Goal: Task Accomplishment & Management: Manage account settings

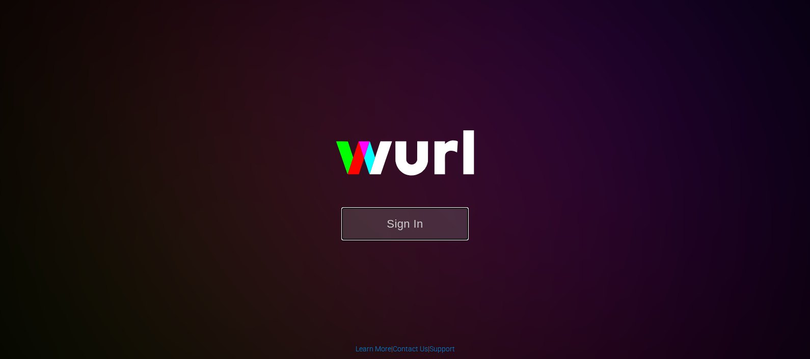
click at [388, 227] on button "Sign In" at bounding box center [404, 223] width 127 height 33
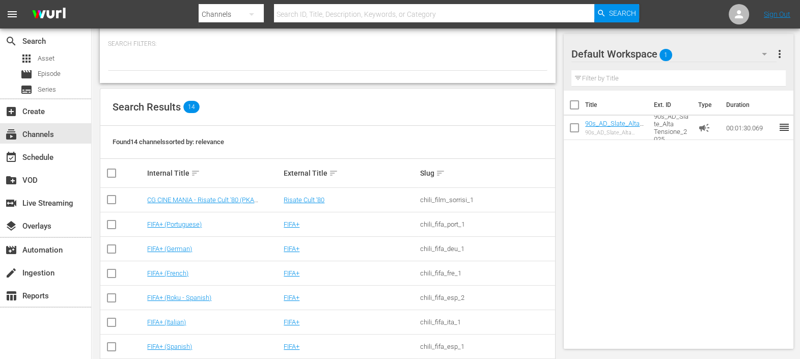
scroll to position [237, 0]
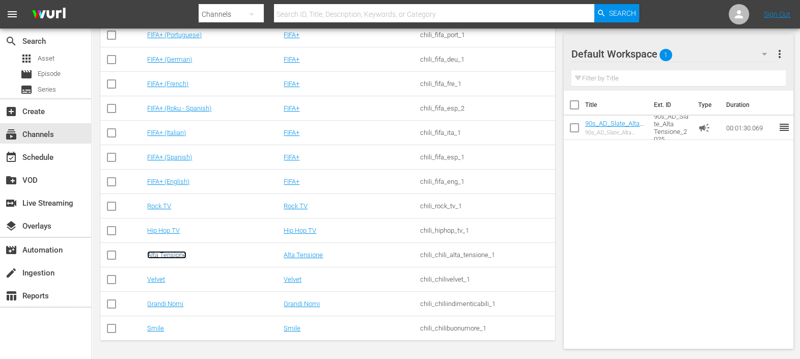
click at [177, 251] on link "Alta Tensione" at bounding box center [166, 255] width 39 height 8
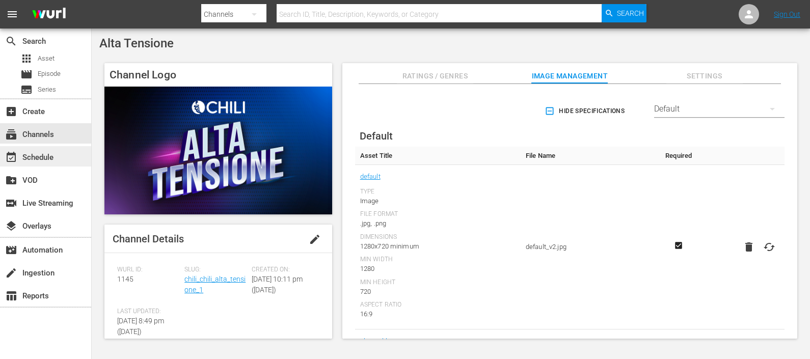
click at [26, 153] on div "event_available Schedule" at bounding box center [28, 155] width 57 height 9
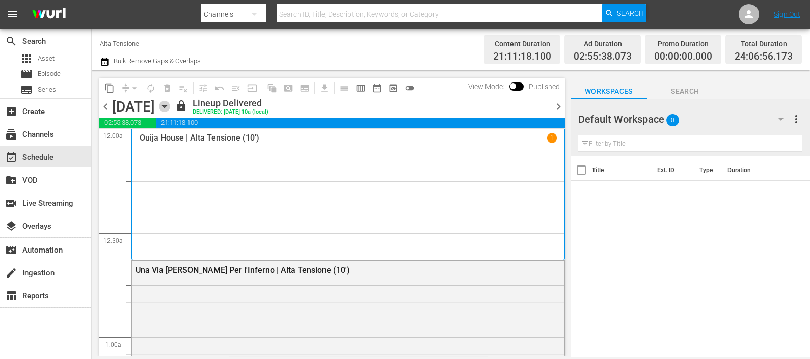
click at [170, 106] on icon "button" at bounding box center [164, 106] width 11 height 11
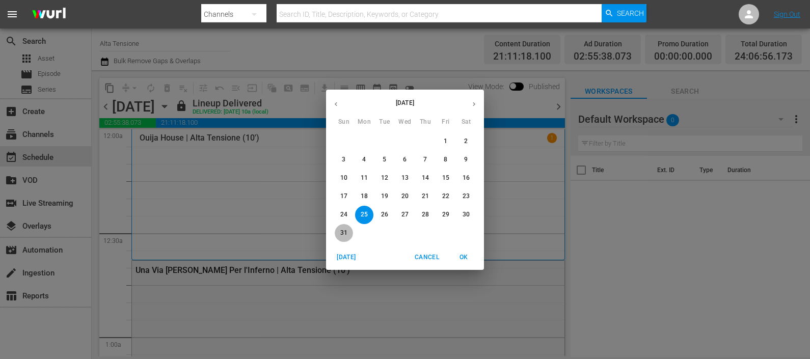
click at [345, 227] on button "31" at bounding box center [344, 233] width 18 height 18
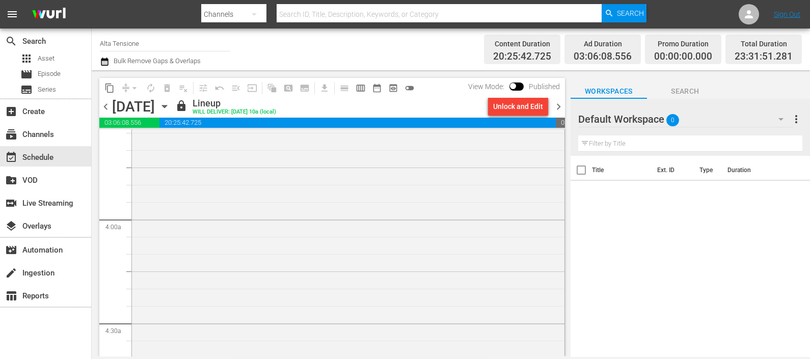
scroll to position [1082, 0]
click at [560, 102] on span "chevron_right" at bounding box center [558, 106] width 13 height 13
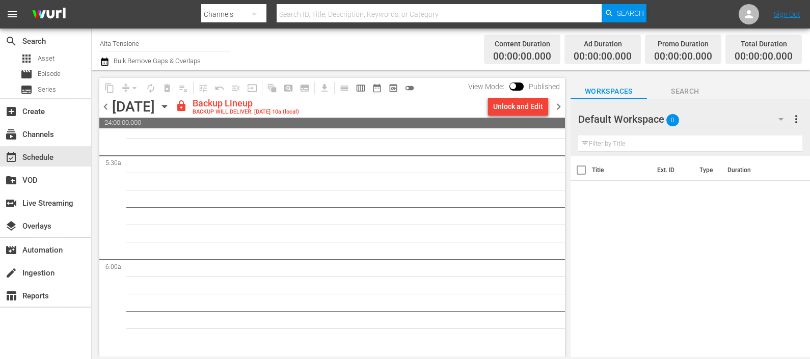
scroll to position [1099, 0]
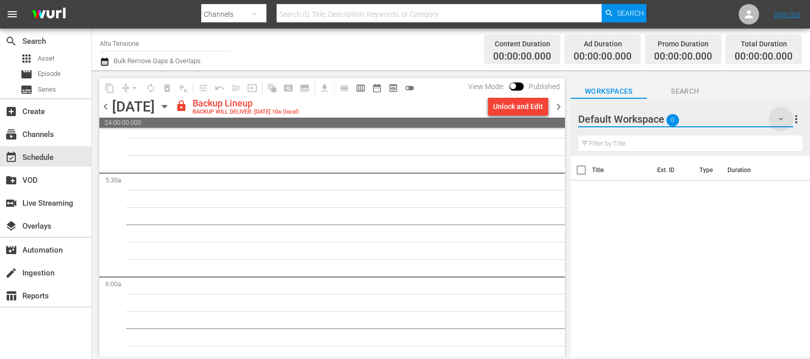
click at [784, 121] on icon "button" at bounding box center [781, 119] width 12 height 12
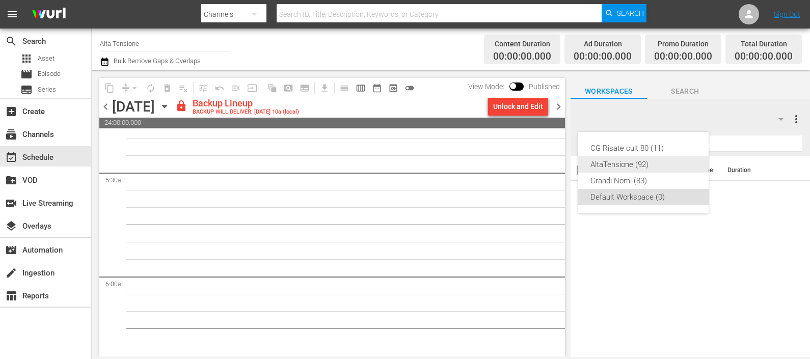
click at [656, 165] on div "AltaTensione (92)" at bounding box center [643, 164] width 106 height 16
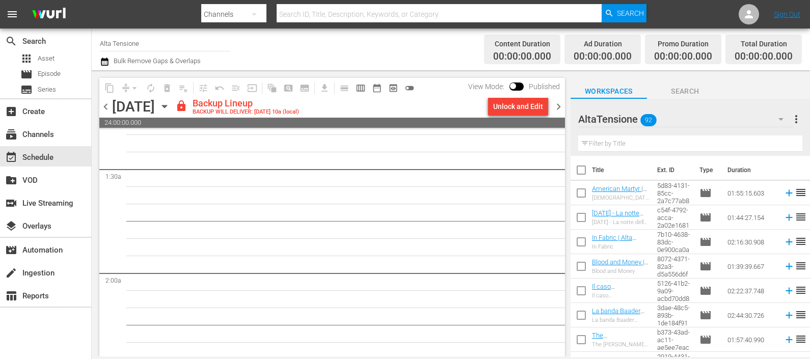
scroll to position [0, 0]
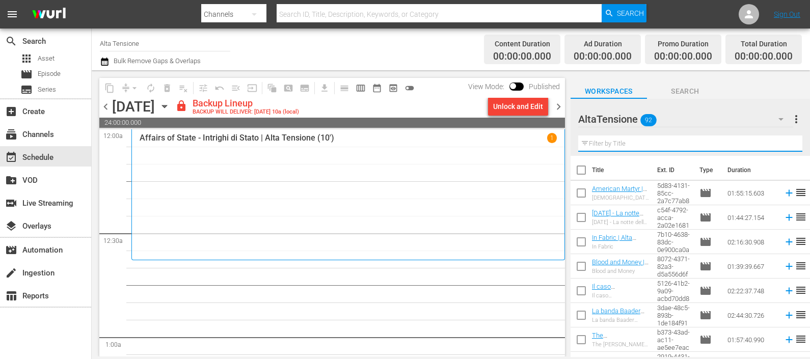
click at [631, 141] on input "text" at bounding box center [690, 143] width 224 height 16
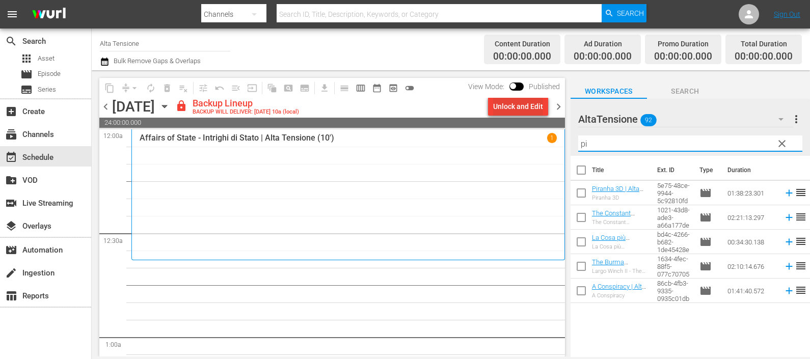
click at [537, 109] on div "Unlock and Edit" at bounding box center [518, 106] width 50 height 18
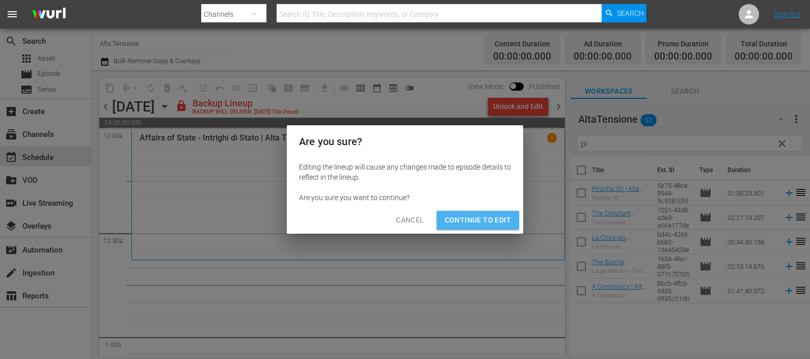
click at [476, 215] on span "Continue to Edit" at bounding box center [478, 220] width 66 height 13
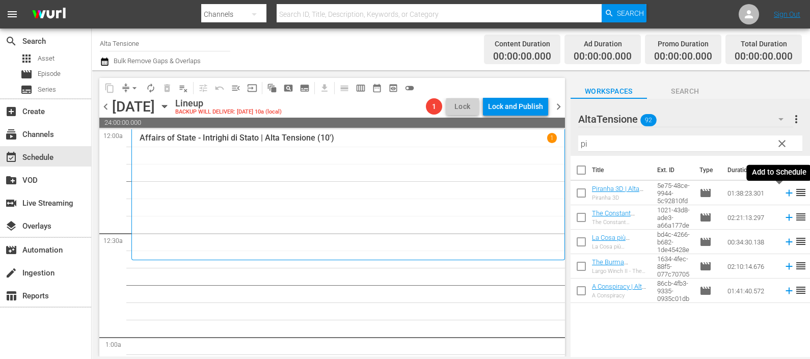
click at [783, 191] on icon at bounding box center [788, 192] width 11 height 11
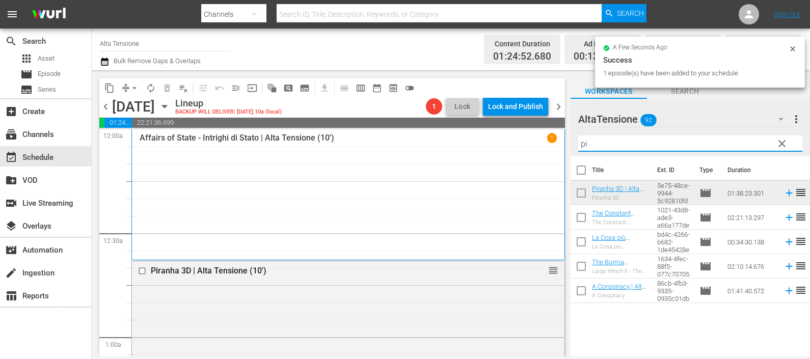
drag, startPoint x: 605, startPoint y: 139, endPoint x: 543, endPoint y: 143, distance: 62.3
click at [544, 141] on div "content_copy compress arrow_drop_down autorenew_outlined delete_forever_outline…" at bounding box center [451, 213] width 718 height 286
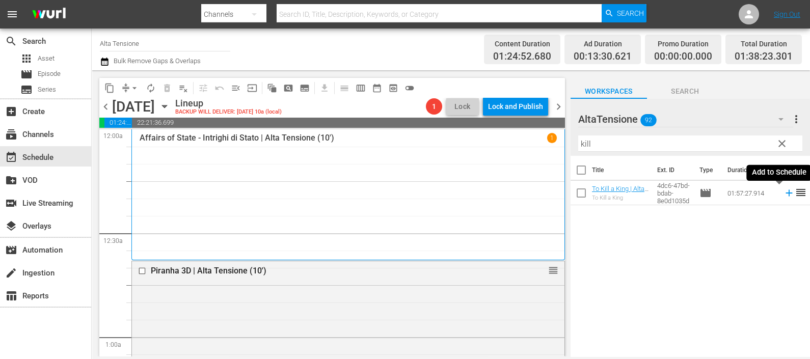
drag, startPoint x: 781, startPoint y: 194, endPoint x: 770, endPoint y: 200, distance: 12.3
click at [783, 194] on icon at bounding box center [788, 192] width 11 height 11
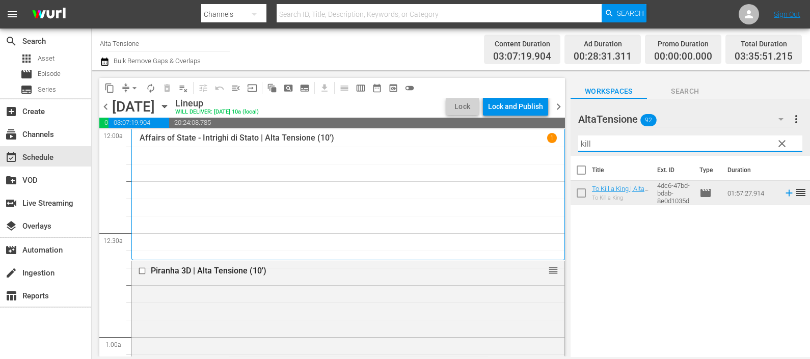
drag, startPoint x: 587, startPoint y: 137, endPoint x: 563, endPoint y: 135, distance: 24.0
click at [563, 135] on div "content_copy compress arrow_drop_down autorenew_outlined delete_forever_outline…" at bounding box center [451, 213] width 718 height 286
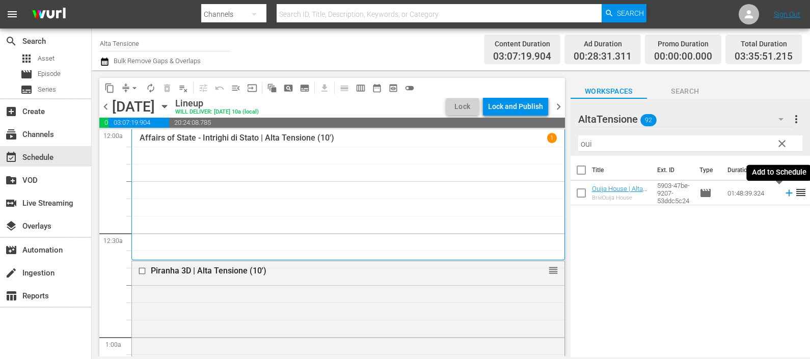
click at [785, 193] on icon at bounding box center [788, 193] width 7 height 7
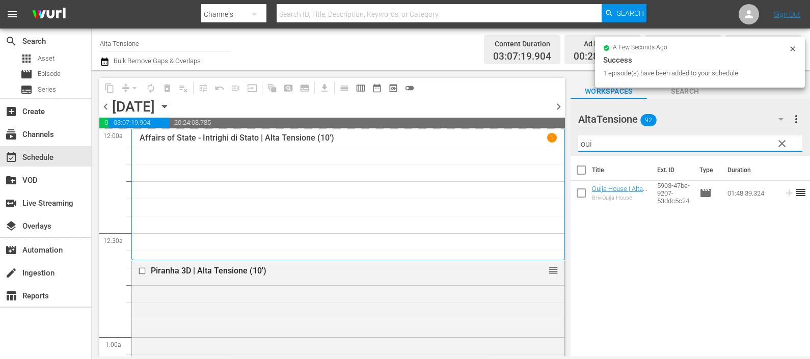
drag, startPoint x: 628, startPoint y: 142, endPoint x: 542, endPoint y: 136, distance: 85.8
click at [545, 132] on div "content_copy compress arrow_drop_down autorenew_outlined delete_forever_outline…" at bounding box center [451, 213] width 718 height 286
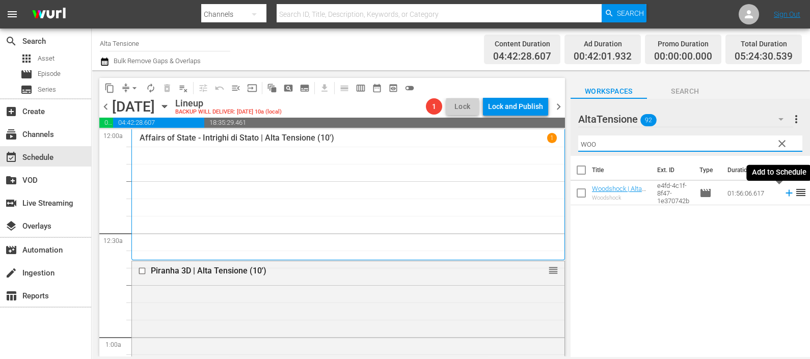
click at [783, 194] on icon at bounding box center [788, 192] width 11 height 11
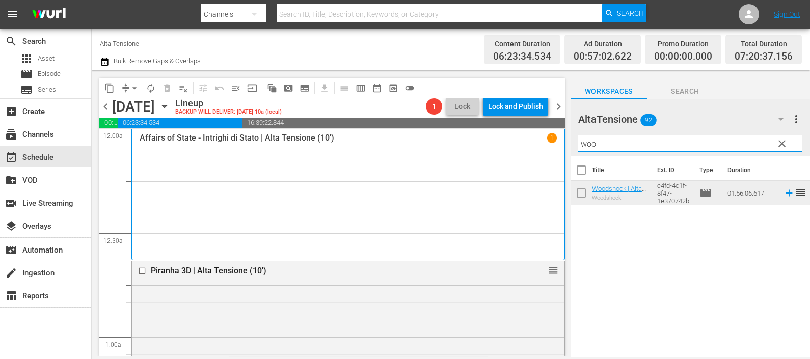
drag, startPoint x: 601, startPoint y: 144, endPoint x: 556, endPoint y: 143, distance: 44.8
click at [557, 142] on div "content_copy compress arrow_drop_down autorenew_outlined delete_forever_outline…" at bounding box center [451, 213] width 718 height 286
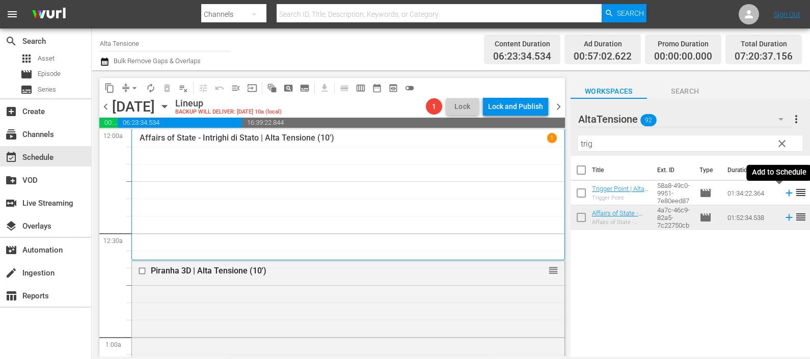
click at [783, 195] on icon at bounding box center [788, 192] width 11 height 11
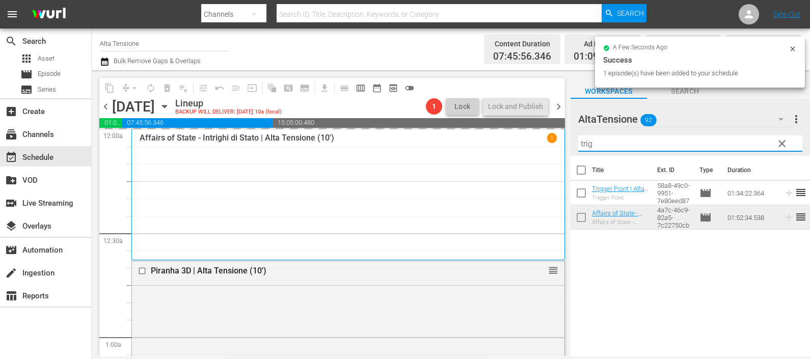
drag, startPoint x: 644, startPoint y: 144, endPoint x: 559, endPoint y: 138, distance: 85.2
click at [559, 144] on div "content_copy compress arrow_drop_down autorenew_outlined delete_forever_outline…" at bounding box center [451, 213] width 718 height 286
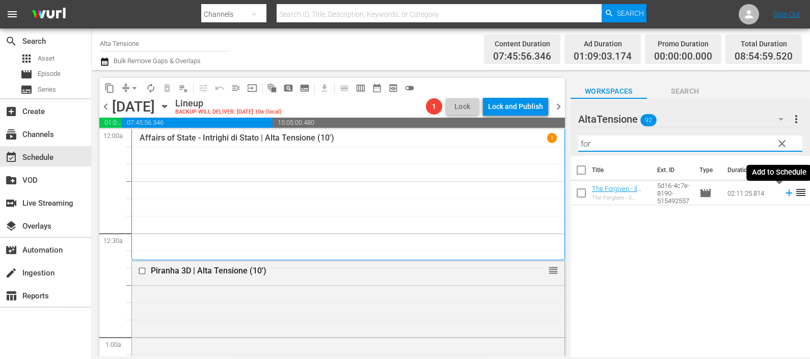
click at [785, 194] on icon at bounding box center [788, 193] width 7 height 7
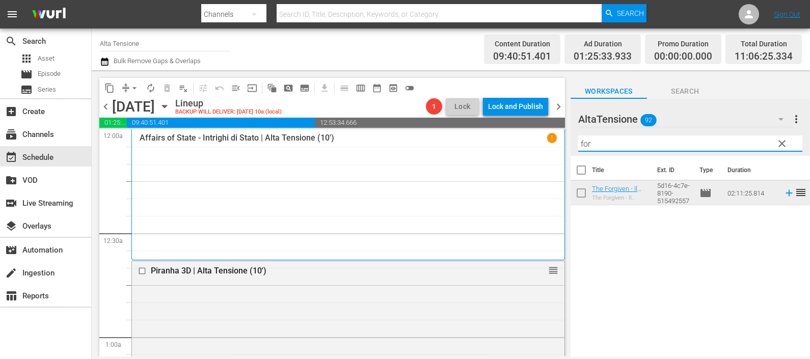
drag, startPoint x: 596, startPoint y: 138, endPoint x: 545, endPoint y: 149, distance: 52.0
click at [547, 147] on div "content_copy compress arrow_drop_down autorenew_outlined delete_forever_outline…" at bounding box center [451, 213] width 718 height 286
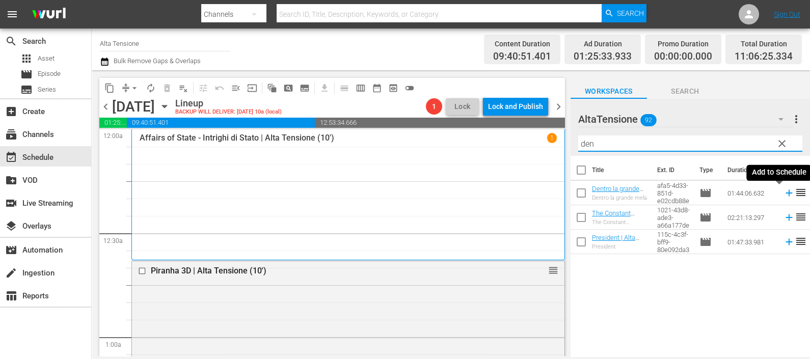
drag, startPoint x: 778, startPoint y: 191, endPoint x: 760, endPoint y: 186, distance: 18.7
click at [783, 191] on icon at bounding box center [788, 192] width 11 height 11
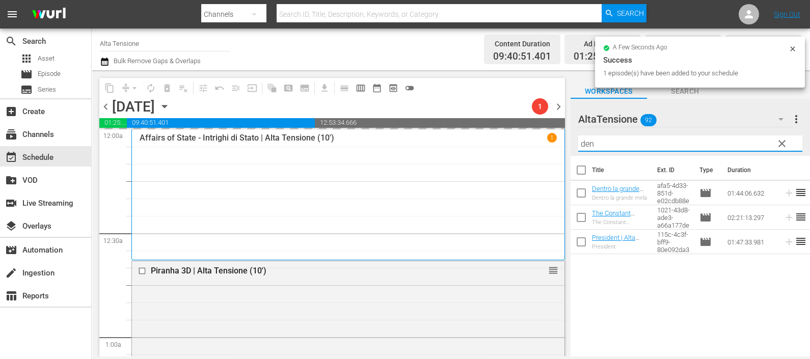
click at [567, 140] on div "content_copy compress arrow_drop_down autorenew_outlined delete_forever_outline…" at bounding box center [451, 213] width 718 height 286
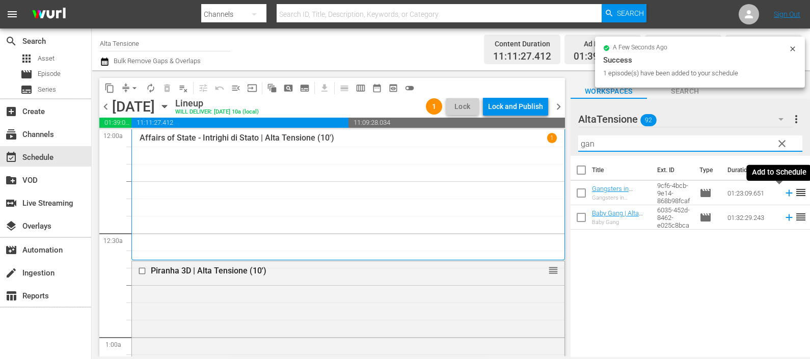
click at [783, 192] on icon at bounding box center [788, 192] width 11 height 11
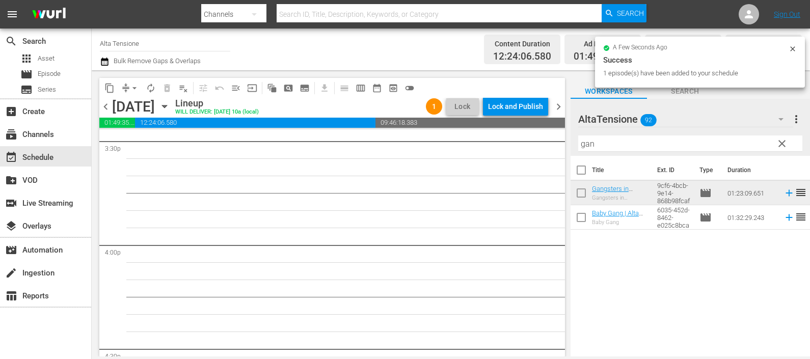
scroll to position [3241, 0]
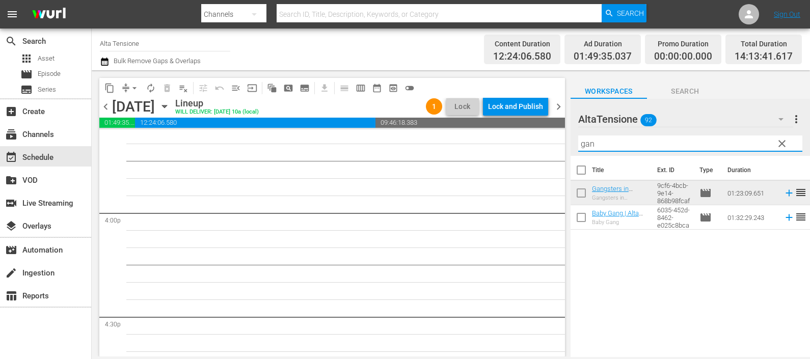
drag, startPoint x: 598, startPoint y: 143, endPoint x: 570, endPoint y: 140, distance: 28.1
click at [570, 140] on div "AltaTensione 92 AltaTensione more_vert clear Filter by Title gan" at bounding box center [689, 127] width 239 height 57
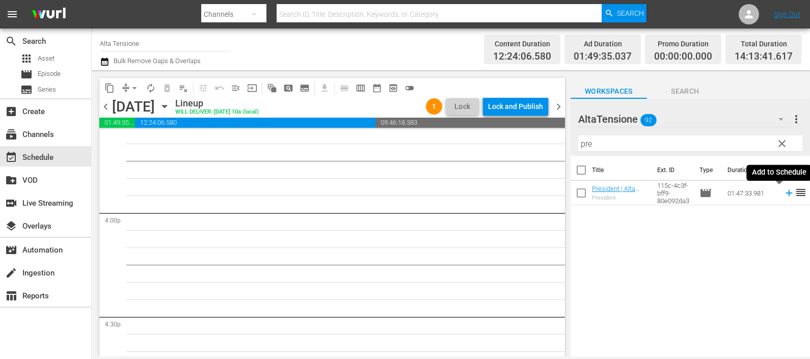
click at [785, 196] on icon at bounding box center [788, 193] width 7 height 7
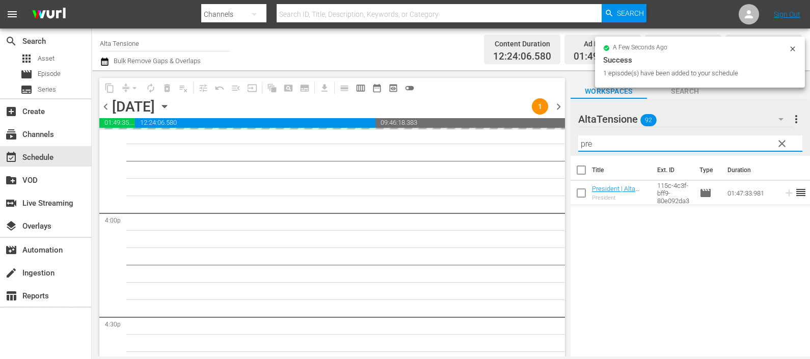
click at [543, 140] on div "content_copy compress arrow_drop_down autorenew_outlined delete_forever_outline…" at bounding box center [451, 213] width 718 height 286
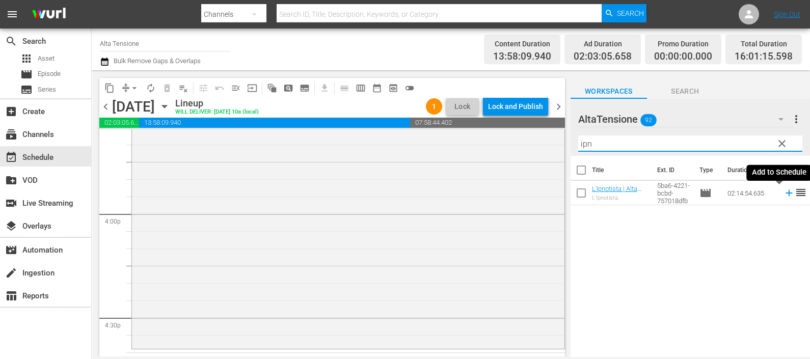
drag, startPoint x: 778, startPoint y: 189, endPoint x: 760, endPoint y: 194, distance: 18.8
click at [783, 189] on icon at bounding box center [788, 192] width 11 height 11
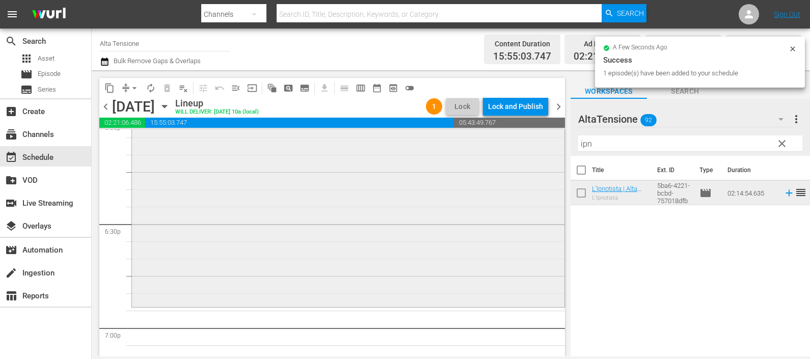
scroll to position [3876, 0]
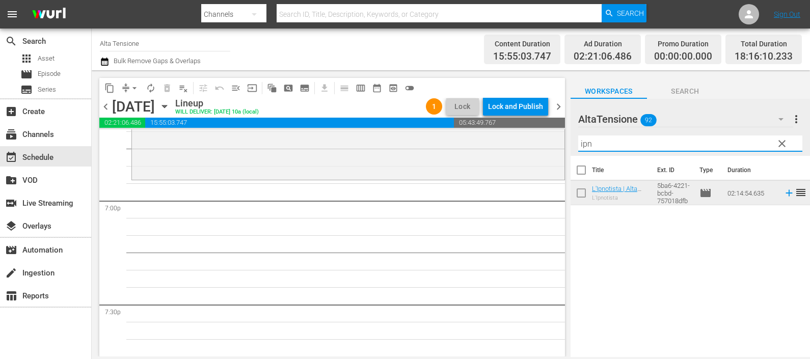
drag, startPoint x: 600, startPoint y: 145, endPoint x: 566, endPoint y: 140, distance: 34.9
click at [566, 140] on div "content_copy compress arrow_drop_down autorenew_outlined delete_forever_outline…" at bounding box center [451, 213] width 718 height 286
type input "x"
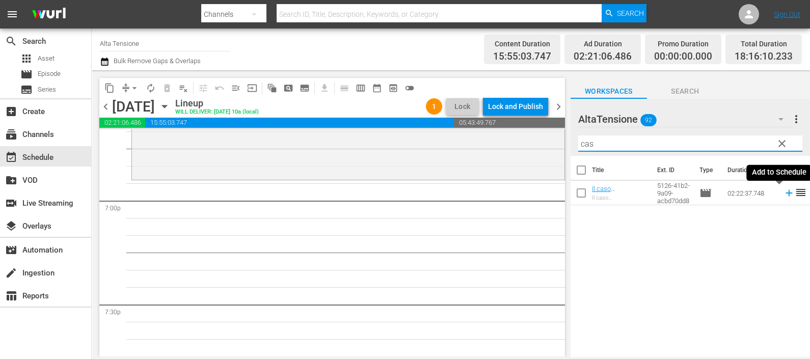
type input "cas"
click at [783, 194] on icon at bounding box center [788, 192] width 11 height 11
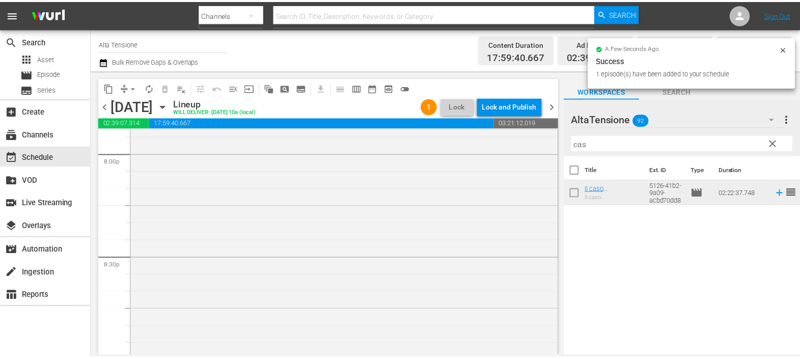
scroll to position [4385, 0]
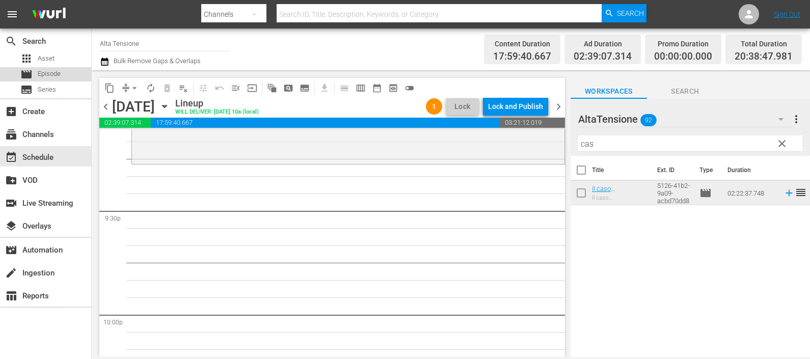
click at [51, 72] on span "Episode" at bounding box center [49, 74] width 23 height 10
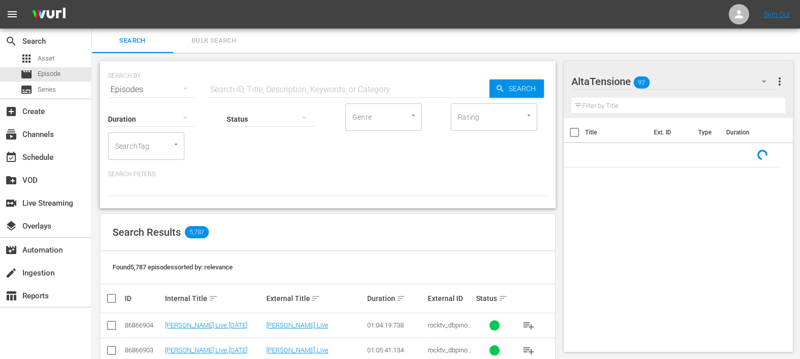
click at [331, 84] on input "text" at bounding box center [349, 89] width 282 height 24
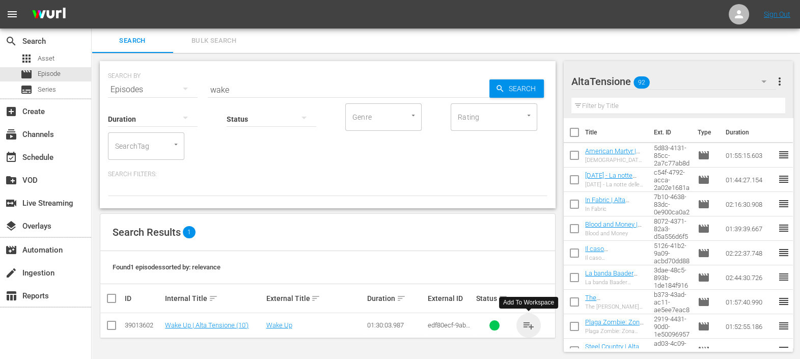
click at [531, 325] on span "playlist_add" at bounding box center [528, 325] width 12 height 12
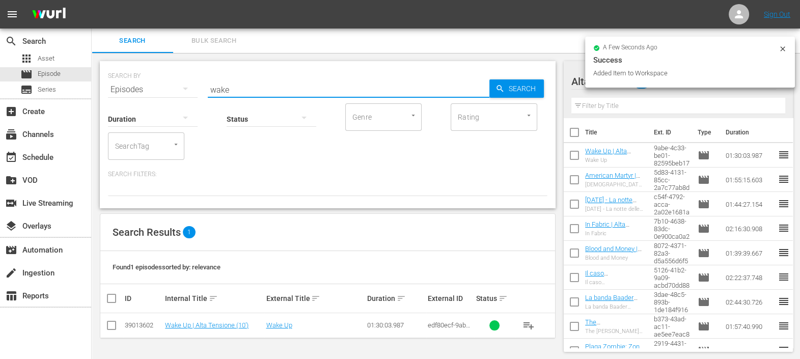
drag, startPoint x: 234, startPoint y: 88, endPoint x: 174, endPoint y: 83, distance: 59.8
click at [174, 82] on div "SEARCH BY Search By Episodes Search ID, Title, Description, Keywords, or Catego…" at bounding box center [327, 83] width 439 height 37
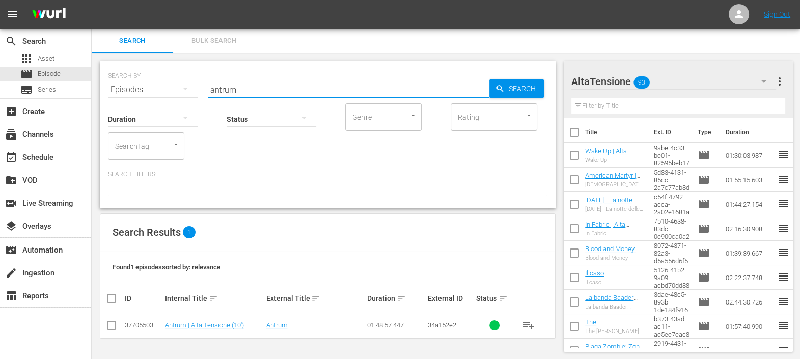
scroll to position [1, 0]
type input "antrum"
click at [530, 319] on span "playlist_add" at bounding box center [528, 325] width 12 height 12
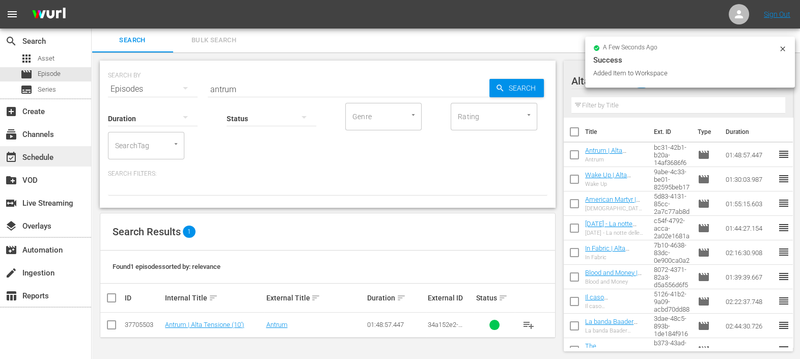
click at [54, 157] on div "event_available Schedule" at bounding box center [28, 155] width 57 height 9
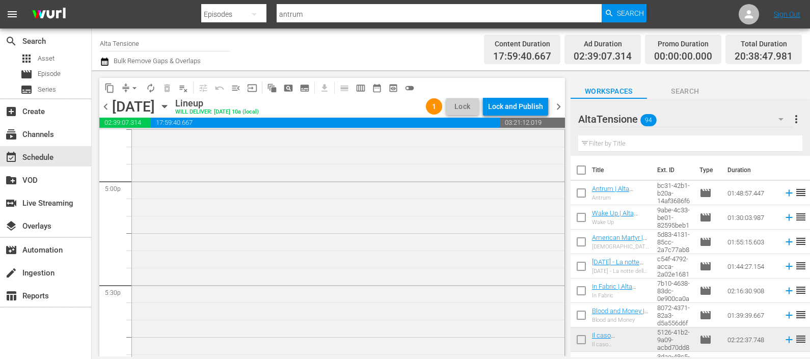
scroll to position [4759, 0]
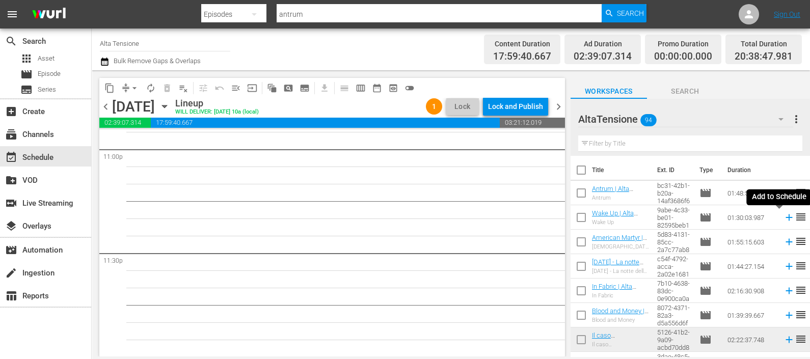
click at [785, 218] on icon at bounding box center [788, 217] width 7 height 7
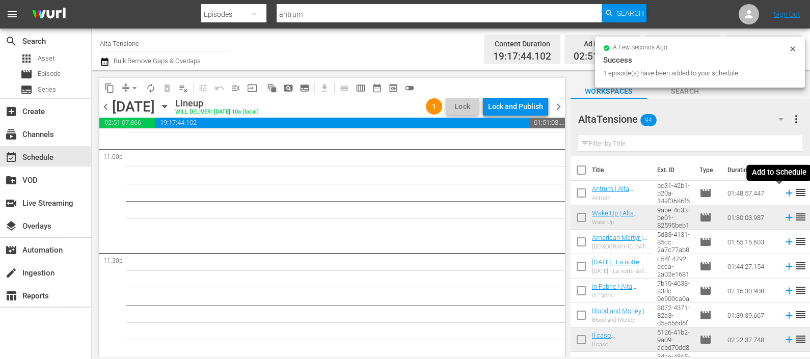
click at [785, 194] on icon at bounding box center [788, 193] width 7 height 7
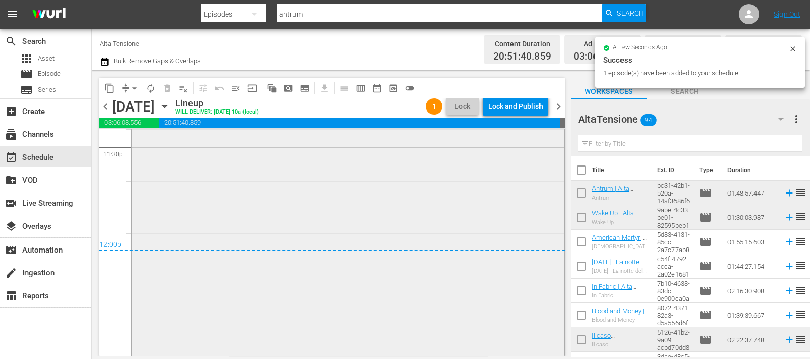
scroll to position [4882, 0]
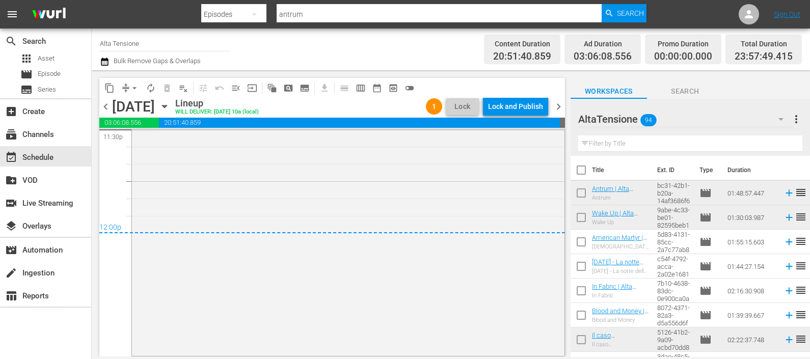
click at [102, 62] on icon "button" at bounding box center [105, 62] width 10 height 12
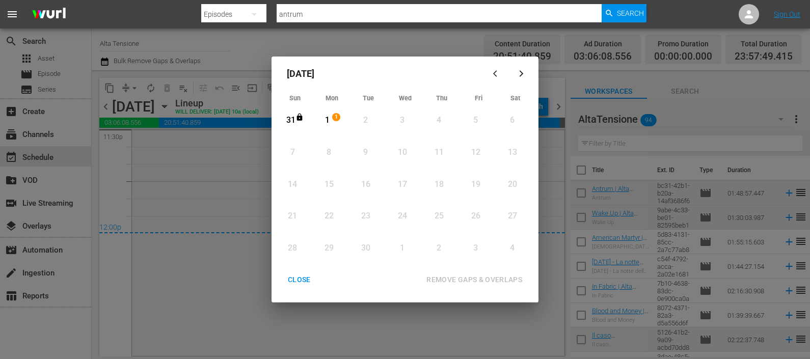
click at [330, 119] on div "1" at bounding box center [327, 121] width 13 height 12
drag, startPoint x: 463, startPoint y: 279, endPoint x: 457, endPoint y: 280, distance: 6.1
click at [463, 279] on div "REMOVE GAPS & OVERLAPS" at bounding box center [474, 279] width 112 height 13
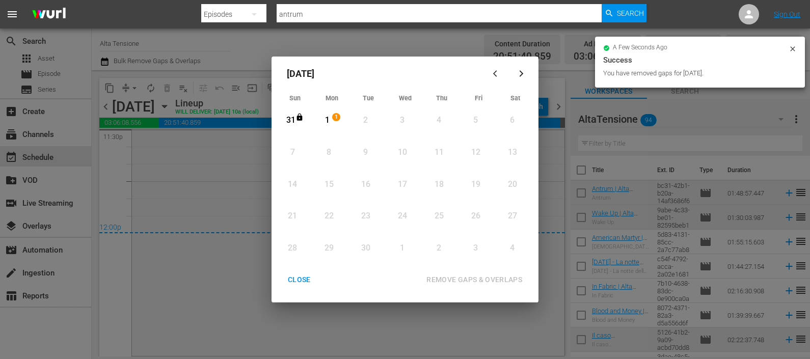
click at [306, 280] on div "CLOSE" at bounding box center [299, 279] width 39 height 13
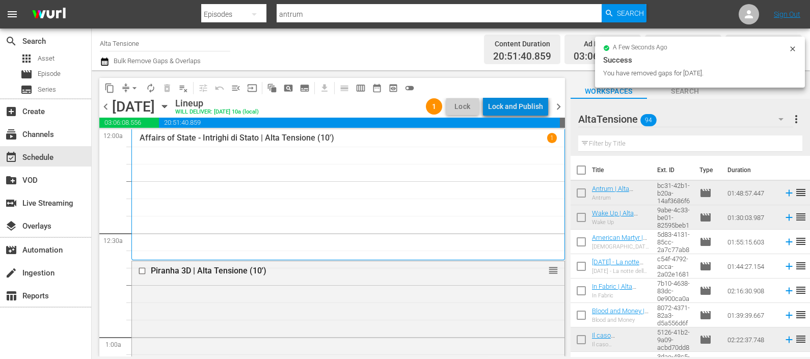
click at [531, 102] on div "Lock and Publish" at bounding box center [515, 106] width 55 height 18
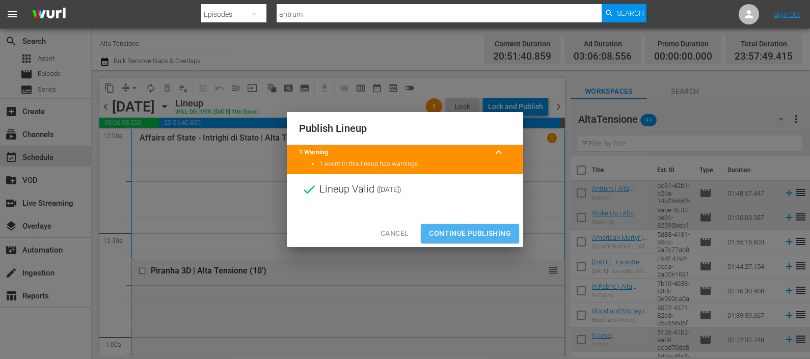
click at [463, 230] on span "Continue Publishing" at bounding box center [470, 233] width 82 height 13
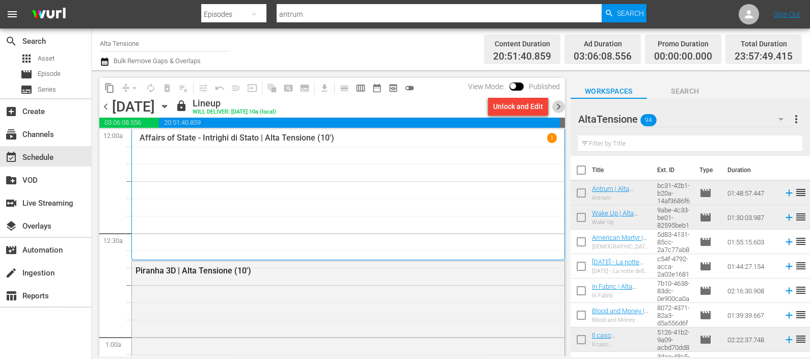
drag, startPoint x: 558, startPoint y: 108, endPoint x: 573, endPoint y: 114, distance: 16.1
click at [558, 109] on span "chevron_right" at bounding box center [558, 106] width 13 height 13
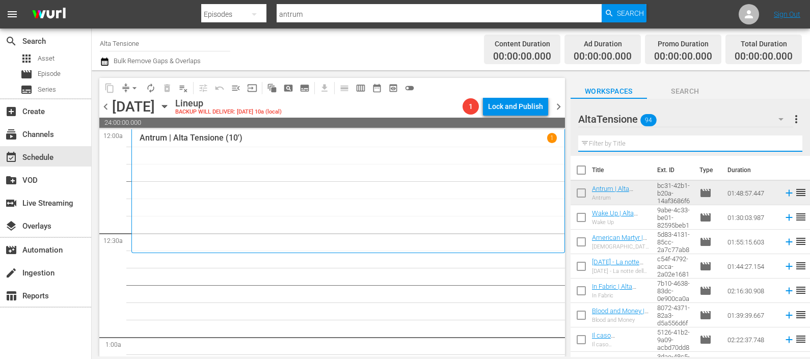
click at [657, 145] on input "text" at bounding box center [690, 143] width 224 height 16
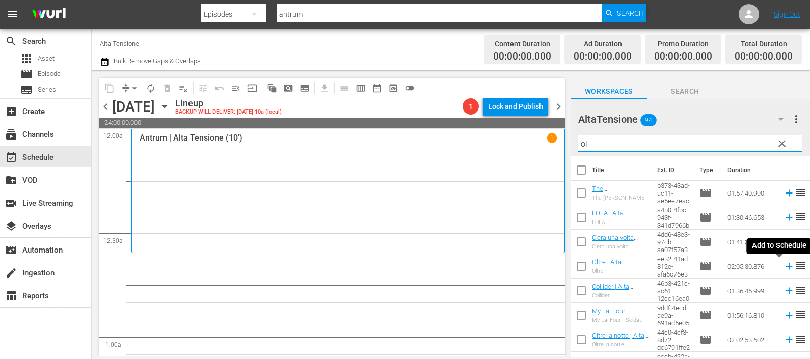
click at [783, 265] on icon at bounding box center [788, 266] width 11 height 11
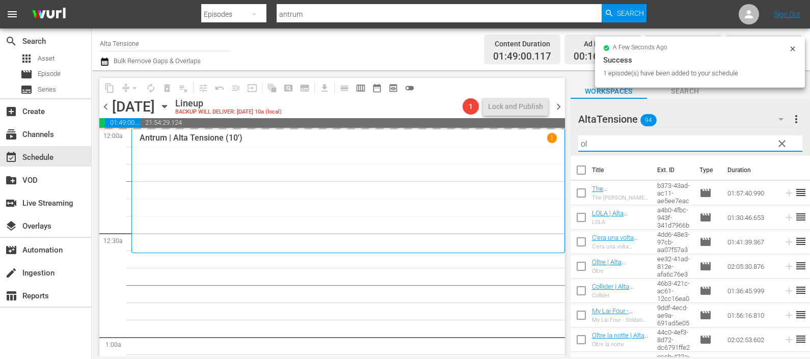
drag, startPoint x: 606, startPoint y: 145, endPoint x: 570, endPoint y: 145, distance: 35.6
click at [570, 145] on div "AltaTensione 94 AltaTensione more_vert clear Filter by Title ol" at bounding box center [689, 127] width 239 height 57
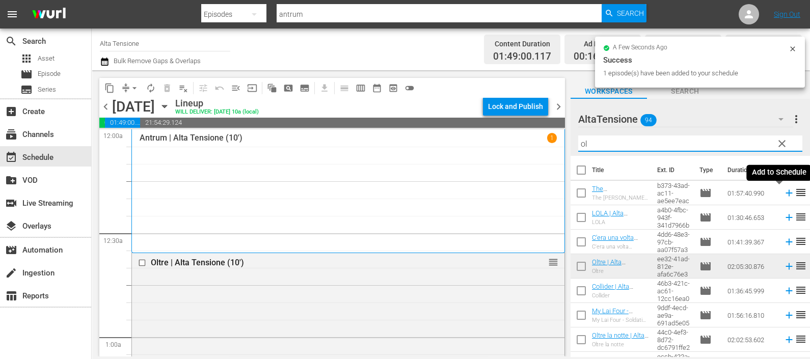
click at [785, 195] on icon at bounding box center [788, 193] width 7 height 7
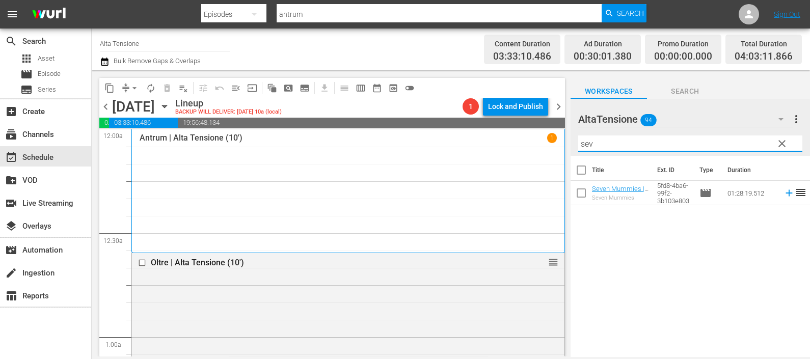
click at [783, 191] on icon at bounding box center [788, 192] width 11 height 11
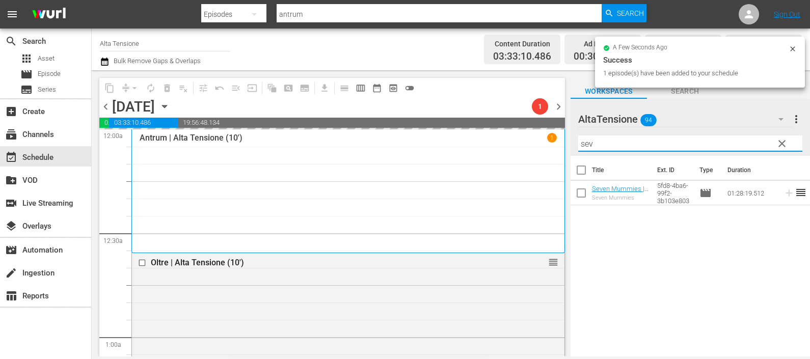
drag, startPoint x: 590, startPoint y: 140, endPoint x: 572, endPoint y: 137, distance: 18.0
click at [572, 137] on div "AltaTensione 94 AltaTensione more_vert clear Filter by Title sev" at bounding box center [689, 127] width 239 height 57
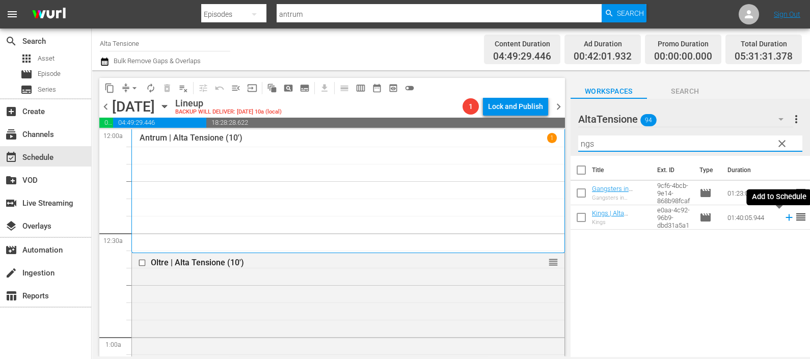
click at [783, 219] on icon at bounding box center [788, 217] width 11 height 11
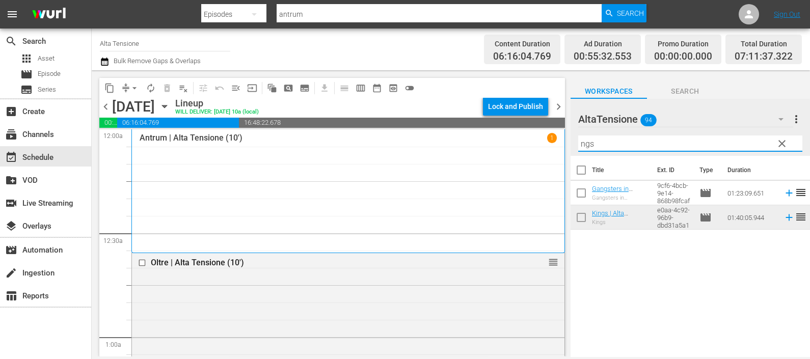
drag, startPoint x: 597, startPoint y: 139, endPoint x: 570, endPoint y: 150, distance: 29.4
click at [570, 150] on div "AltaTensione 94 AltaTensione more_vert clear Filter by Title ngs" at bounding box center [689, 127] width 239 height 57
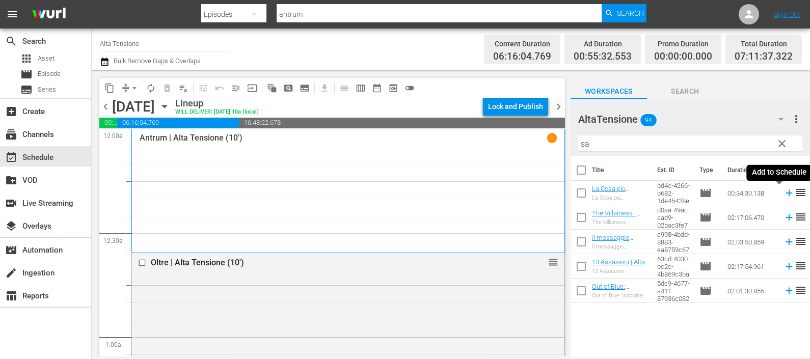
click at [783, 189] on icon at bounding box center [788, 192] width 11 height 11
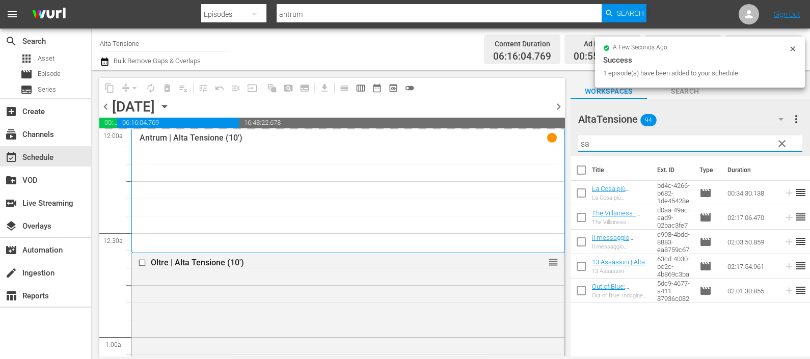
drag, startPoint x: 652, startPoint y: 140, endPoint x: 564, endPoint y: 150, distance: 88.2
click at [564, 150] on div "content_copy compress arrow_drop_down autorenew_outlined delete_forever_outline…" at bounding box center [451, 213] width 718 height 286
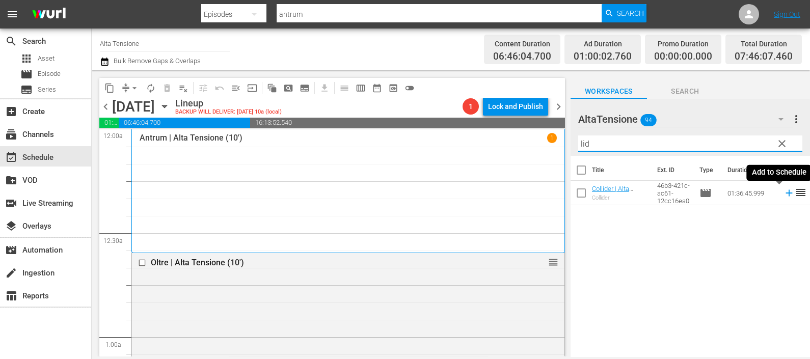
click at [783, 193] on icon at bounding box center [788, 192] width 11 height 11
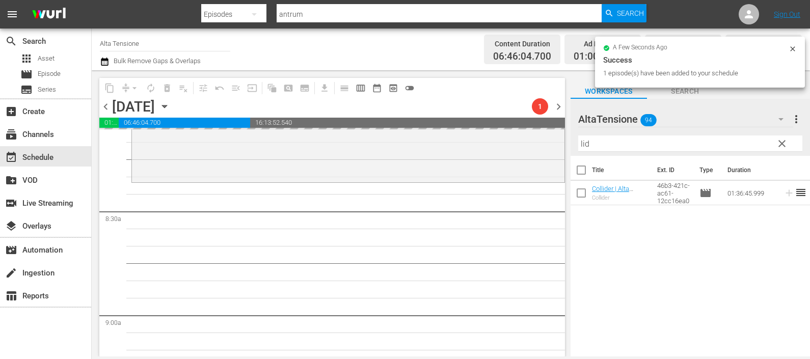
scroll to position [2036, 0]
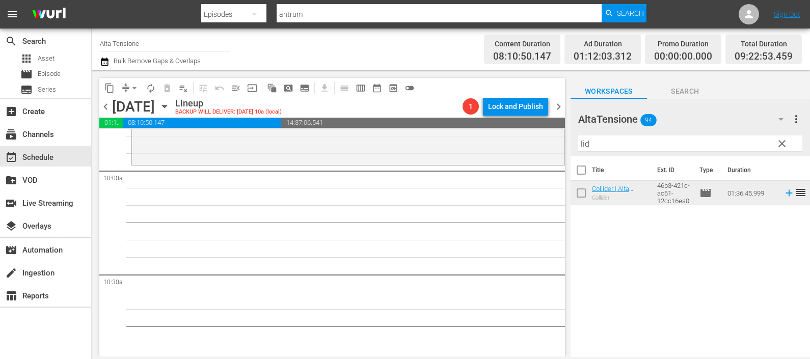
drag, startPoint x: 601, startPoint y: 154, endPoint x: 596, endPoint y: 150, distance: 6.2
click at [596, 151] on div "Filter by Title lid" at bounding box center [690, 143] width 224 height 24
drag, startPoint x: 565, startPoint y: 145, endPoint x: 560, endPoint y: 146, distance: 5.2
click at [560, 146] on div "content_copy compress arrow_drop_down autorenew_outlined delete_forever_outline…" at bounding box center [451, 213] width 718 height 286
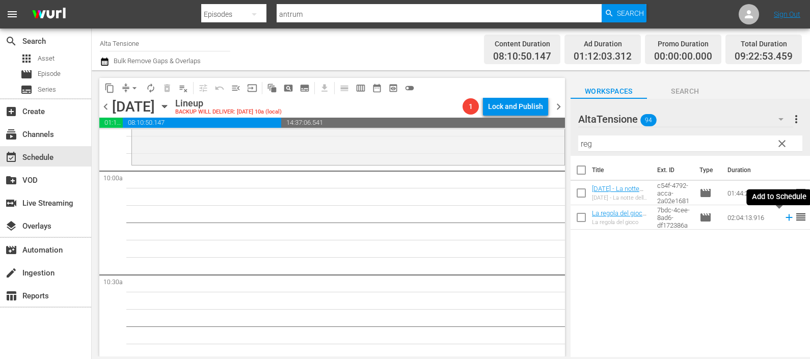
drag, startPoint x: 777, startPoint y: 222, endPoint x: 709, endPoint y: 169, distance: 86.4
click at [783, 222] on icon at bounding box center [788, 217] width 11 height 11
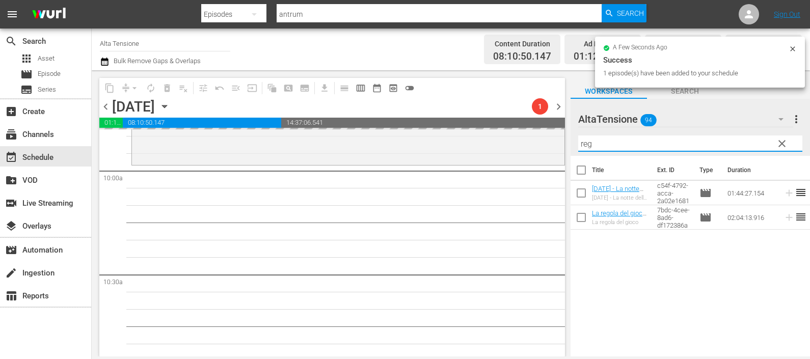
drag, startPoint x: 581, startPoint y: 146, endPoint x: 573, endPoint y: 145, distance: 7.7
click at [570, 145] on div "AltaTensione 94 AltaTensione more_vert clear Filter by Title reg" at bounding box center [689, 127] width 239 height 57
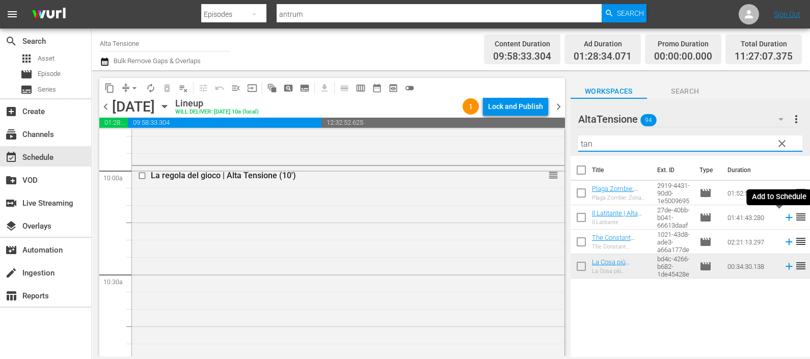
click at [785, 217] on icon at bounding box center [788, 217] width 7 height 7
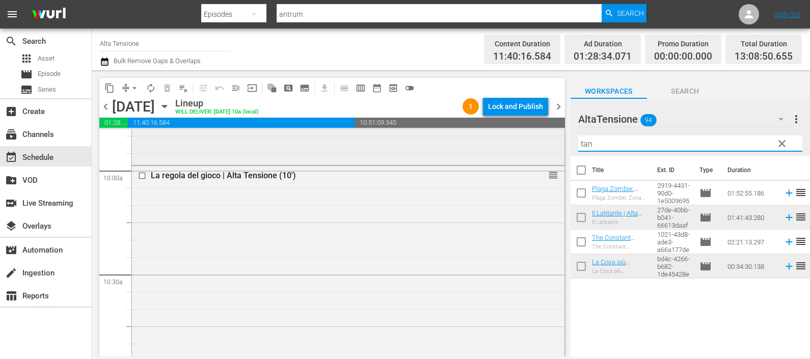
drag, startPoint x: 628, startPoint y: 141, endPoint x: 553, endPoint y: 143, distance: 75.4
click at [550, 141] on div "content_copy compress arrow_drop_down autorenew_outlined delete_forever_outline…" at bounding box center [451, 213] width 718 height 286
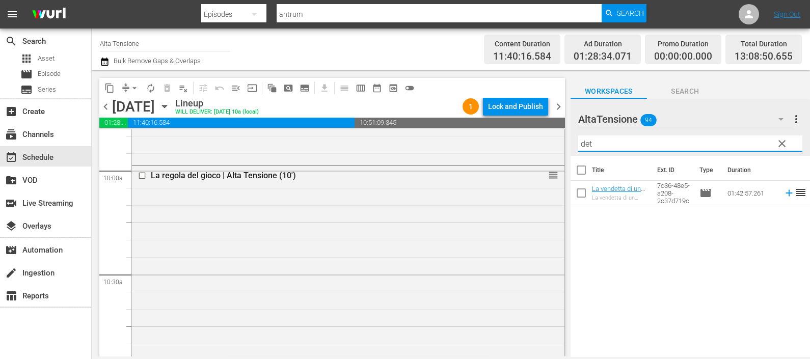
click at [785, 196] on icon at bounding box center [788, 193] width 7 height 7
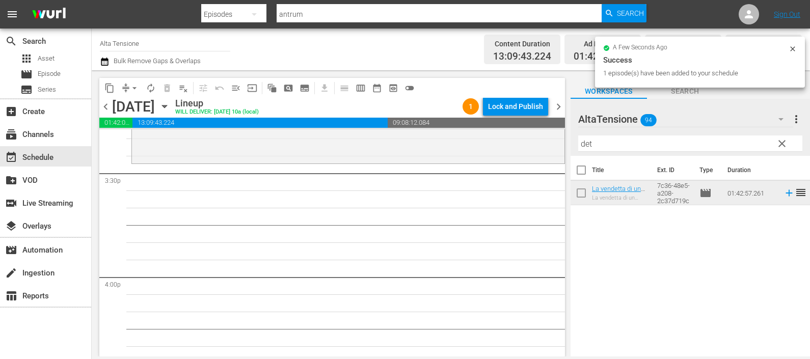
scroll to position [3229, 0]
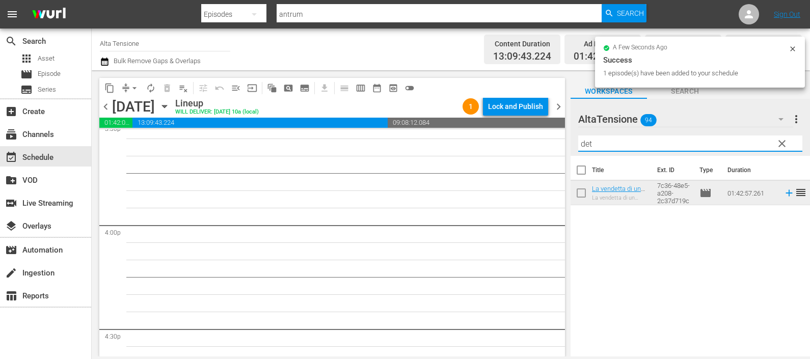
drag, startPoint x: 616, startPoint y: 146, endPoint x: 567, endPoint y: 149, distance: 49.5
click at [567, 149] on div "content_copy compress arrow_drop_down autorenew_outlined delete_forever_outline…" at bounding box center [451, 213] width 718 height 286
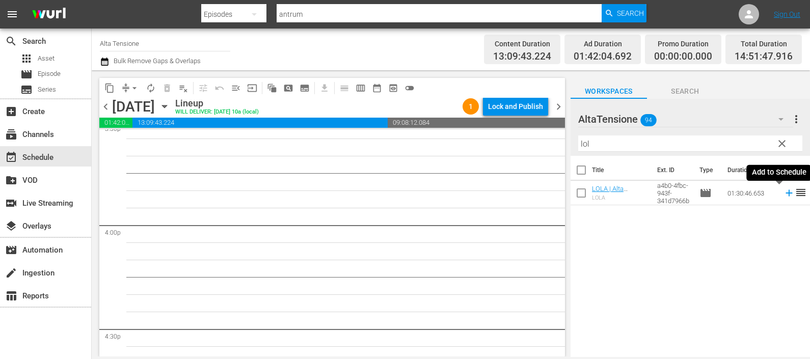
click at [783, 190] on icon at bounding box center [788, 192] width 11 height 11
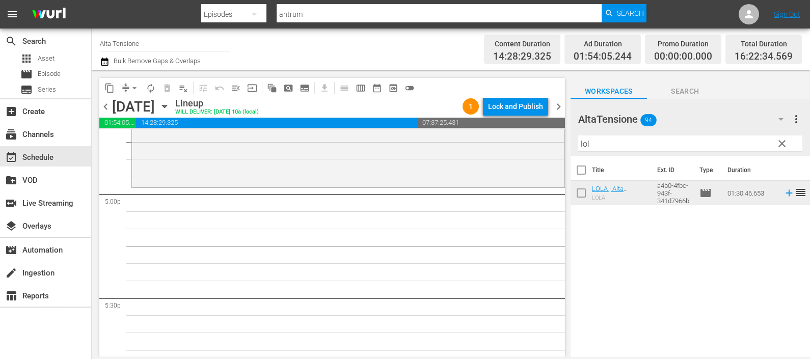
scroll to position [3483, 0]
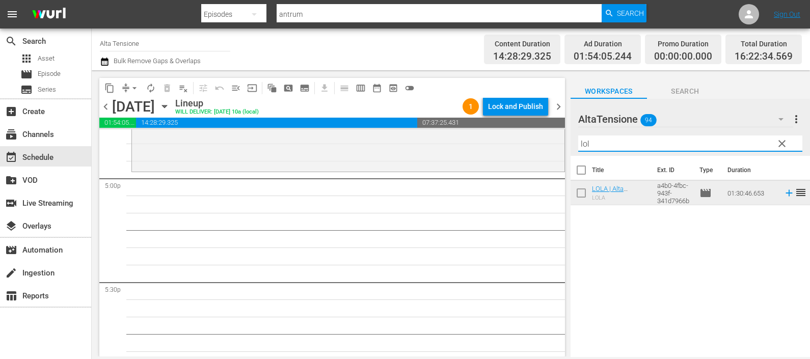
drag, startPoint x: 605, startPoint y: 137, endPoint x: 566, endPoint y: 143, distance: 39.6
click at [566, 143] on div "content_copy compress arrow_drop_down autorenew_outlined delete_forever_outline…" at bounding box center [451, 213] width 718 height 286
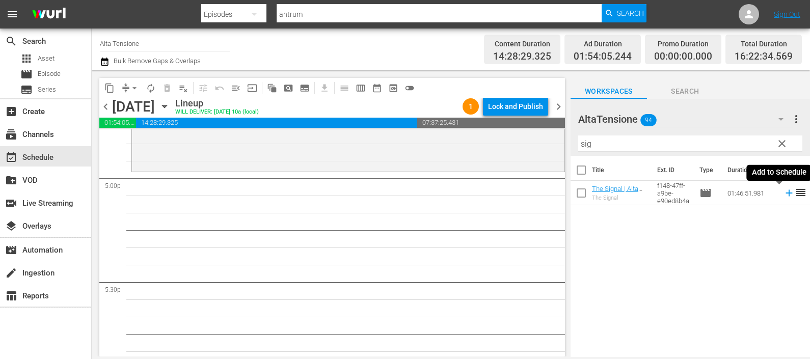
click at [783, 194] on icon at bounding box center [788, 192] width 11 height 11
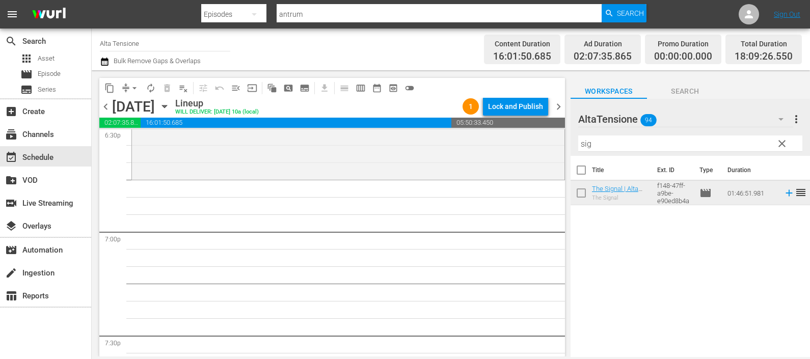
scroll to position [3865, 0]
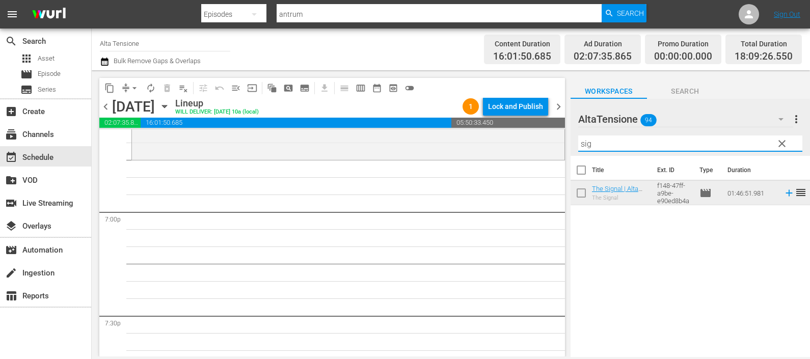
drag, startPoint x: 598, startPoint y: 143, endPoint x: 578, endPoint y: 137, distance: 21.0
click at [578, 137] on input "sig" at bounding box center [690, 143] width 224 height 16
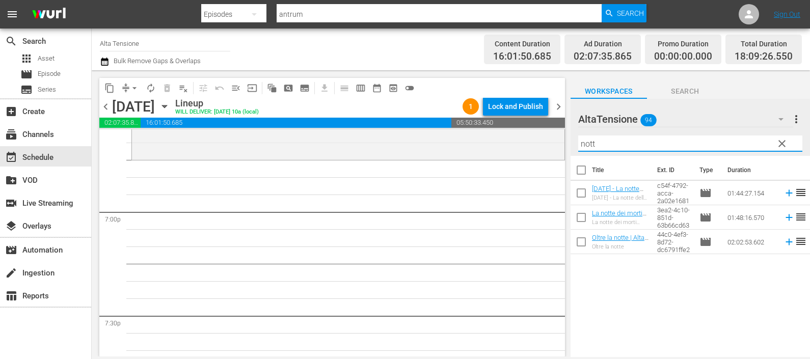
type input "nott"
click at [783, 215] on icon at bounding box center [788, 217] width 11 height 11
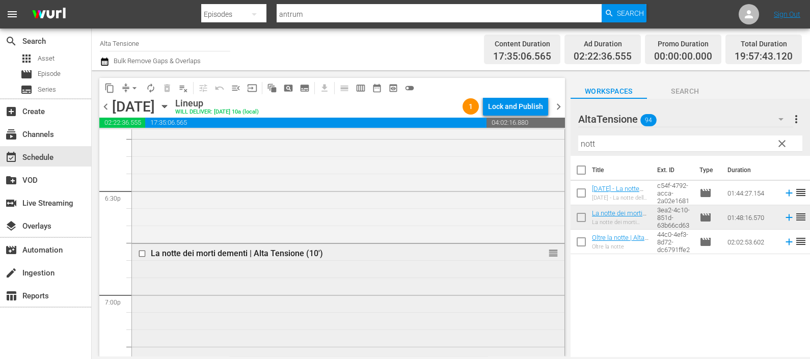
scroll to position [3801, 0]
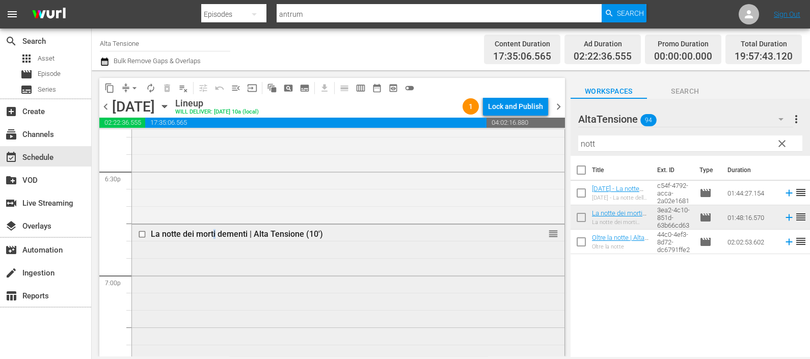
click at [216, 235] on div "La notte dei morti dementi | Alta Tensione (10')" at bounding box center [330, 234] width 358 height 10
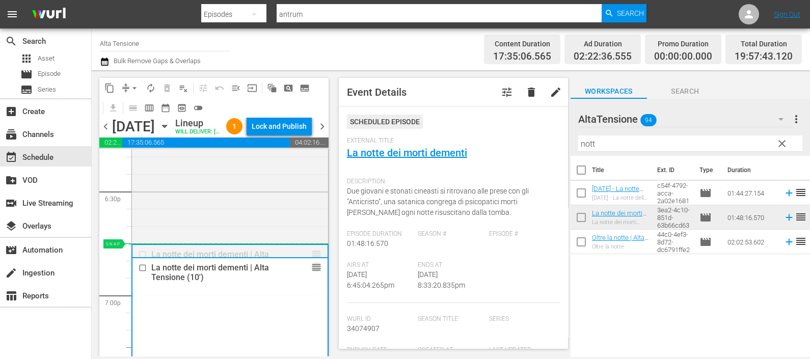
drag, startPoint x: 307, startPoint y: 270, endPoint x: 281, endPoint y: 267, distance: 26.1
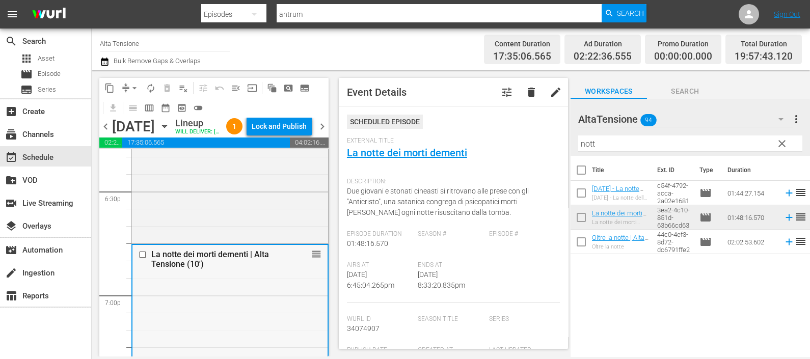
click at [143, 259] on input "checkbox" at bounding box center [144, 254] width 11 height 9
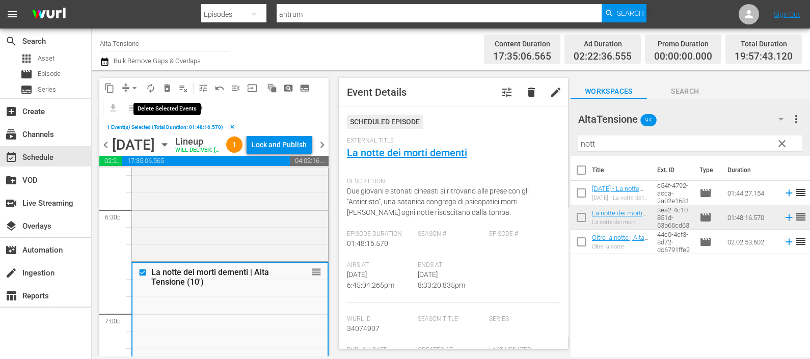
click at [169, 85] on span "delete_forever_outlined" at bounding box center [167, 88] width 10 height 10
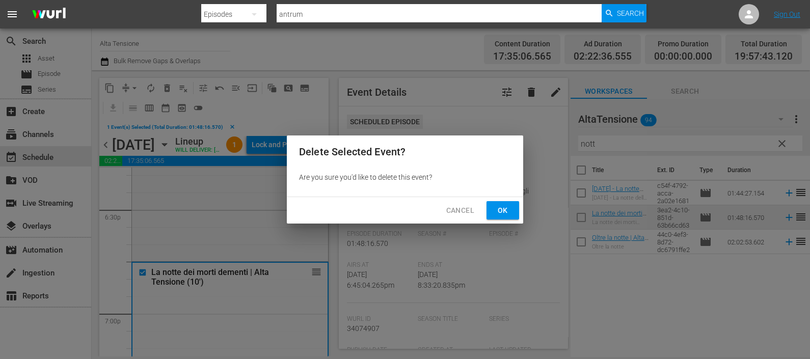
click at [494, 207] on button "Ok" at bounding box center [502, 210] width 33 height 19
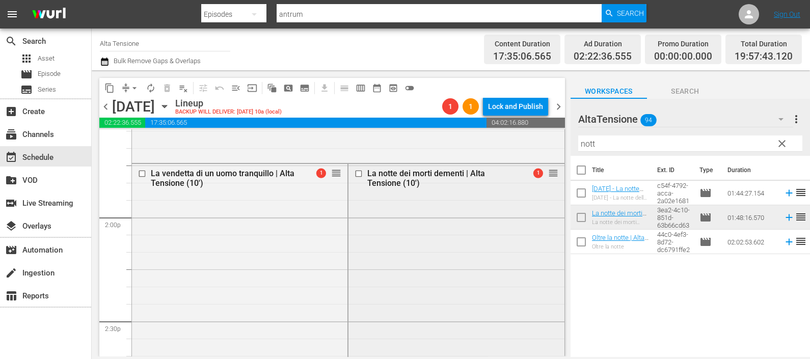
scroll to position [2847, 0]
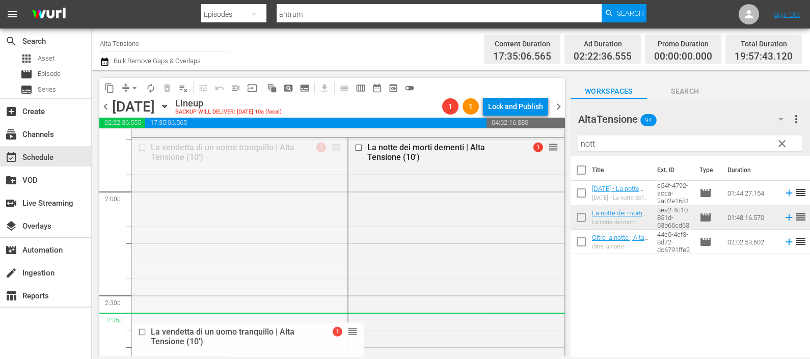
drag, startPoint x: 323, startPoint y: 162, endPoint x: 283, endPoint y: 322, distance: 164.9
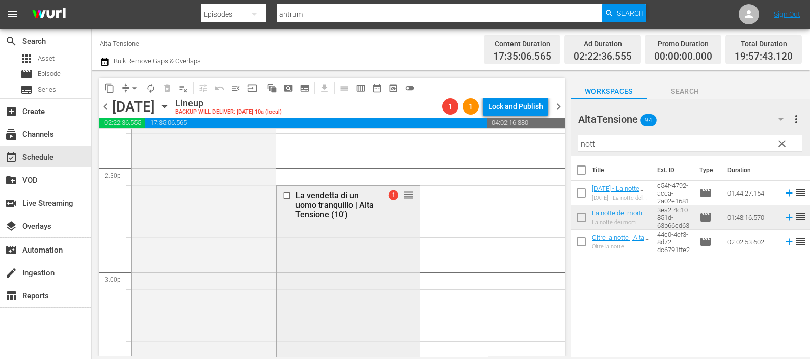
scroll to position [3038, 0]
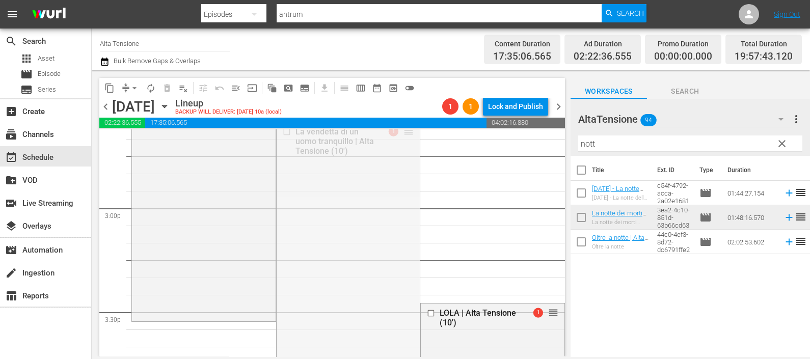
drag, startPoint x: 402, startPoint y: 134, endPoint x: 356, endPoint y: 322, distance: 193.9
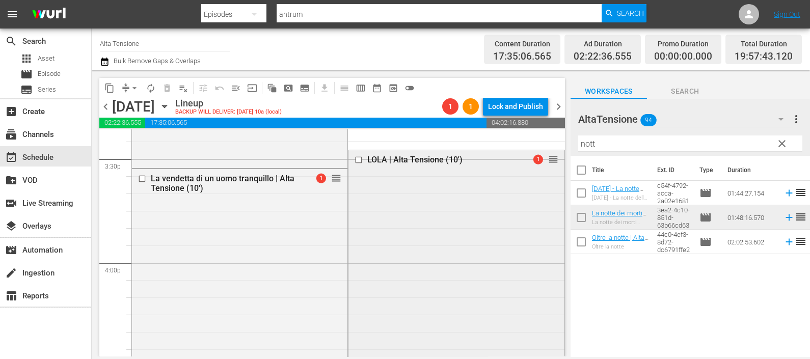
scroll to position [3165, 0]
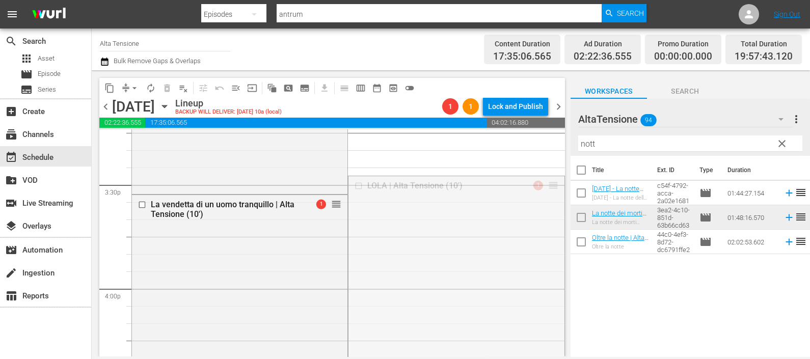
drag, startPoint x: 540, startPoint y: 186, endPoint x: 530, endPoint y: 333, distance: 147.0
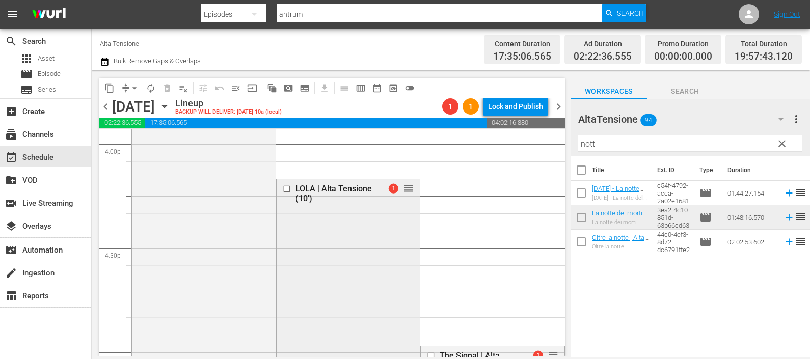
scroll to position [3292, 0]
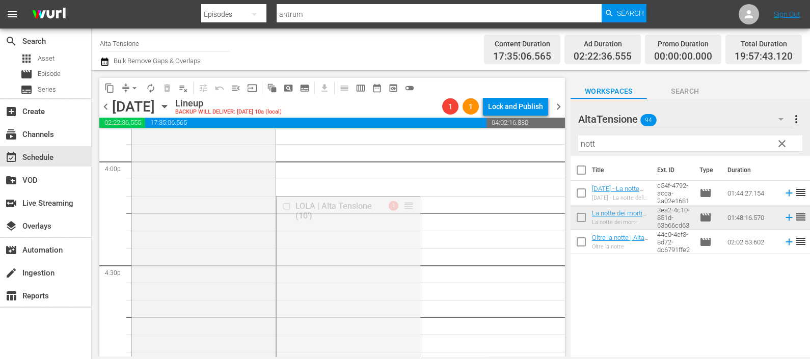
drag, startPoint x: 399, startPoint y: 206, endPoint x: 371, endPoint y: 324, distance: 121.4
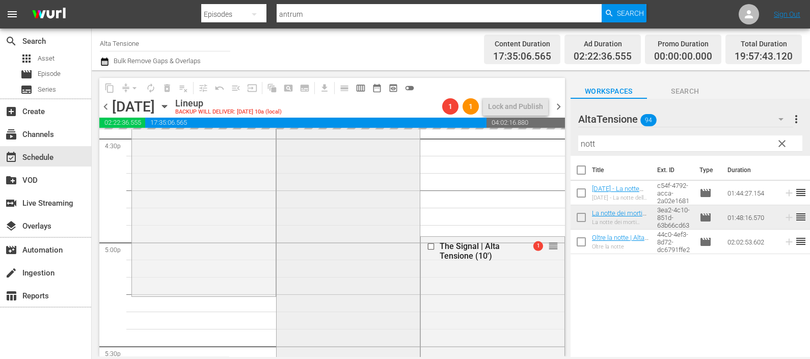
scroll to position [3419, 0]
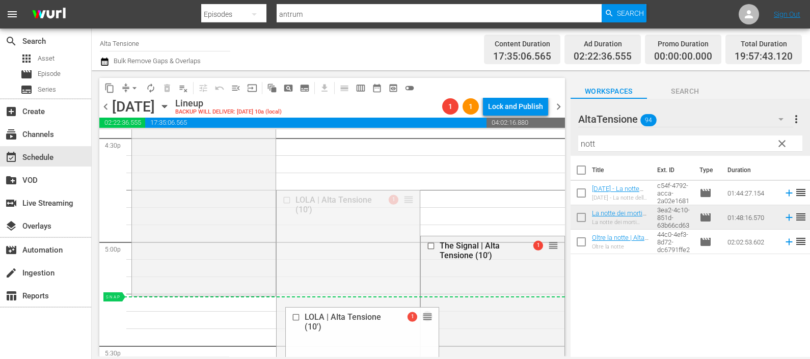
drag, startPoint x: 391, startPoint y: 225, endPoint x: 367, endPoint y: 306, distance: 84.3
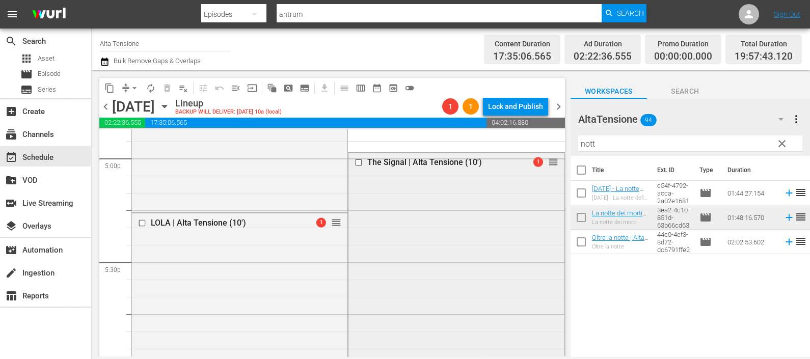
scroll to position [3483, 0]
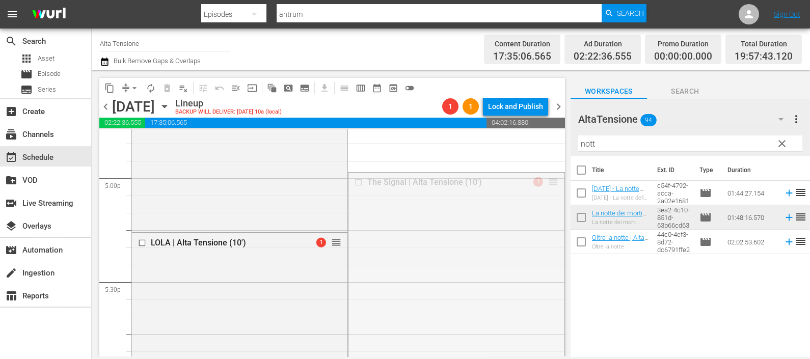
drag, startPoint x: 540, startPoint y: 183, endPoint x: 530, endPoint y: 328, distance: 145.0
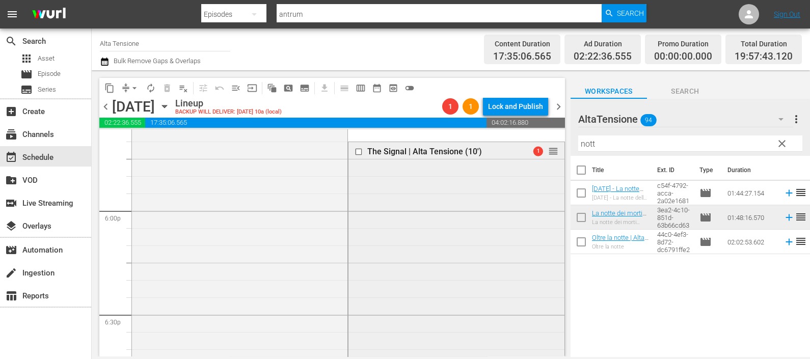
scroll to position [3674, 0]
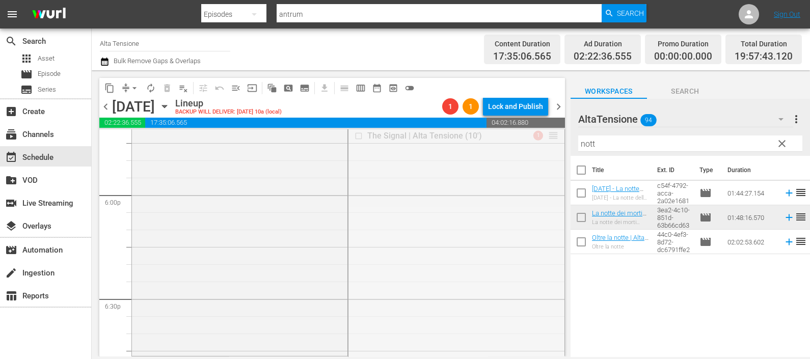
drag, startPoint x: 545, startPoint y: 136, endPoint x: 503, endPoint y: 307, distance: 175.6
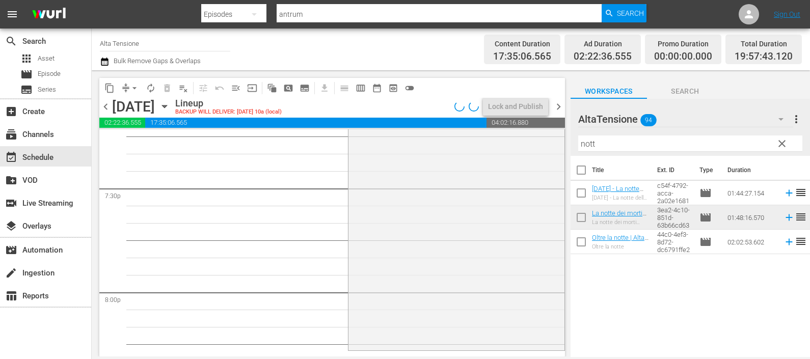
scroll to position [3801, 0]
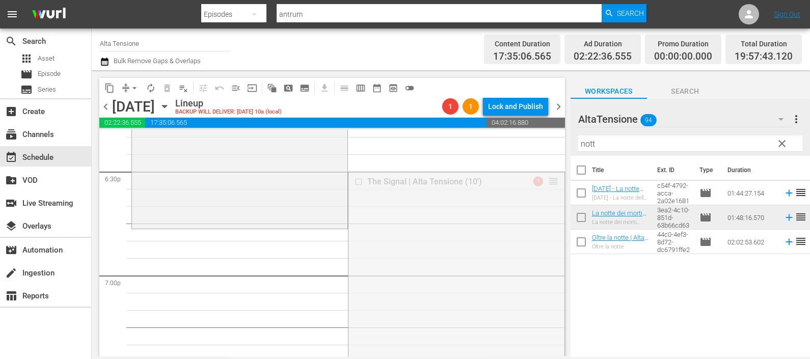
drag, startPoint x: 543, startPoint y: 178, endPoint x: 522, endPoint y: 234, distance: 59.8
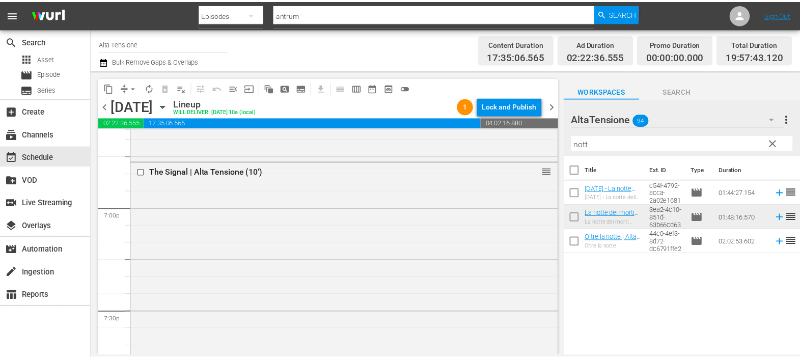
scroll to position [3865, 0]
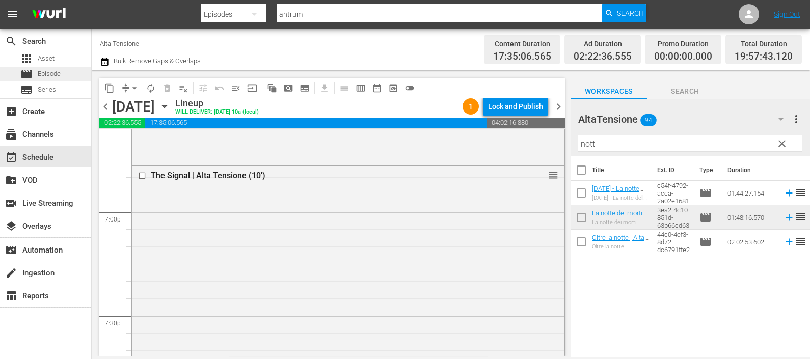
click at [62, 75] on div "movie Episode" at bounding box center [45, 74] width 91 height 14
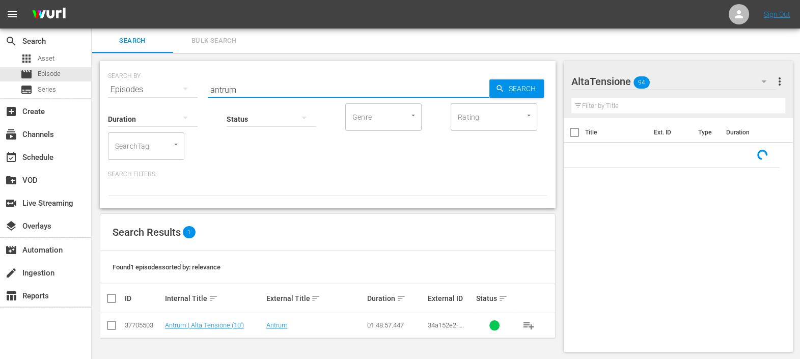
drag, startPoint x: 174, startPoint y: 88, endPoint x: 167, endPoint y: 88, distance: 6.6
click at [167, 88] on div "SEARCH BY Search By Episodes Search ID, Title, Description, Keywords, or Catego…" at bounding box center [327, 83] width 439 height 37
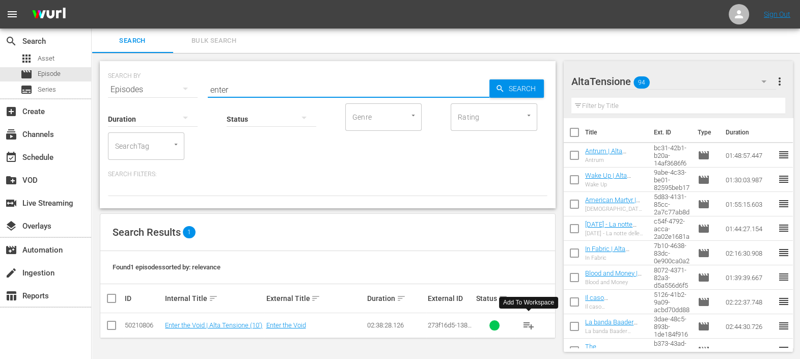
click at [528, 324] on span "playlist_add" at bounding box center [528, 325] width 12 height 12
drag, startPoint x: 262, startPoint y: 87, endPoint x: 196, endPoint y: 97, distance: 66.5
click at [196, 96] on div "SEARCH BY Search By Episodes Search ID, Title, Description, Keywords, or Catego…" at bounding box center [328, 134] width 456 height 147
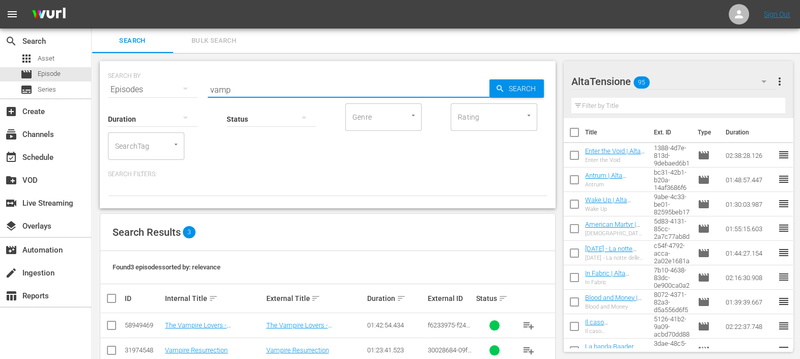
scroll to position [47, 0]
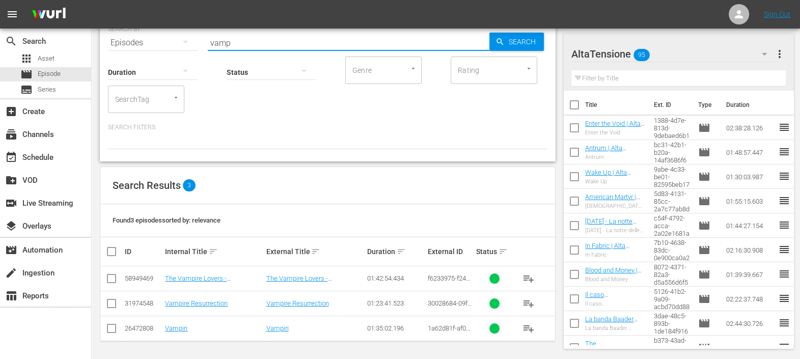
type input "vamp"
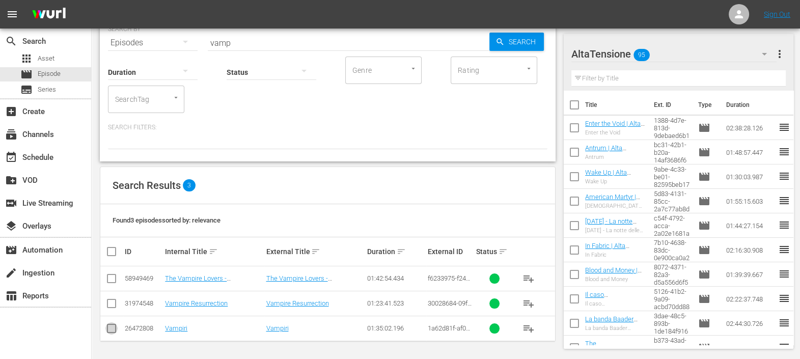
click at [113, 327] on input "checkbox" at bounding box center [111, 330] width 12 height 12
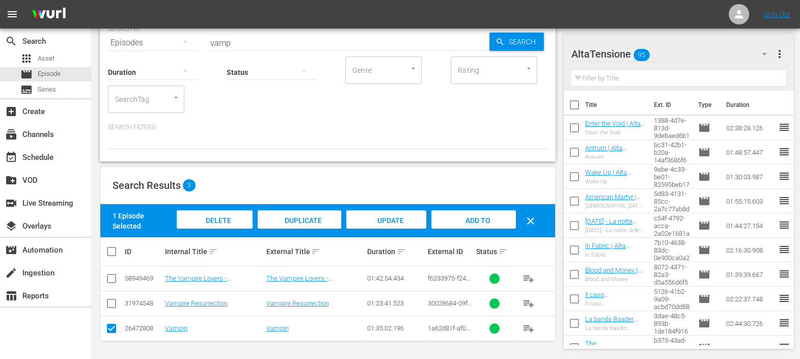
click at [301, 223] on span "Duplicate Episode" at bounding box center [299, 229] width 45 height 27
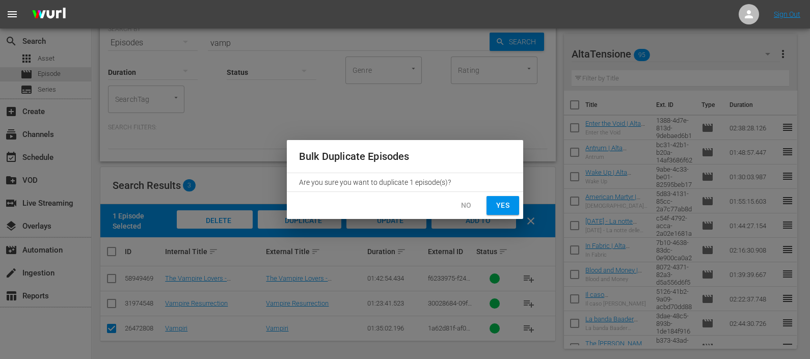
click at [501, 206] on span "Yes" at bounding box center [502, 205] width 16 height 13
checkbox input "false"
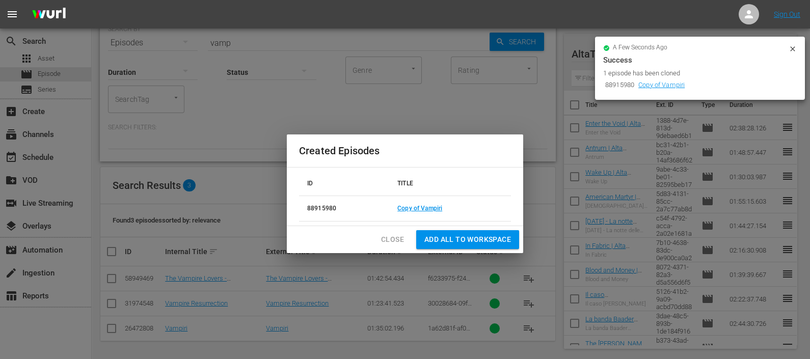
click at [387, 235] on span "Close" at bounding box center [392, 239] width 23 height 13
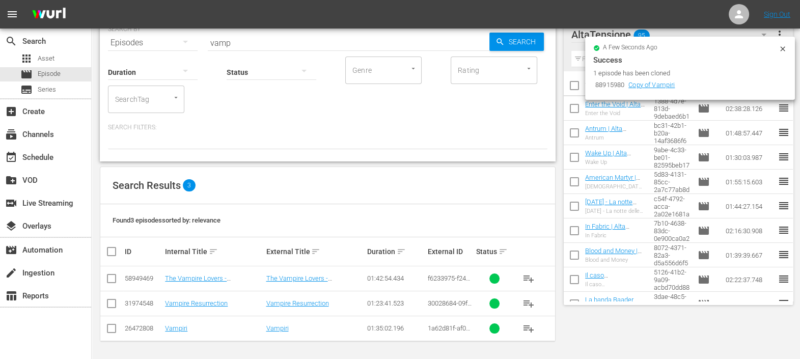
scroll to position [0, 0]
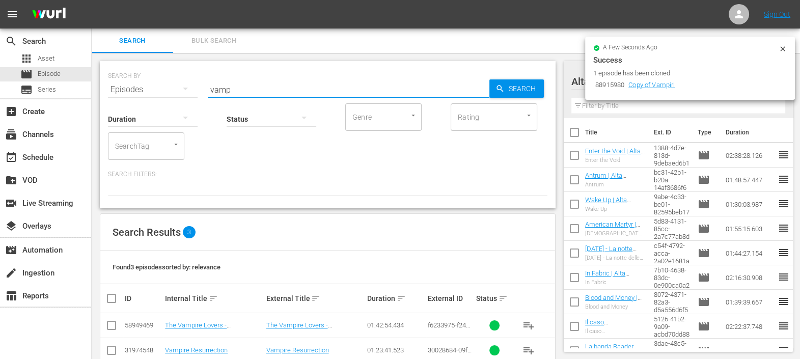
drag, startPoint x: 239, startPoint y: 87, endPoint x: 204, endPoint y: 87, distance: 35.6
click at [204, 86] on div "SEARCH BY Search By Episodes Search ID, Title, Description, Keywords, or Catego…" at bounding box center [327, 83] width 439 height 37
type input "v"
type input "vampiri"
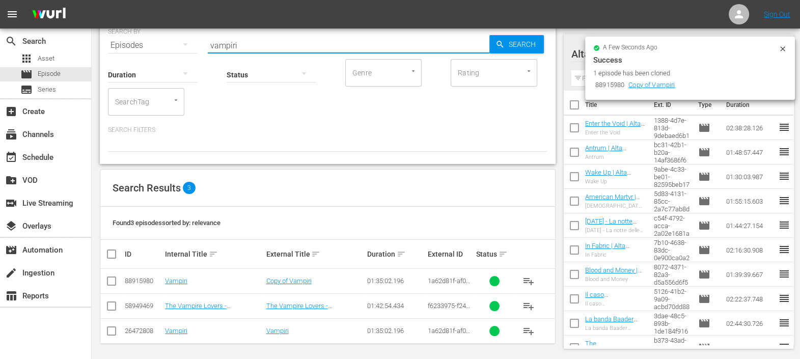
scroll to position [47, 0]
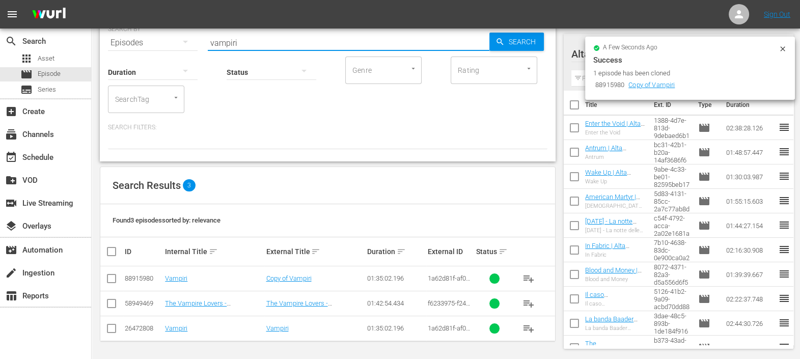
drag, startPoint x: 236, startPoint y: 38, endPoint x: 202, endPoint y: 41, distance: 34.8
click at [204, 41] on div "SEARCH BY Search By Episodes Search ID, Title, Description, Keywords, or Catego…" at bounding box center [327, 36] width 439 height 37
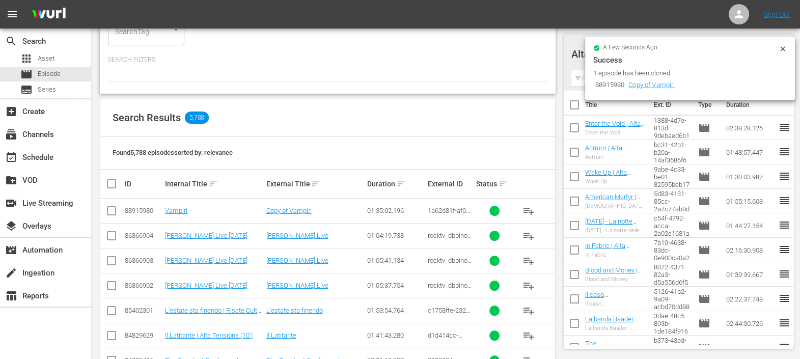
scroll to position [127, 0]
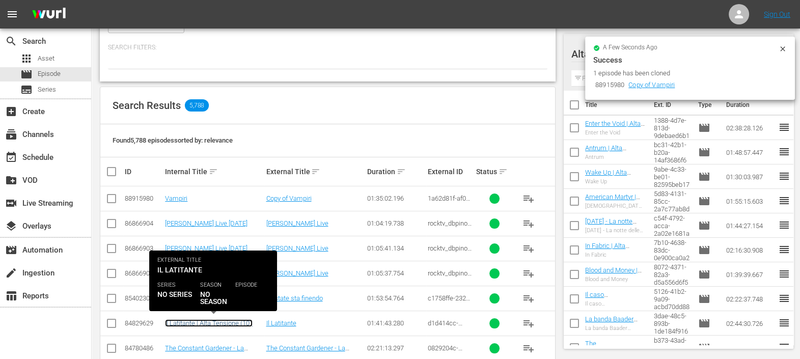
click at [209, 321] on link "Il Latitante | Alta Tensione (10')" at bounding box center [209, 323] width 88 height 8
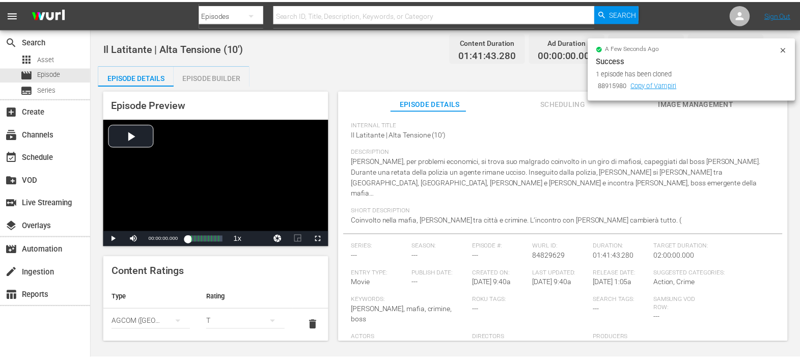
scroll to position [84, 0]
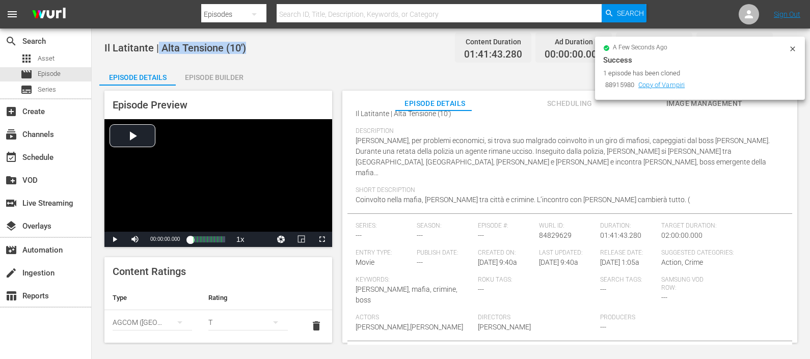
drag, startPoint x: 227, startPoint y: 46, endPoint x: 160, endPoint y: 46, distance: 66.7
click at [158, 45] on div "Il Latitante | Alta Tensione (10') Content Duration 01:41:43.280 Ad Duration 00…" at bounding box center [450, 47] width 693 height 23
click at [163, 46] on span "Il Latitante | Alta Tensione (10')" at bounding box center [175, 48] width 142 height 12
drag, startPoint x: 163, startPoint y: 46, endPoint x: 247, endPoint y: 47, distance: 84.5
click at [247, 46] on div "Il Latitante | Alta Tensione (10') Content Duration 01:41:43.280 Ad Duration 00…" at bounding box center [450, 47] width 693 height 23
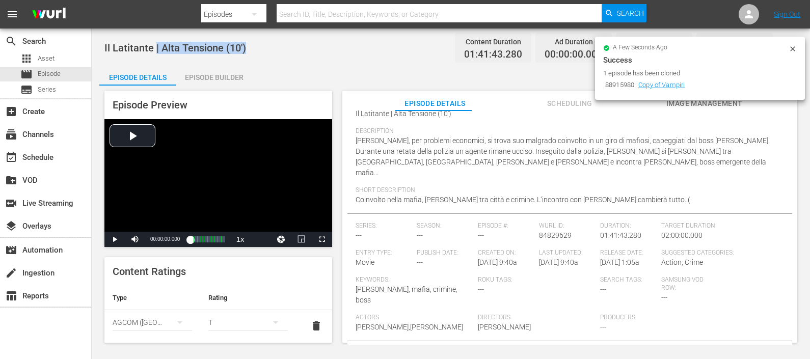
drag, startPoint x: 155, startPoint y: 48, endPoint x: 228, endPoint y: 49, distance: 72.8
click at [252, 42] on div "Il Latitante | Alta Tensione (10') Content Duration 01:41:43.280 Ad Duration 00…" at bounding box center [450, 47] width 693 height 23
copy span "| Alta Tensione (10')"
click at [224, 78] on div "Episode Builder" at bounding box center [214, 77] width 76 height 24
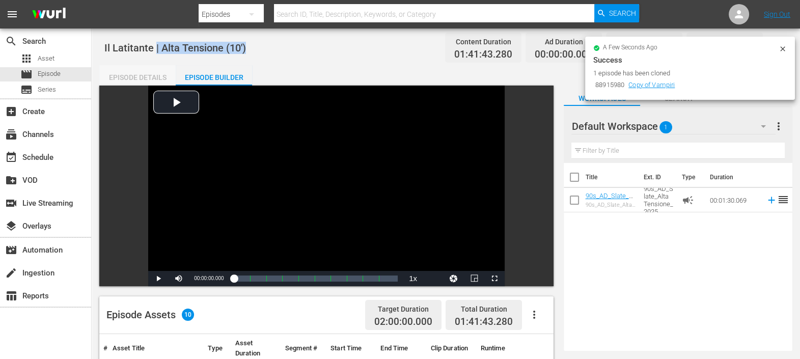
click at [157, 74] on div "Episode Details" at bounding box center [137, 77] width 76 height 24
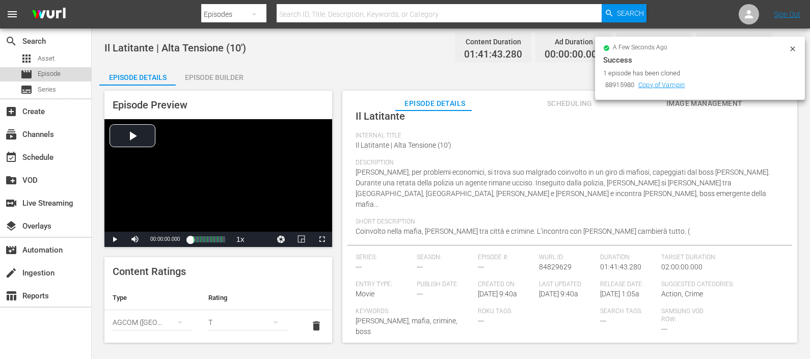
click at [61, 72] on div "movie Episode" at bounding box center [45, 74] width 91 height 14
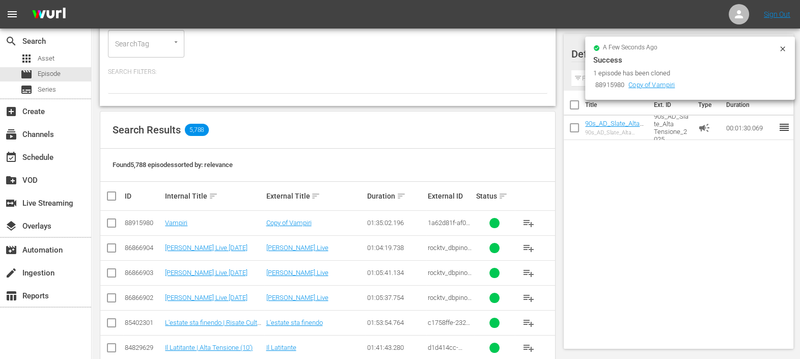
scroll to position [127, 0]
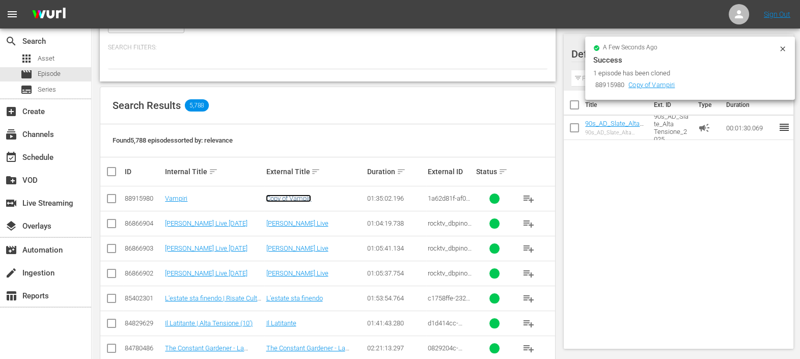
click at [310, 196] on link "Copy of Vampiri" at bounding box center [288, 199] width 45 height 8
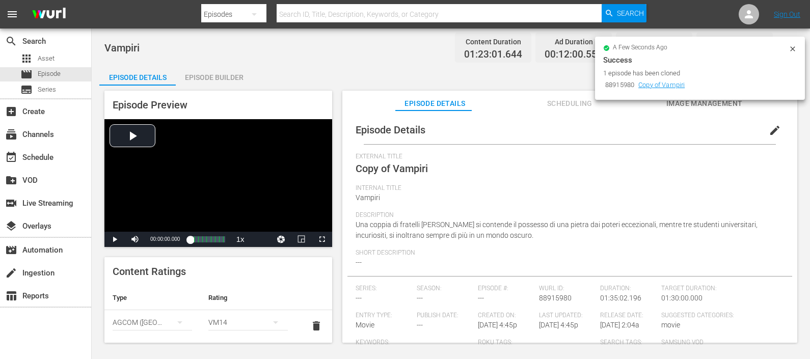
click at [215, 74] on div "Episode Builder" at bounding box center [214, 77] width 76 height 24
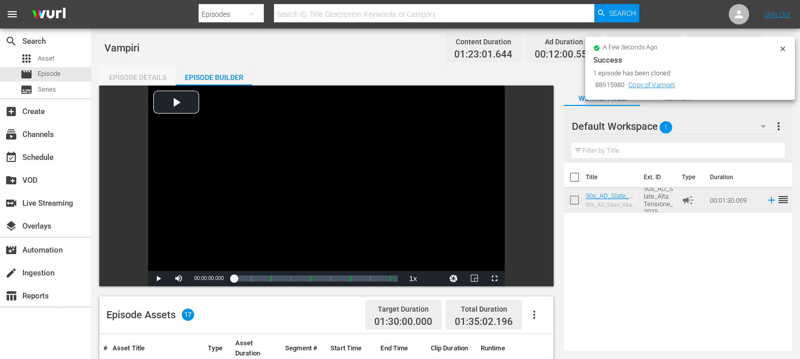
click at [141, 71] on div "Episode Details" at bounding box center [137, 77] width 76 height 24
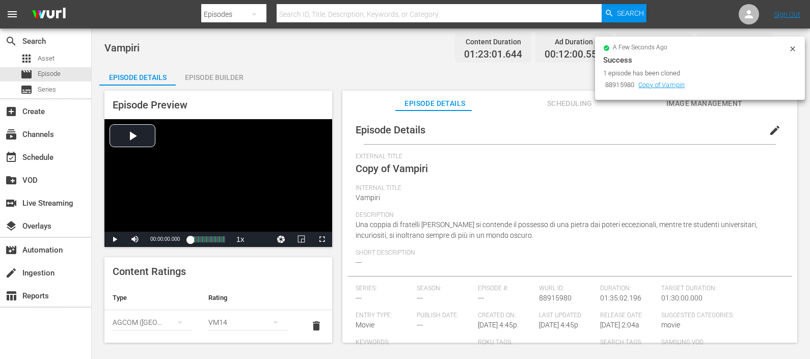
click at [402, 171] on span "Copy of Vampiri" at bounding box center [391, 168] width 72 height 12
click at [768, 132] on span "edit" at bounding box center [774, 130] width 12 height 12
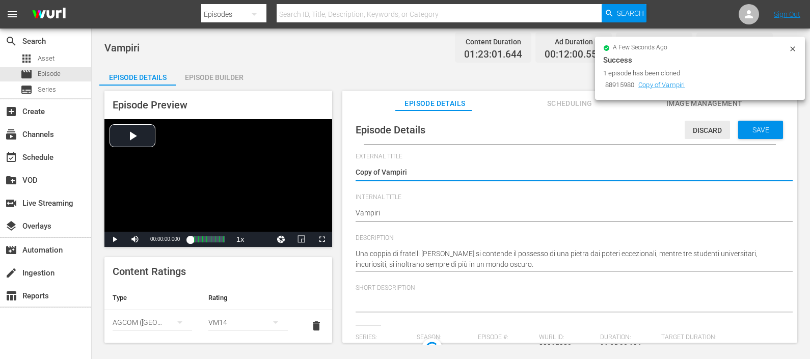
type input "No Series"
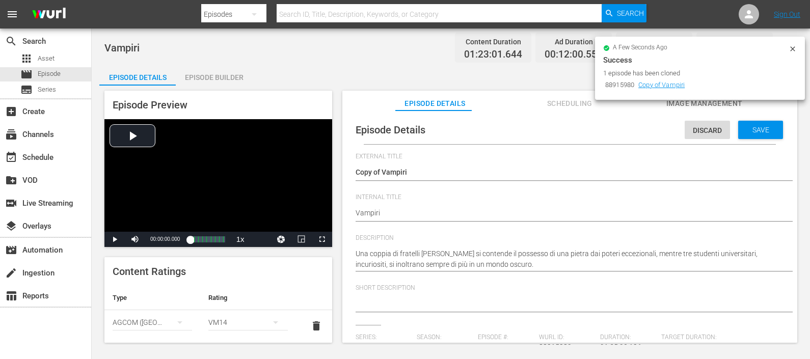
drag, startPoint x: 393, startPoint y: 206, endPoint x: 374, endPoint y: 216, distance: 21.7
click at [347, 211] on div "Episode Details Discard Save External Title Copy of Vampiri Copy of Vampiri Int…" at bounding box center [569, 361] width 445 height 491
drag, startPoint x: 375, startPoint y: 214, endPoint x: 351, endPoint y: 216, distance: 23.5
paste textarea "| Alta Tensione (10')"
type textarea "| Alta Tensione (10')"
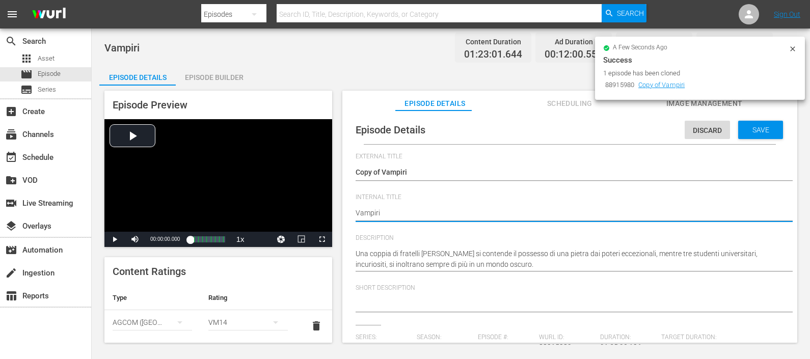
type textarea "| Alta Tensione (10')"
type textarea "V| Alta Tensione (10')"
type textarea "Va| Alta Tensione (10')"
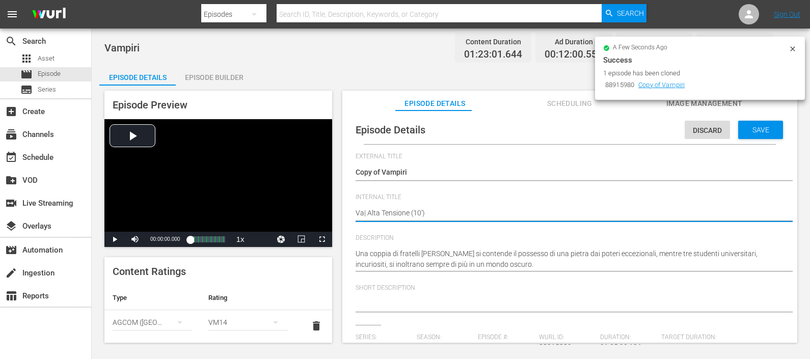
type textarea "Vam| Alta Tensione (10')"
type textarea "Vamp| Alta Tensione (10')"
type textarea "Vampi| Alta Tensione (10')"
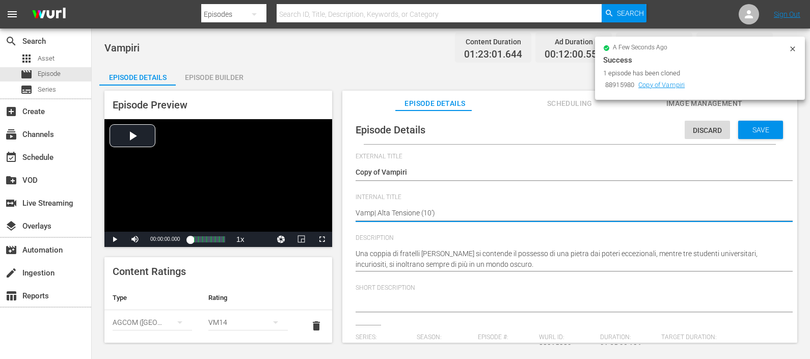
type textarea "Vampi| Alta Tensione (10')"
type textarea "Vampit| Alta Tensione (10')"
type textarea "Vampi| Alta Tensione (10')"
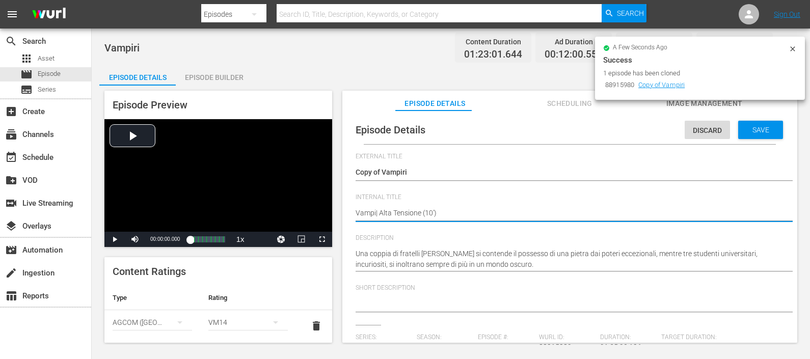
type textarea "Vampir| Alta Tensione (10')"
type textarea "Vampiri| Alta Tensione (10')"
type textarea "Vampiri | Alta Tensione (10')"
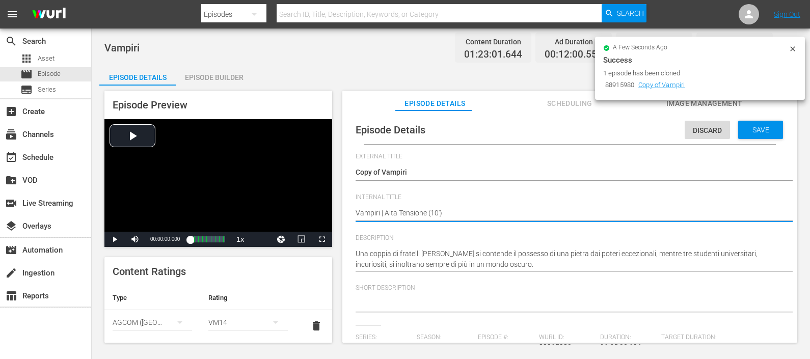
type textarea "Vampiri | Alta Tensione (10')"
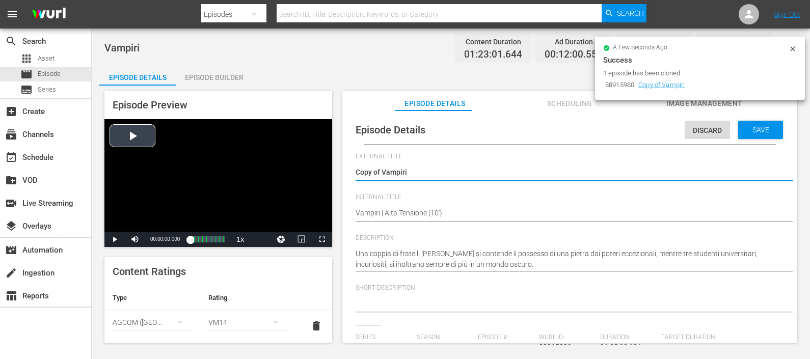
drag, startPoint x: 382, startPoint y: 168, endPoint x: 323, endPoint y: 183, distance: 60.9
type textarea "Vampiri"
click at [381, 78] on div "Episode Details Episode Builder Episode Preview Video Player is loading. Play V…" at bounding box center [450, 208] width 703 height 286
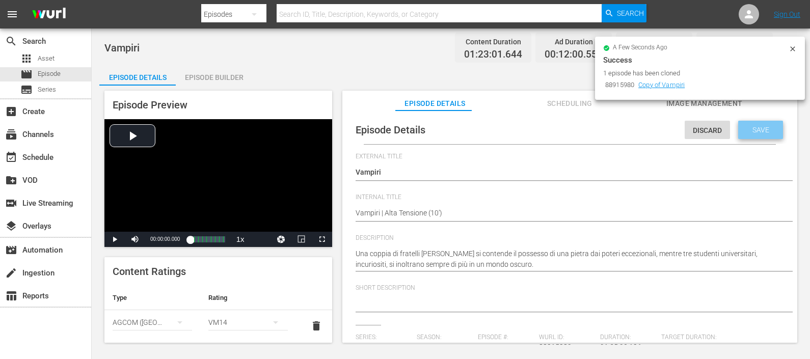
click at [750, 127] on span "Save" at bounding box center [760, 130] width 33 height 8
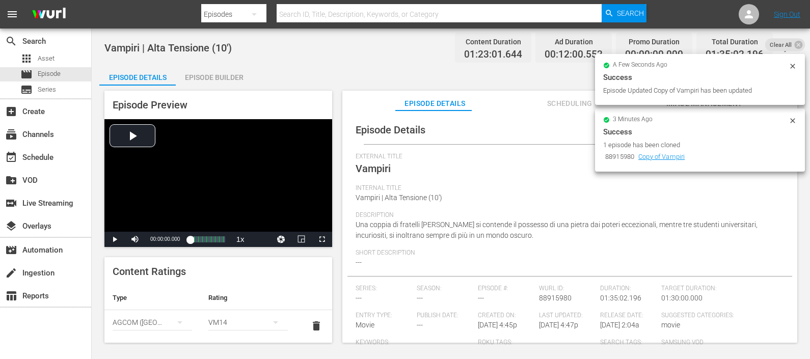
click at [213, 75] on div "Episode Builder" at bounding box center [214, 77] width 76 height 24
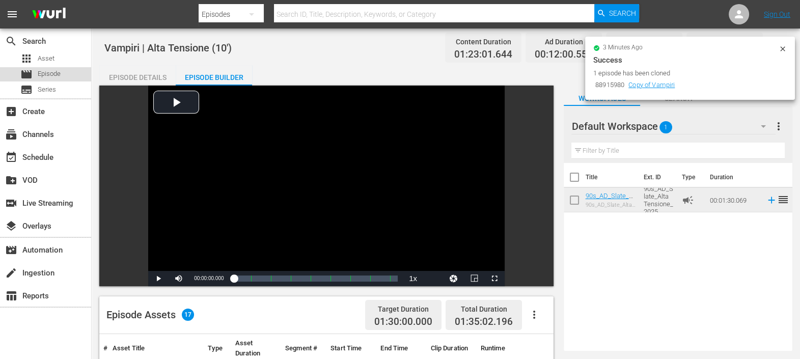
click at [48, 68] on div "movie Episode" at bounding box center [40, 74] width 40 height 14
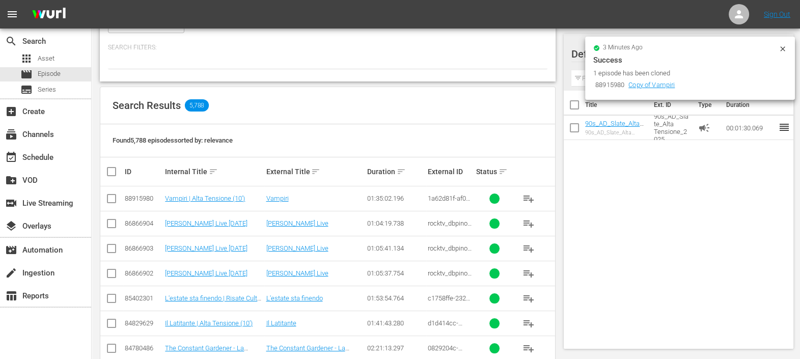
scroll to position [191, 0]
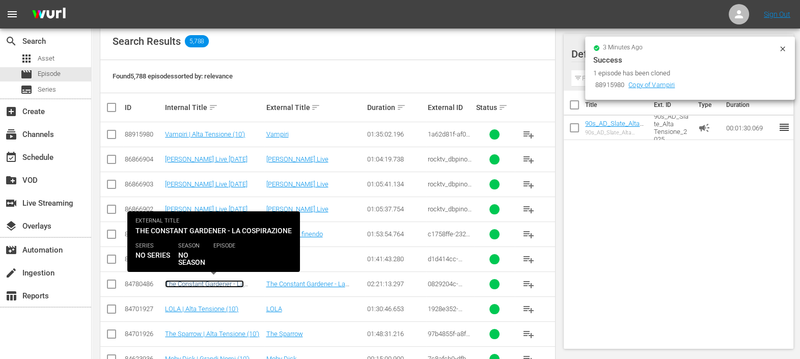
click at [233, 284] on link "The Constant Gardener - La cospirazione | Alta Tensione (10')" at bounding box center [212, 287] width 94 height 15
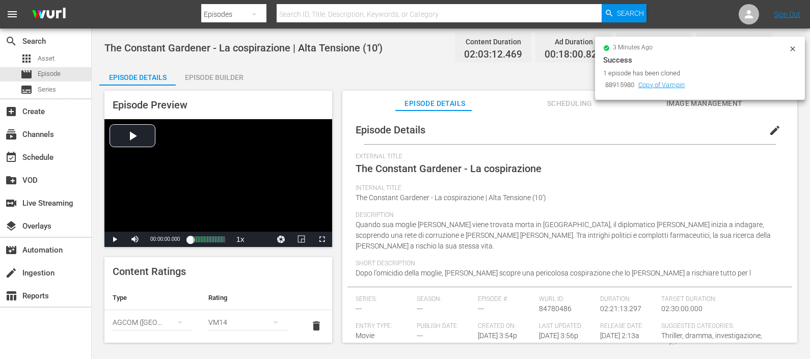
click at [212, 78] on div "Episode Builder" at bounding box center [214, 77] width 76 height 24
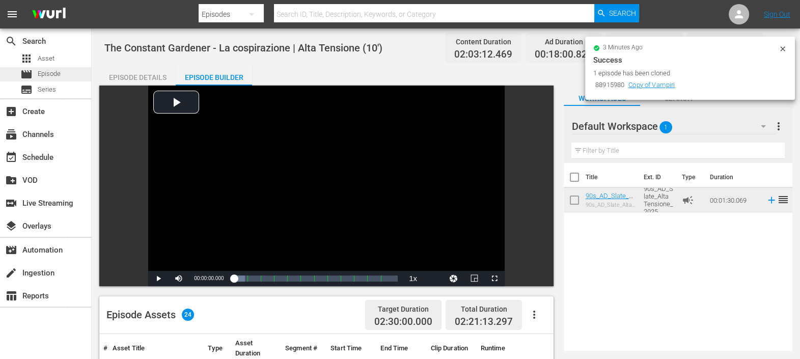
click at [63, 71] on div "movie Episode" at bounding box center [45, 74] width 91 height 14
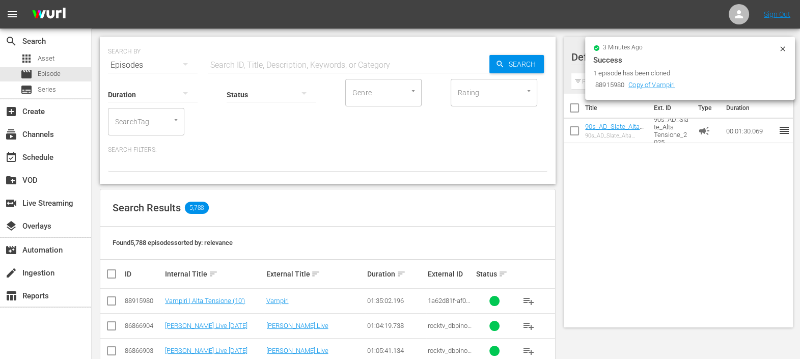
scroll to position [63, 0]
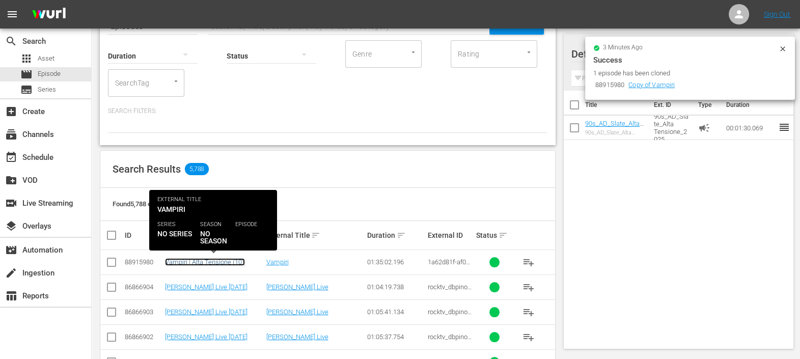
click at [211, 262] on link "Vampiri | Alta Tensione (10')" at bounding box center [205, 262] width 80 height 8
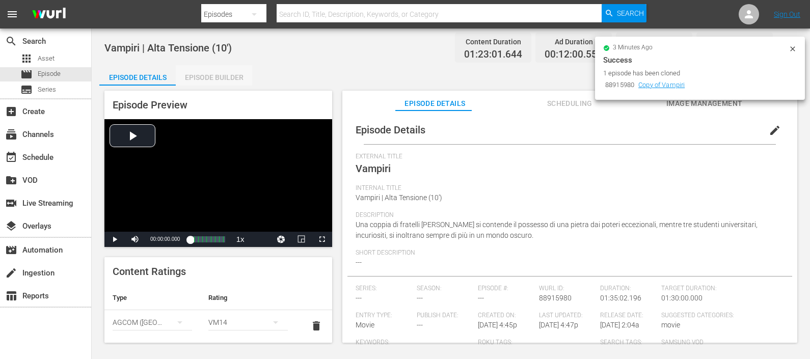
drag, startPoint x: 215, startPoint y: 80, endPoint x: 213, endPoint y: 74, distance: 6.8
click at [215, 81] on div "Episode Builder" at bounding box center [214, 77] width 76 height 24
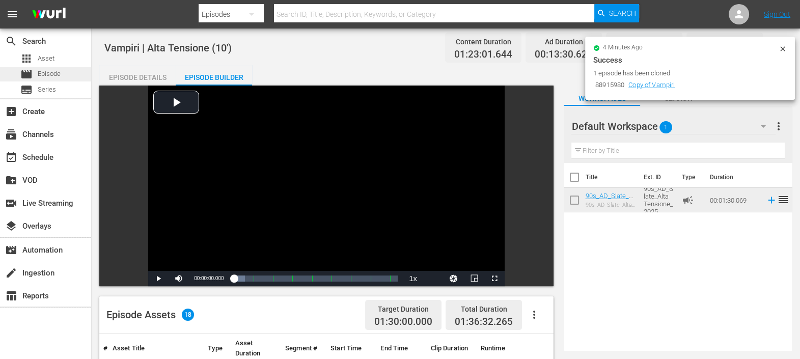
click at [68, 71] on div "movie Episode" at bounding box center [45, 74] width 91 height 14
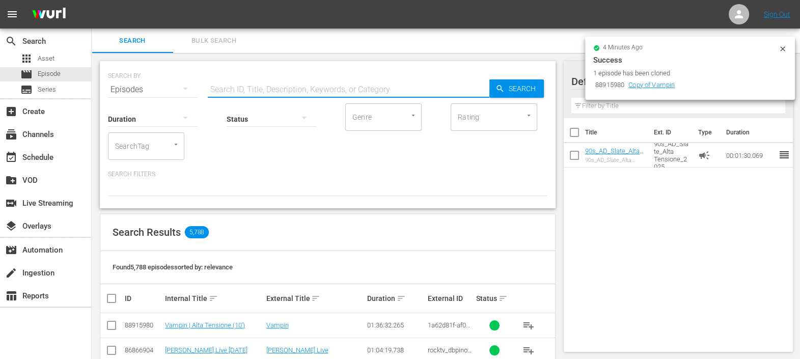
click at [261, 88] on input "text" at bounding box center [349, 89] width 282 height 24
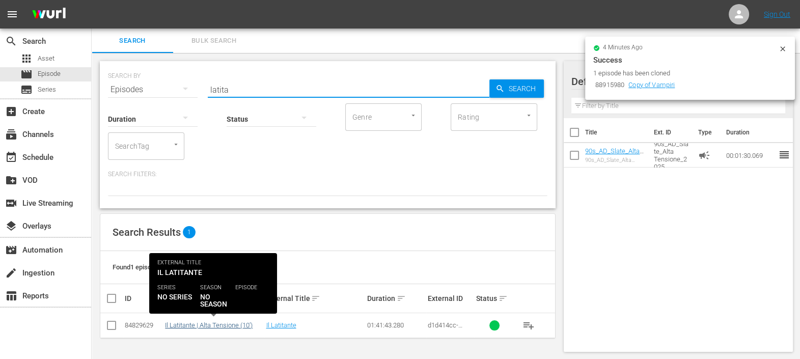
type input "latita"
click at [229, 325] on link "Il Latitante | Alta Tensione (10')" at bounding box center [209, 325] width 88 height 8
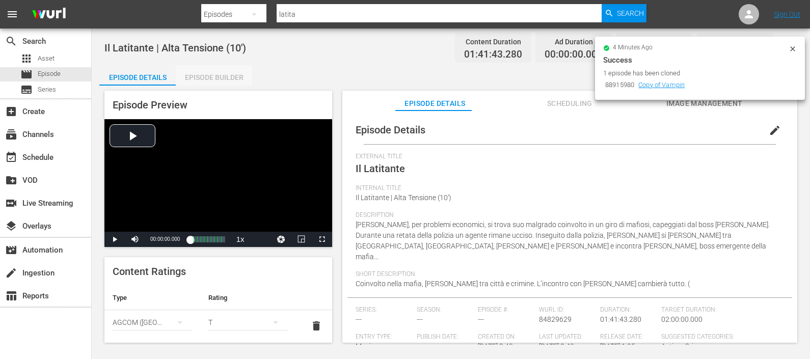
click at [234, 80] on div "Episode Builder" at bounding box center [214, 77] width 76 height 24
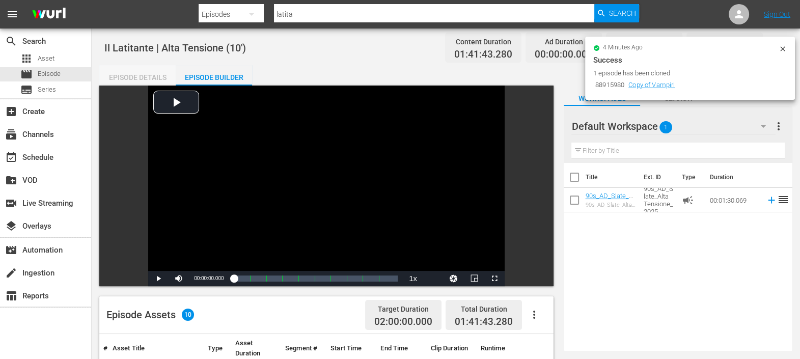
click at [118, 68] on div "Episode Details" at bounding box center [137, 77] width 76 height 24
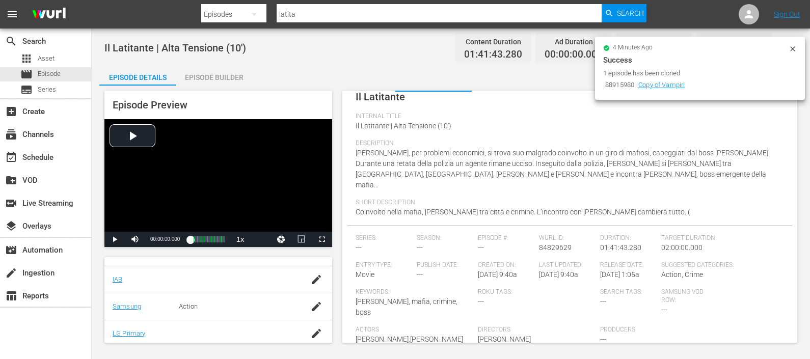
scroll to position [278, 0]
click at [39, 156] on div "event_available Schedule" at bounding box center [28, 155] width 57 height 9
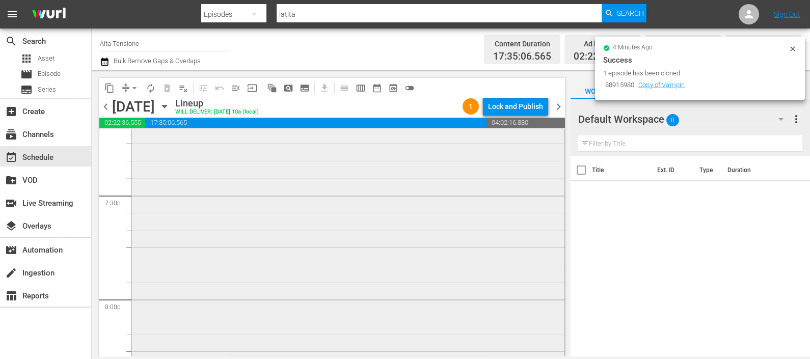
scroll to position [4186, 0]
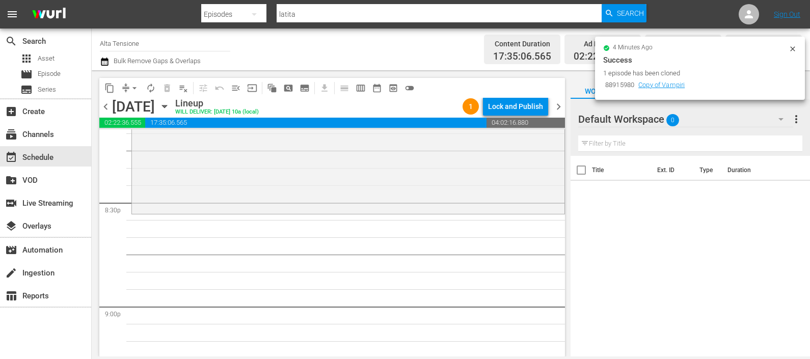
click at [643, 116] on div at bounding box center [614, 119] width 73 height 25
click at [779, 120] on icon "button" at bounding box center [781, 119] width 12 height 12
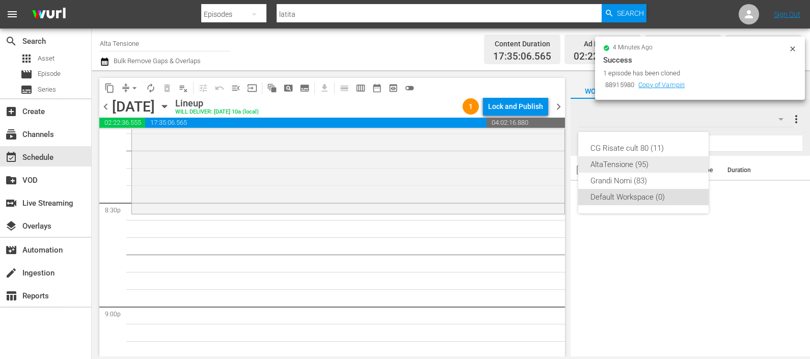
click at [646, 160] on div "AltaTensione (95)" at bounding box center [643, 164] width 106 height 16
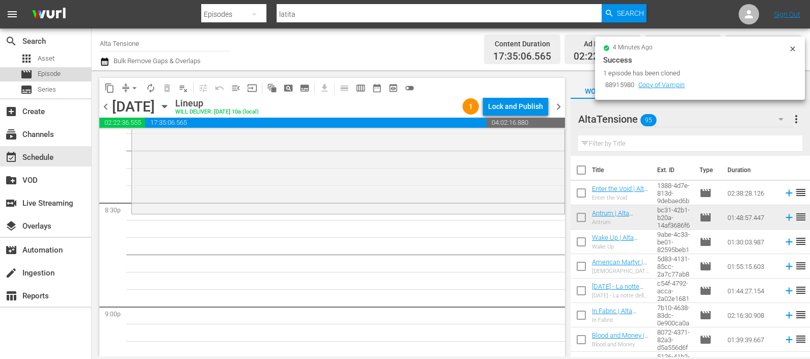
click at [70, 77] on div "movie Episode" at bounding box center [45, 74] width 91 height 14
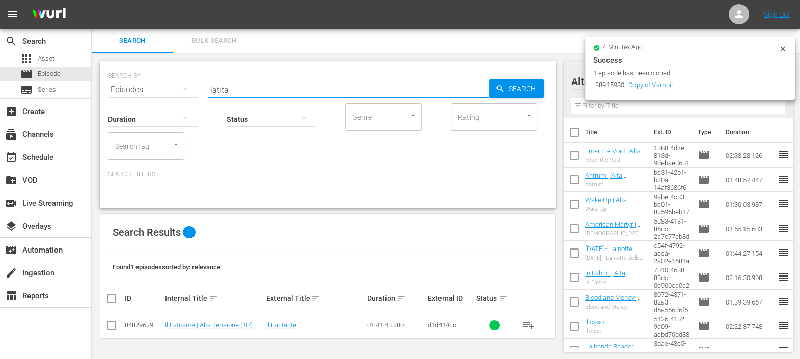
drag, startPoint x: 242, startPoint y: 87, endPoint x: 190, endPoint y: 80, distance: 52.3
click at [191, 80] on div "SEARCH BY Search By Episodes Search ID, Title, Description, Keywords, or Catego…" at bounding box center [327, 83] width 439 height 37
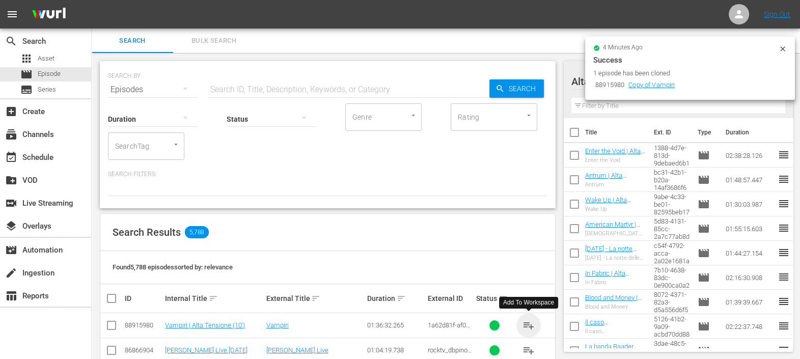
click at [526, 323] on span "playlist_add" at bounding box center [528, 325] width 12 height 12
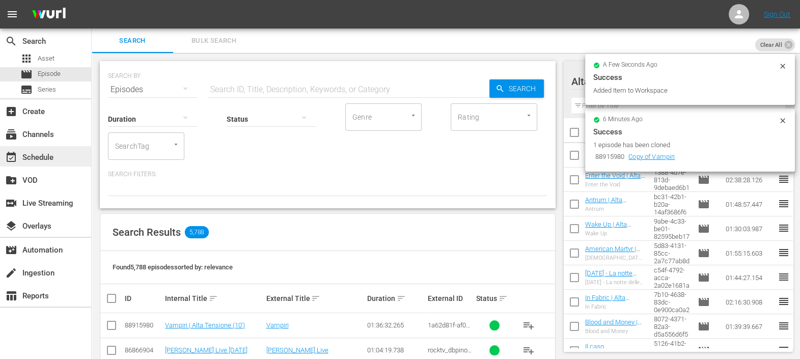
click at [30, 154] on div "event_available Schedule" at bounding box center [28, 155] width 57 height 9
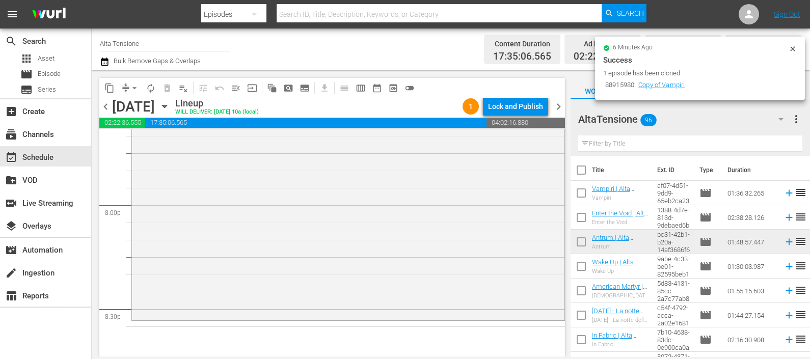
scroll to position [3999, 0]
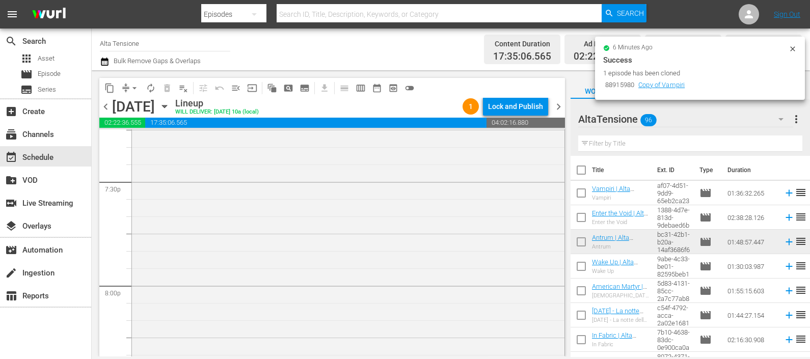
click at [785, 216] on icon at bounding box center [788, 217] width 7 height 7
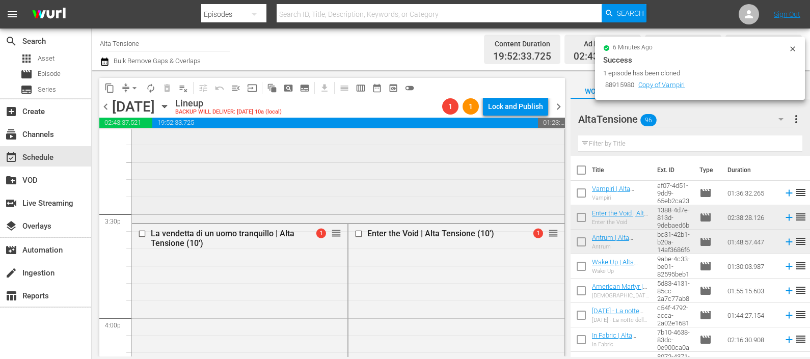
scroll to position [3154, 0]
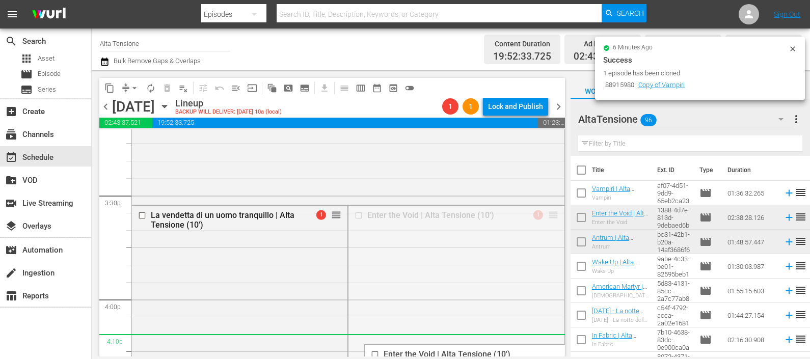
drag, startPoint x: 542, startPoint y: 215, endPoint x: 525, endPoint y: 341, distance: 126.9
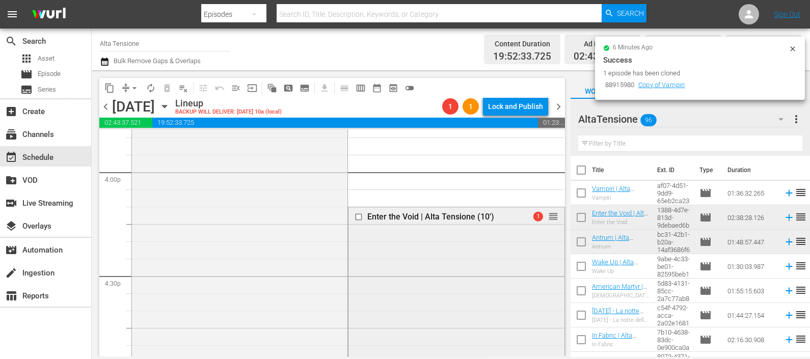
scroll to position [3345, 0]
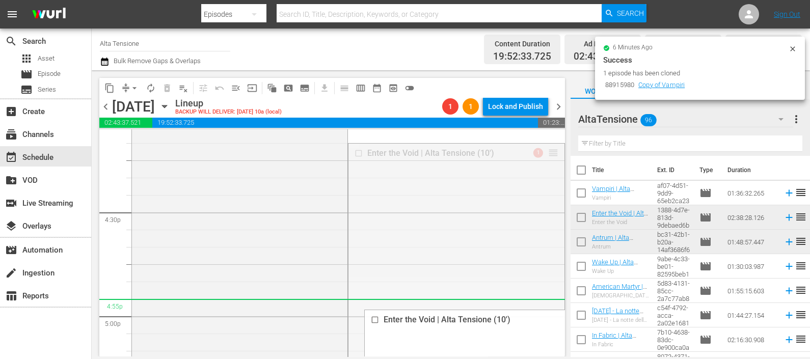
drag, startPoint x: 541, startPoint y: 153, endPoint x: 505, endPoint y: 314, distance: 164.9
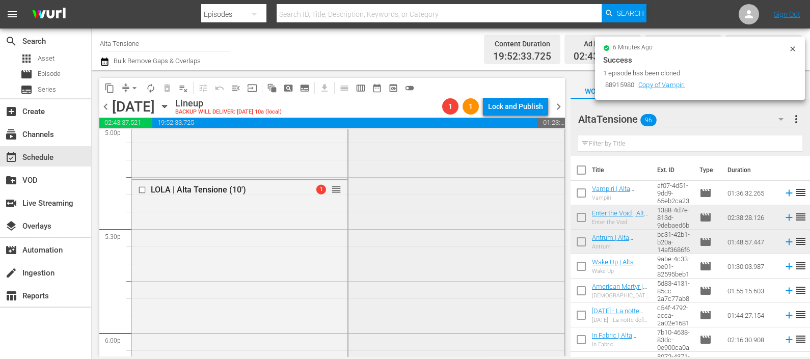
scroll to position [3472, 0]
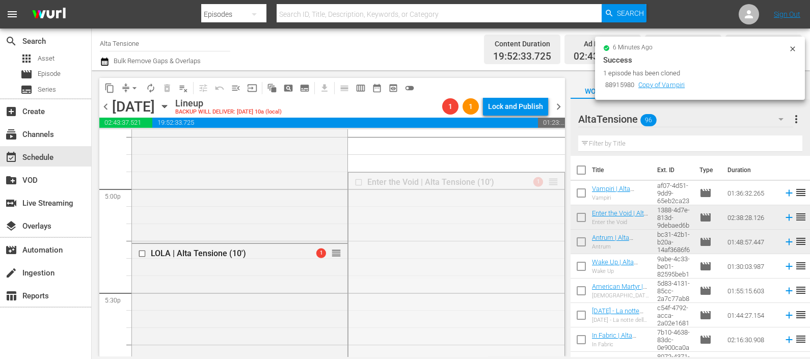
drag, startPoint x: 543, startPoint y: 178, endPoint x: 489, endPoint y: 354, distance: 184.1
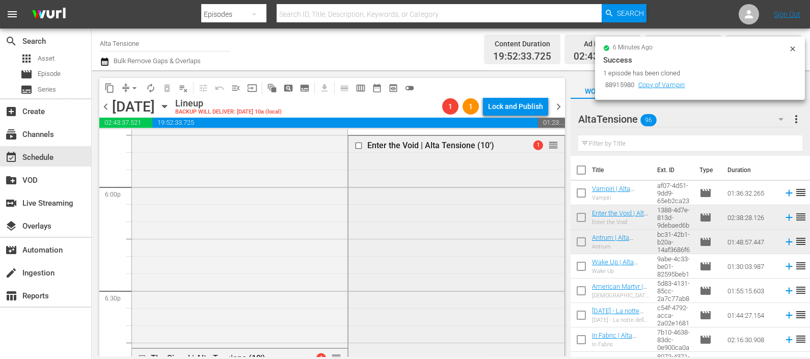
scroll to position [3663, 0]
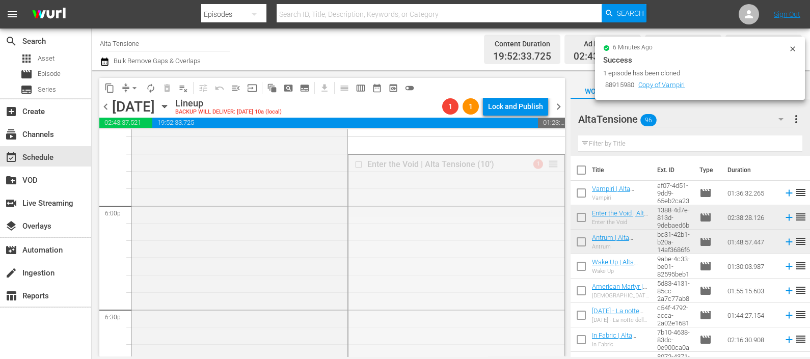
drag, startPoint x: 545, startPoint y: 165, endPoint x: 512, endPoint y: 334, distance: 171.3
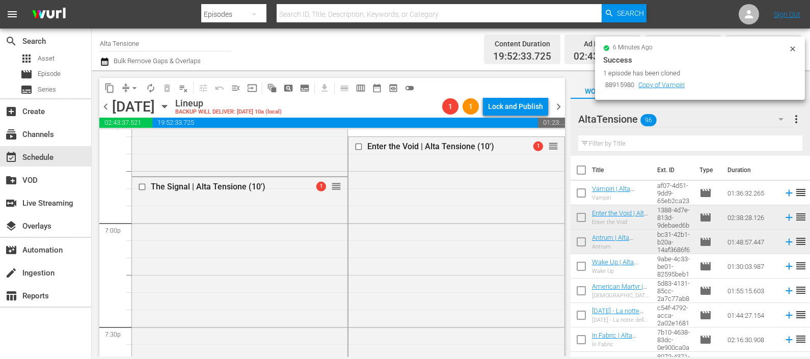
scroll to position [3854, 0]
drag, startPoint x: 541, startPoint y: 144, endPoint x: 509, endPoint y: 326, distance: 185.1
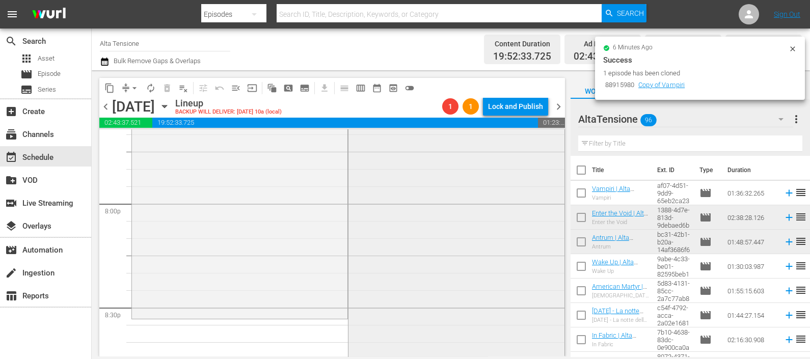
scroll to position [4045, 0]
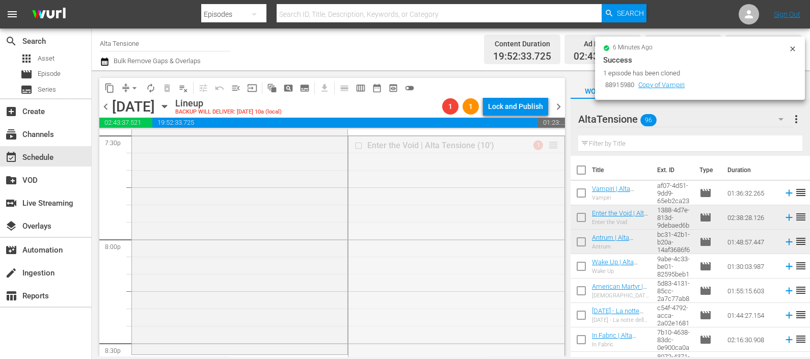
drag, startPoint x: 544, startPoint y: 147, endPoint x: 498, endPoint y: 315, distance: 174.7
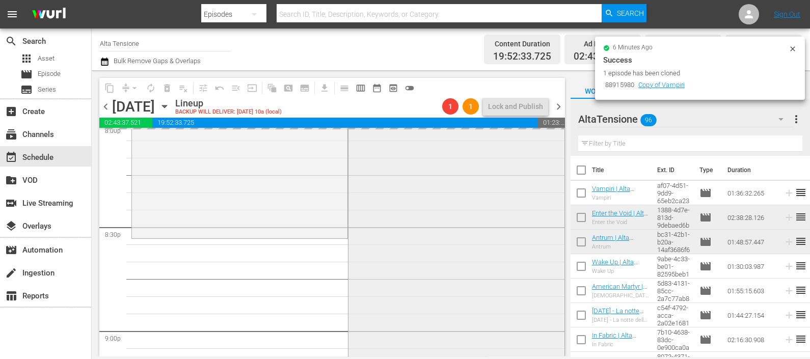
scroll to position [4173, 0]
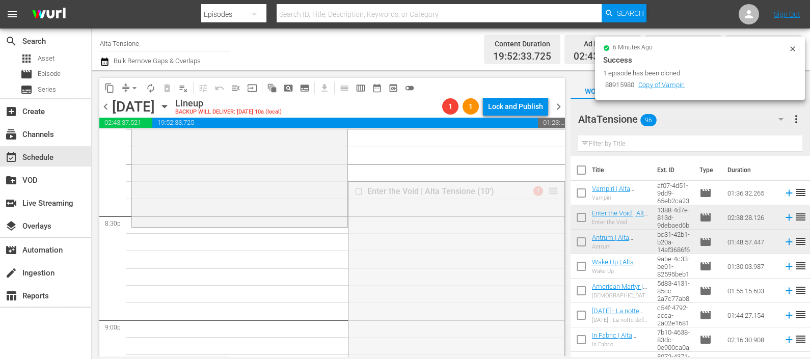
drag, startPoint x: 542, startPoint y: 190, endPoint x: 530, endPoint y: 230, distance: 41.1
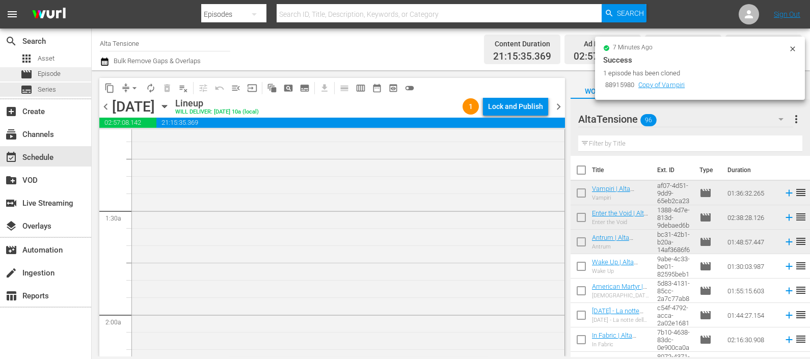
scroll to position [216, 0]
click at [103, 60] on icon "button" at bounding box center [104, 62] width 7 height 8
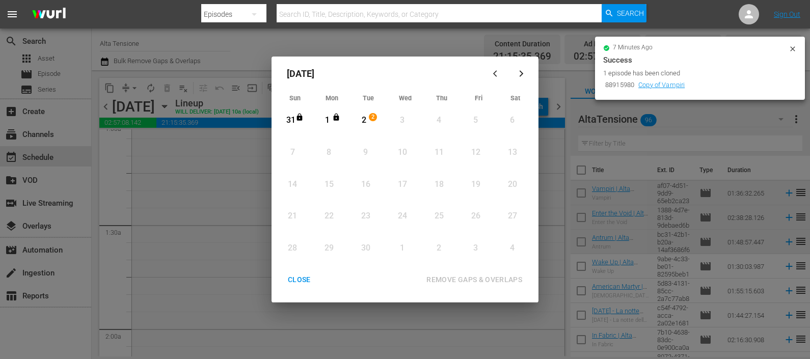
click at [366, 120] on div "2" at bounding box center [363, 121] width 13 height 12
click at [486, 277] on div "REMOVE GAPS & OVERLAPS" at bounding box center [474, 279] width 112 height 13
click at [365, 115] on div "2" at bounding box center [363, 121] width 13 height 12
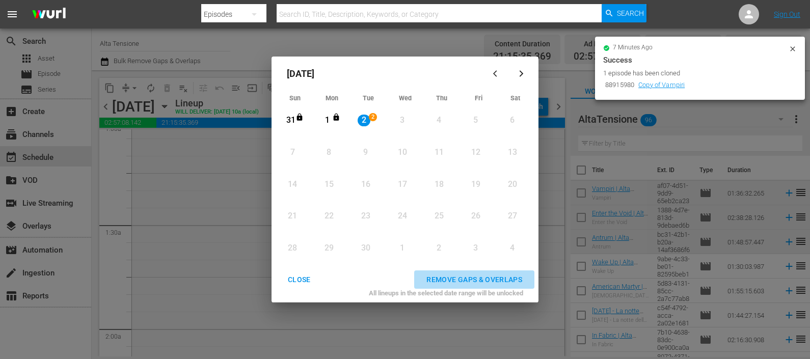
click at [473, 276] on div "REMOVE GAPS & OVERLAPS" at bounding box center [474, 279] width 112 height 13
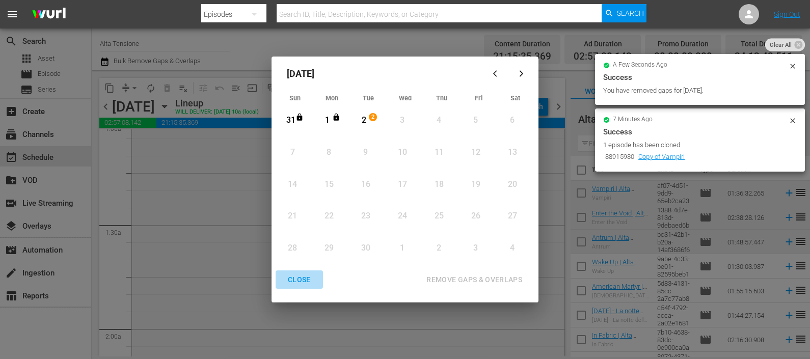
click at [302, 283] on div "CLOSE" at bounding box center [299, 279] width 39 height 13
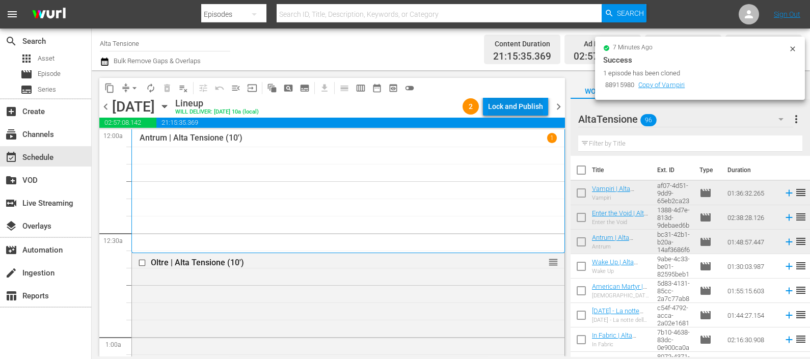
click at [531, 106] on div "Lock and Publish" at bounding box center [515, 106] width 55 height 18
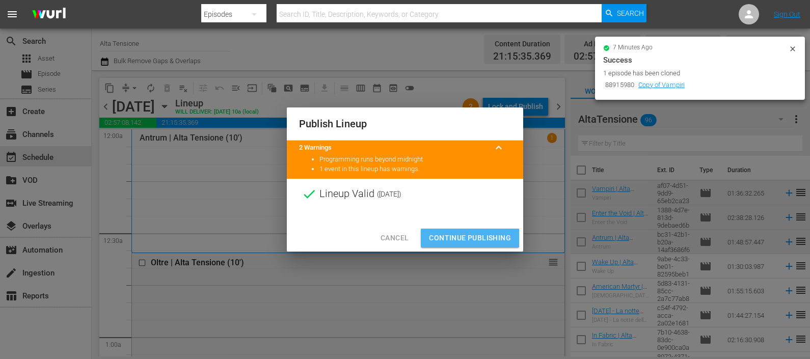
click at [468, 238] on span "Continue Publishing" at bounding box center [470, 238] width 82 height 13
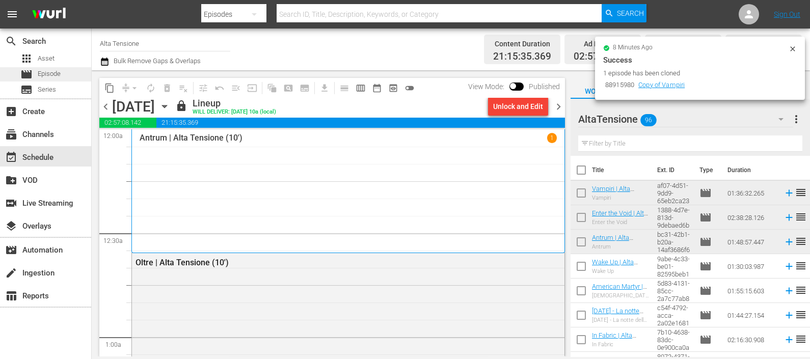
click at [38, 76] on span "Episode" at bounding box center [49, 74] width 23 height 10
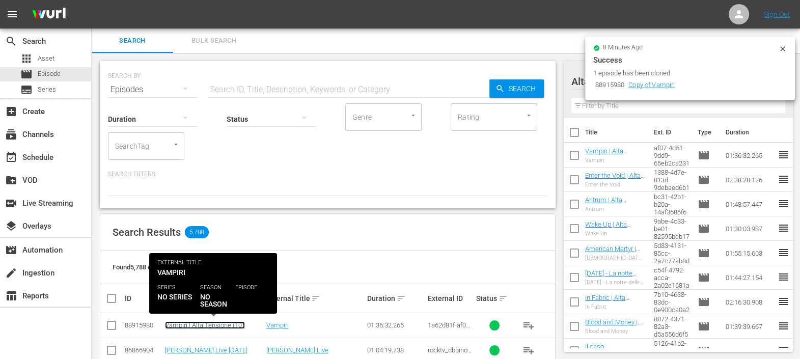
click at [214, 323] on link "Vampiri | Alta Tensione (10')" at bounding box center [205, 325] width 80 height 8
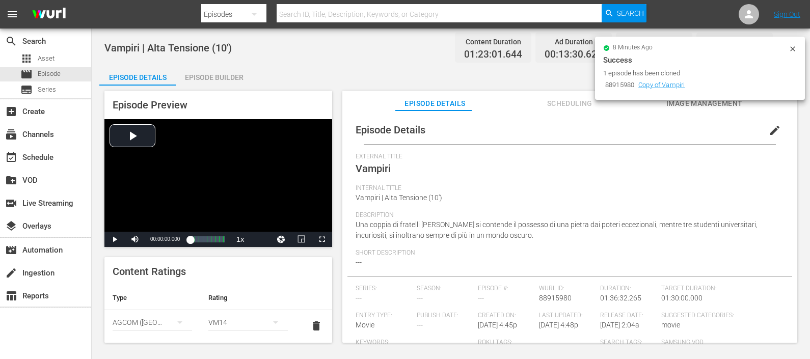
click at [207, 72] on div "Episode Builder" at bounding box center [214, 77] width 76 height 24
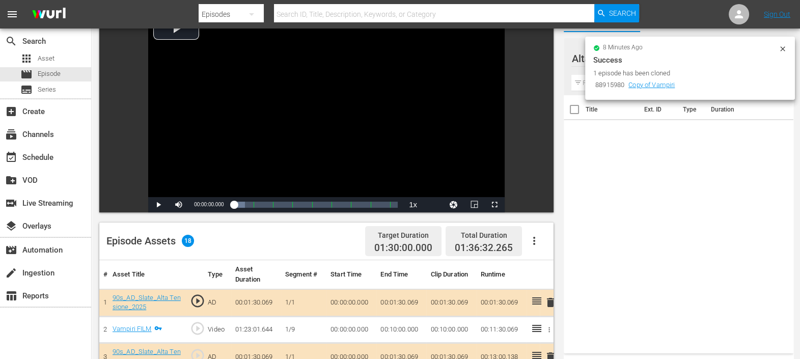
scroll to position [51, 0]
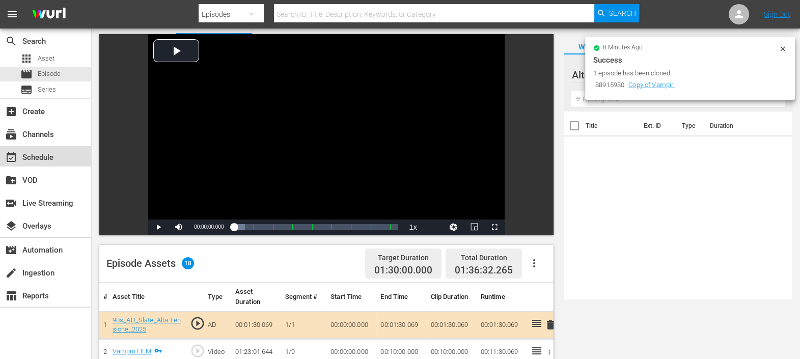
click at [36, 150] on div "event_available Schedule" at bounding box center [45, 156] width 91 height 20
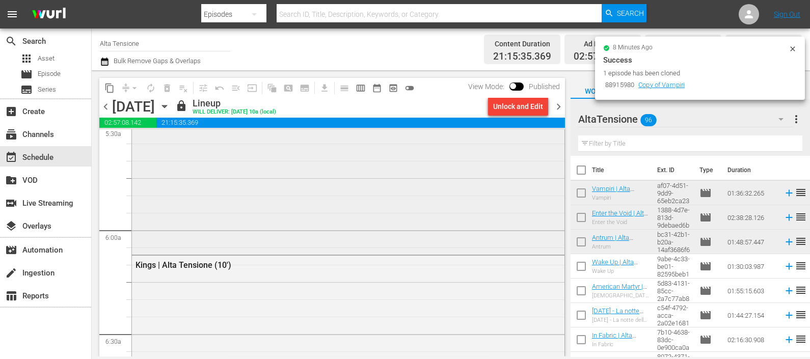
scroll to position [1400, 0]
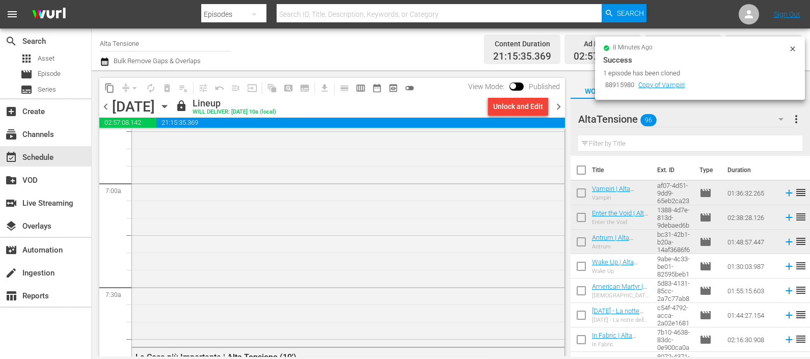
click at [555, 102] on span "chevron_right" at bounding box center [558, 106] width 13 height 13
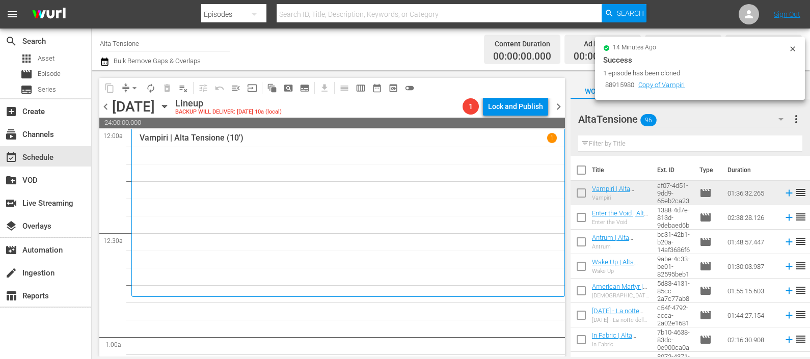
click at [643, 148] on input "text" at bounding box center [690, 143] width 224 height 16
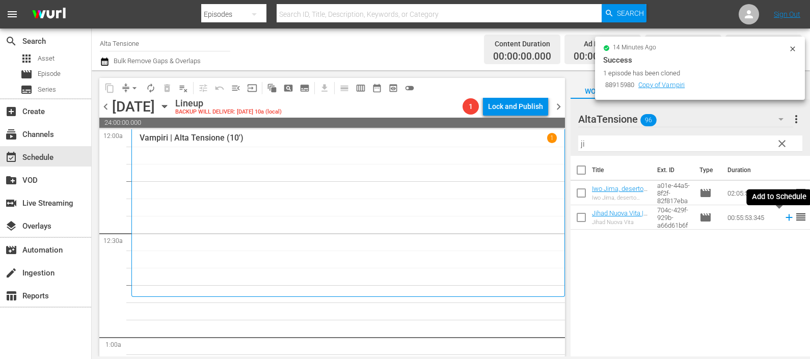
click at [785, 217] on icon at bounding box center [788, 217] width 7 height 7
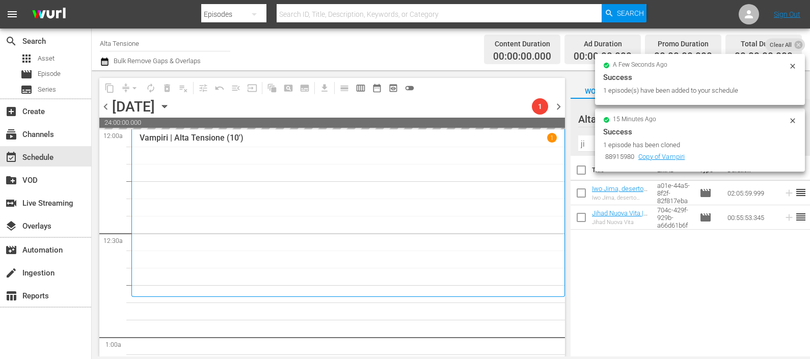
click at [528, 0] on div "search Search apps Asset movie Episode subtitles Series add_box Create subscrip…" at bounding box center [451, 0] width 718 height 0
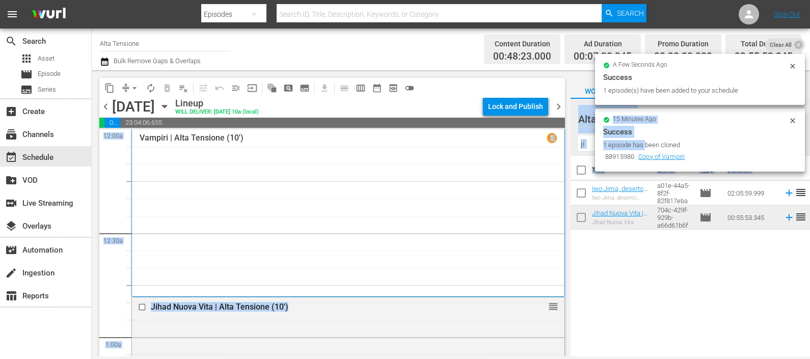
click at [657, 326] on div "Title Ext. ID Type Duration Iwo Jima, deserto di fuoco | Alta Tensione (10') Iw…" at bounding box center [689, 257] width 239 height 202
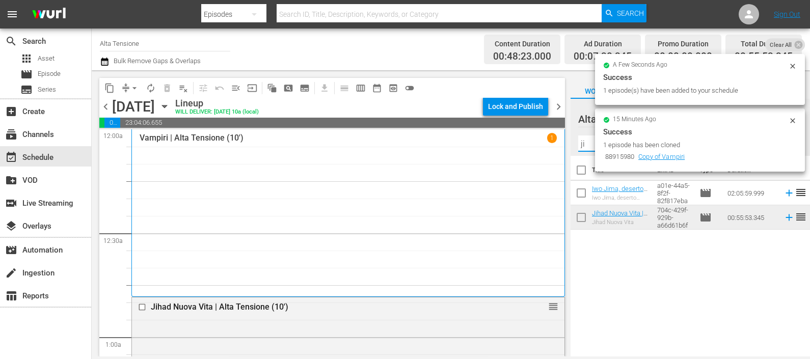
drag, startPoint x: 584, startPoint y: 144, endPoint x: 576, endPoint y: 142, distance: 7.4
click at [576, 142] on div "AltaTensione 96 AltaTensione more_vert clear Filter by Title ji" at bounding box center [689, 127] width 239 height 57
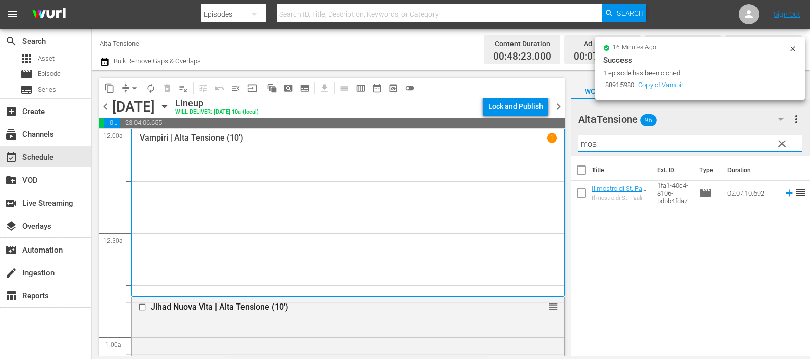
click at [783, 188] on icon at bounding box center [788, 192] width 11 height 11
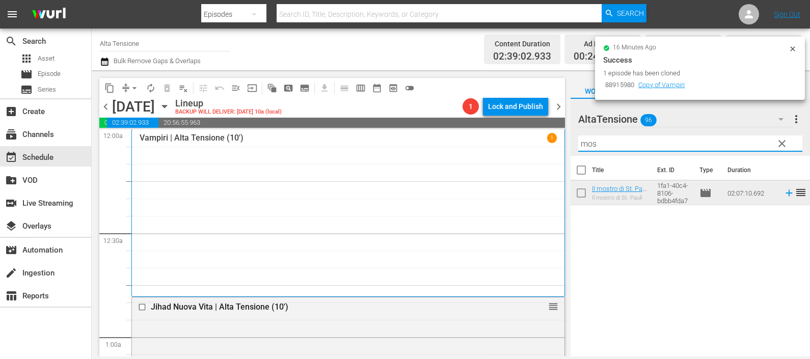
drag, startPoint x: 626, startPoint y: 147, endPoint x: 561, endPoint y: 146, distance: 65.7
click at [561, 145] on div "content_copy compress arrow_drop_down autorenew_outlined delete_forever_outline…" at bounding box center [451, 213] width 718 height 286
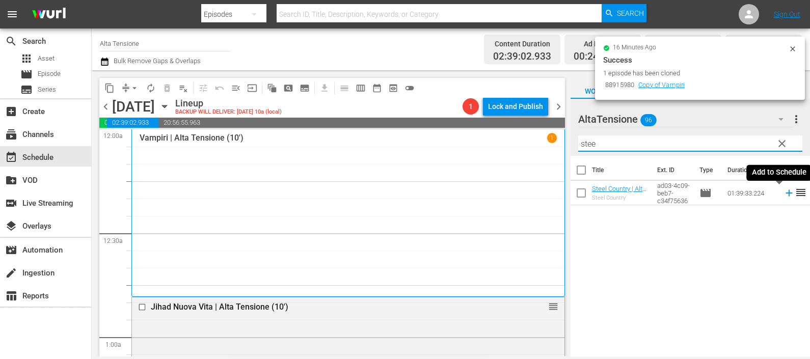
click at [783, 192] on icon at bounding box center [788, 192] width 11 height 11
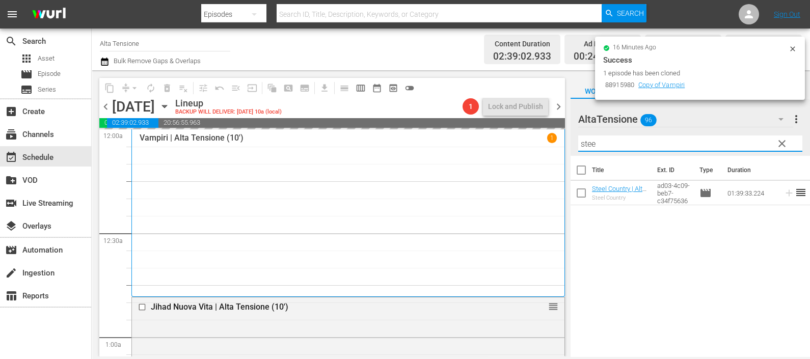
drag, startPoint x: 618, startPoint y: 143, endPoint x: 573, endPoint y: 141, distance: 45.3
click at [573, 140] on div "AltaTensione 96 AltaTensione more_vert clear Filter by Title stee" at bounding box center [689, 127] width 239 height 57
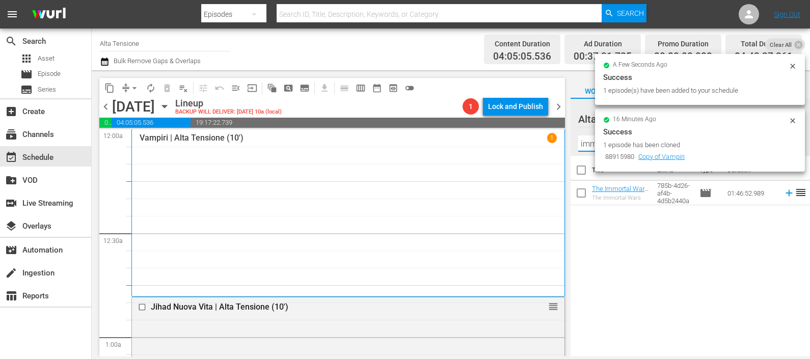
click at [785, 195] on icon at bounding box center [788, 193] width 7 height 7
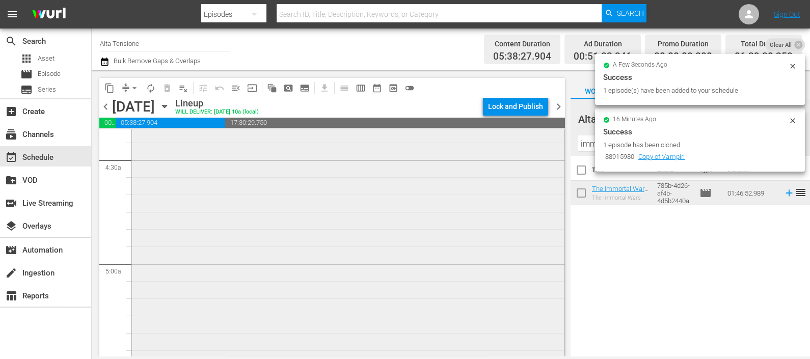
scroll to position [1082, 0]
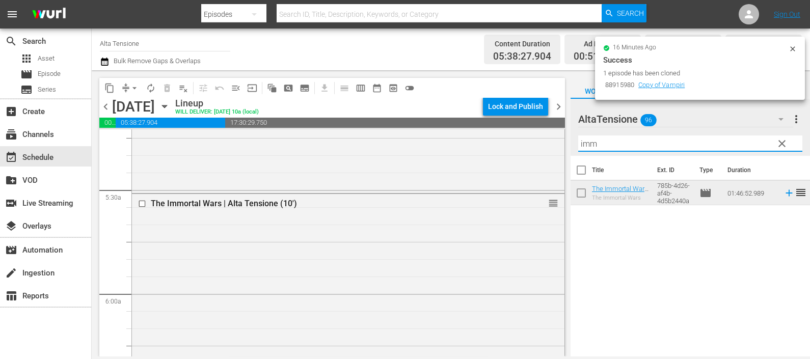
drag, startPoint x: 624, startPoint y: 139, endPoint x: 571, endPoint y: 145, distance: 53.3
click at [571, 145] on div "AltaTensione 96 AltaTensione more_vert clear Filter by Title imm" at bounding box center [689, 127] width 239 height 57
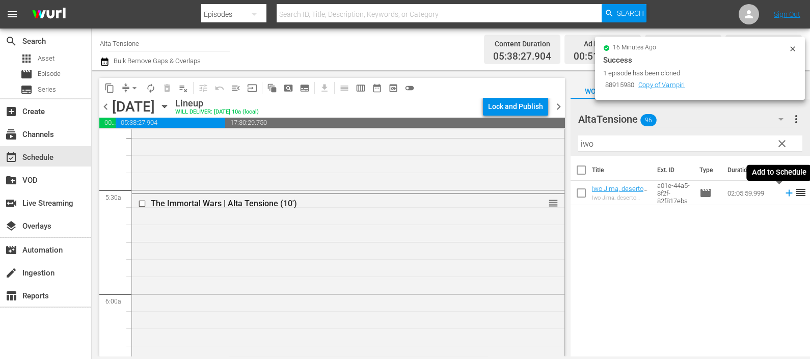
click at [783, 190] on icon at bounding box center [788, 192] width 11 height 11
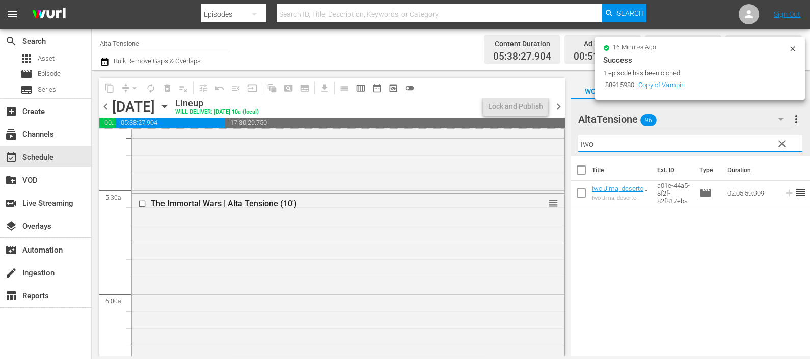
click at [552, 146] on div "content_copy compress arrow_drop_down autorenew_outlined delete_forever_outline…" at bounding box center [451, 213] width 718 height 286
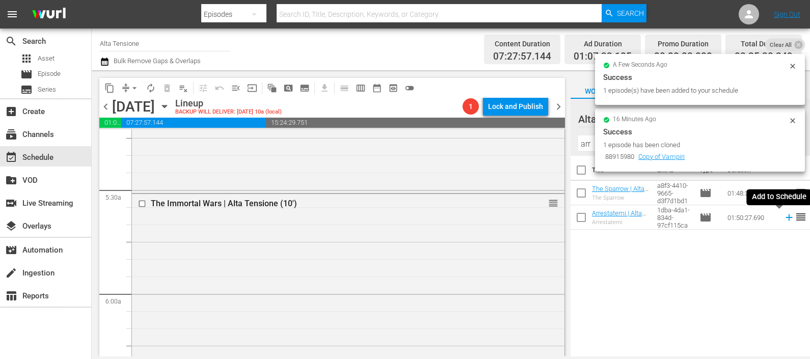
click at [785, 217] on icon at bounding box center [788, 217] width 7 height 7
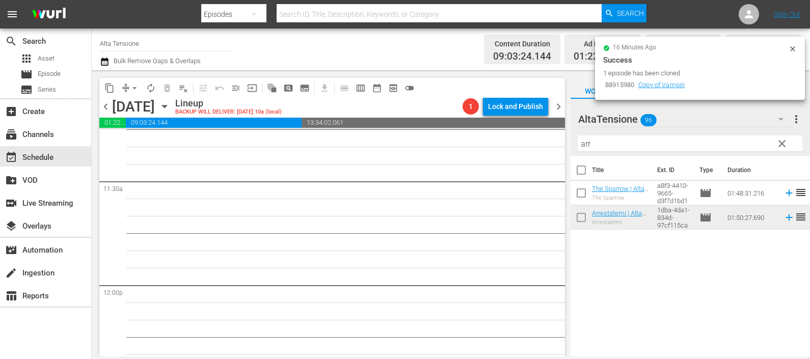
scroll to position [2355, 0]
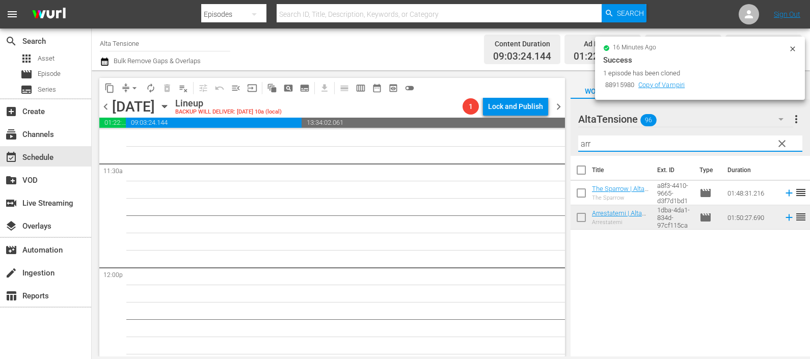
drag, startPoint x: 614, startPoint y: 142, endPoint x: 523, endPoint y: 141, distance: 90.6
click at [523, 141] on div "content_copy compress arrow_drop_down autorenew_outlined delete_forever_outline…" at bounding box center [451, 213] width 718 height 286
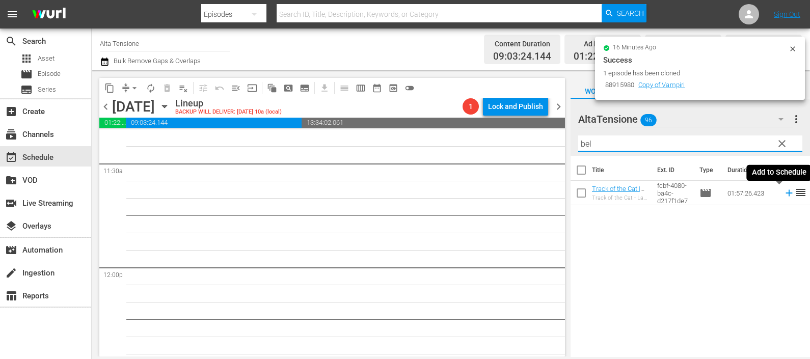
drag, startPoint x: 777, startPoint y: 197, endPoint x: 750, endPoint y: 190, distance: 27.8
click at [783, 197] on icon at bounding box center [788, 192] width 11 height 11
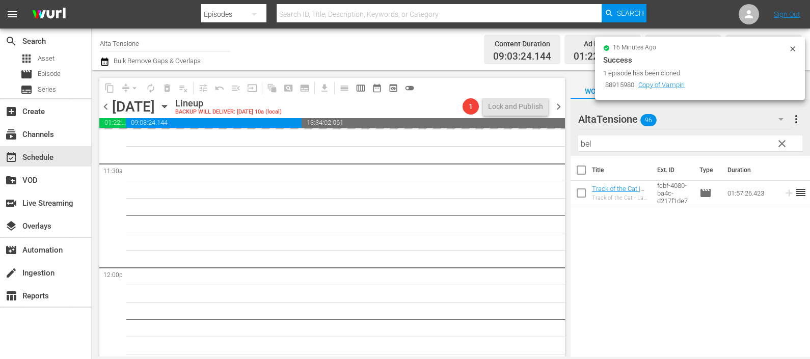
drag, startPoint x: 594, startPoint y: 141, endPoint x: 563, endPoint y: 140, distance: 31.6
click at [562, 141] on div "content_copy compress arrow_drop_down autorenew_outlined delete_forever_outline…" at bounding box center [451, 213] width 718 height 286
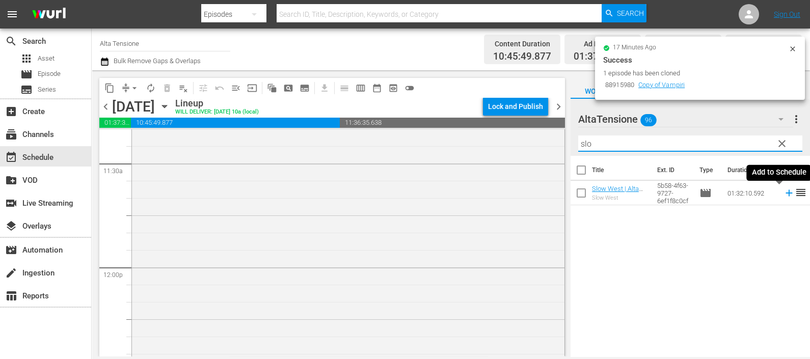
click at [783, 191] on icon at bounding box center [788, 192] width 11 height 11
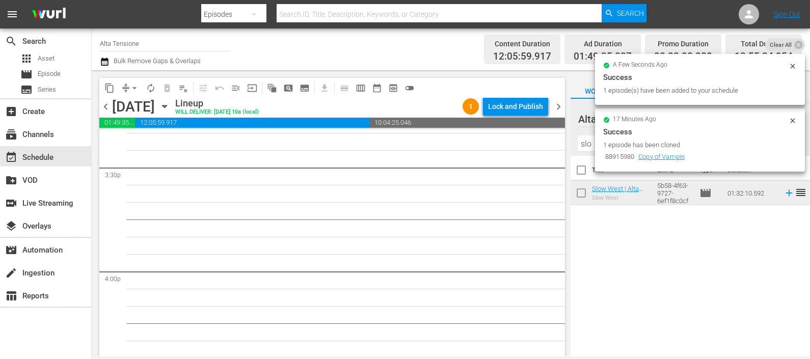
scroll to position [3165, 0]
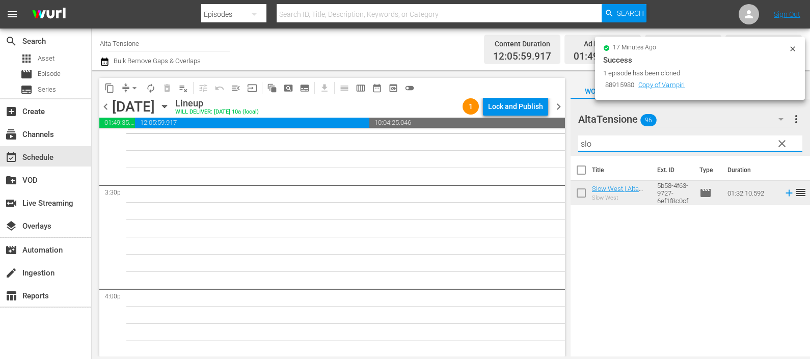
drag, startPoint x: 614, startPoint y: 143, endPoint x: 555, endPoint y: 157, distance: 60.3
click at [555, 157] on div "content_copy compress arrow_drop_down autorenew_outlined delete_forever_outline…" at bounding box center [451, 213] width 718 height 286
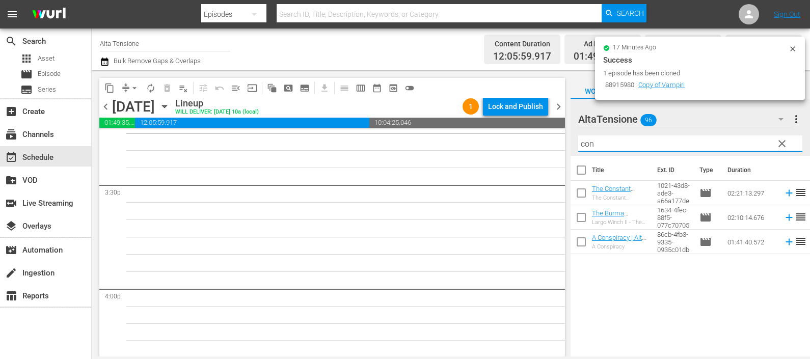
click at [785, 194] on icon at bounding box center [788, 193] width 7 height 7
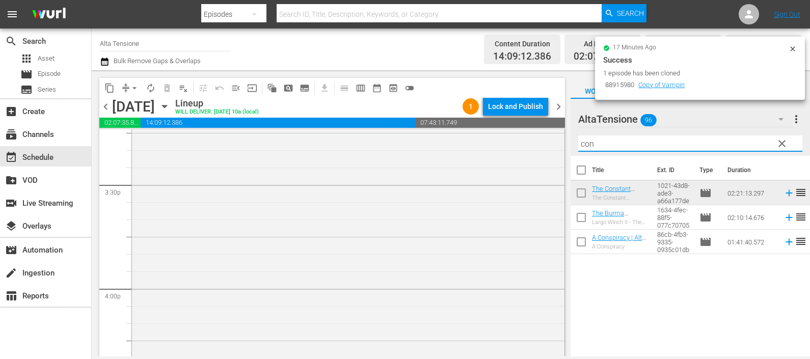
drag, startPoint x: 628, startPoint y: 143, endPoint x: 570, endPoint y: 155, distance: 59.4
click at [570, 155] on div "AltaTensione 96 AltaTensione more_vert clear Filter by Title con" at bounding box center [689, 127] width 239 height 57
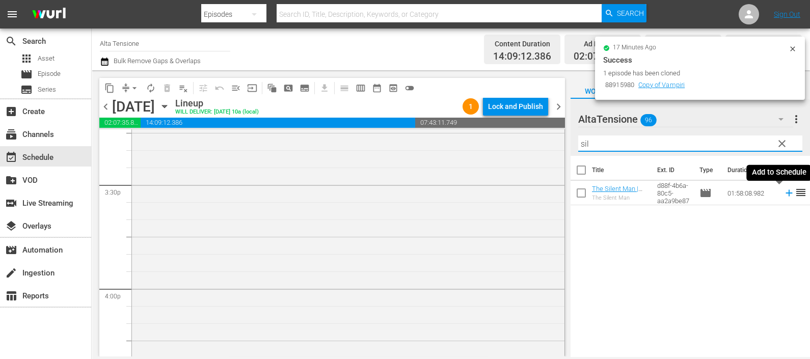
click at [783, 195] on icon at bounding box center [788, 192] width 11 height 11
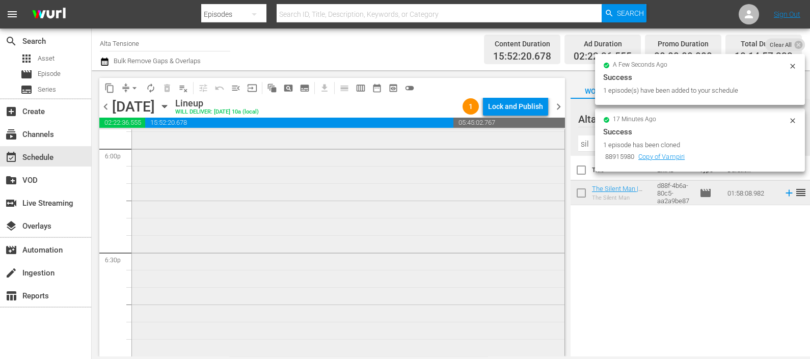
scroll to position [3784, 0]
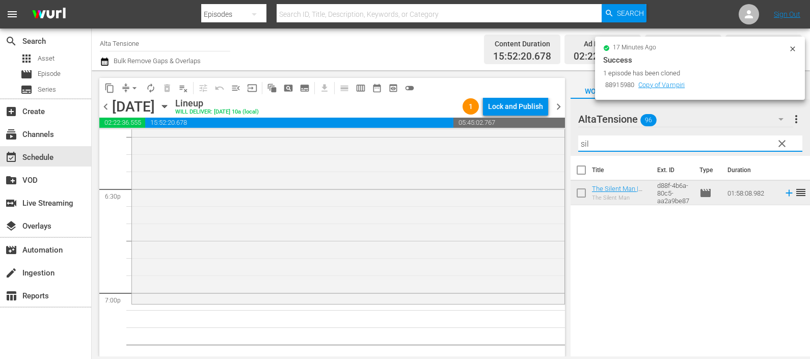
drag, startPoint x: 614, startPoint y: 144, endPoint x: 563, endPoint y: 145, distance: 51.5
click at [565, 144] on div "content_copy compress arrow_drop_down autorenew_outlined delete_forever_outline…" at bounding box center [451, 213] width 718 height 286
type input "c"
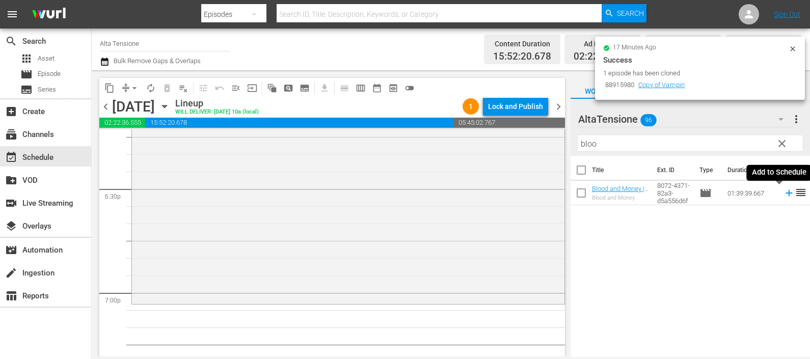
click at [783, 195] on icon at bounding box center [788, 192] width 11 height 11
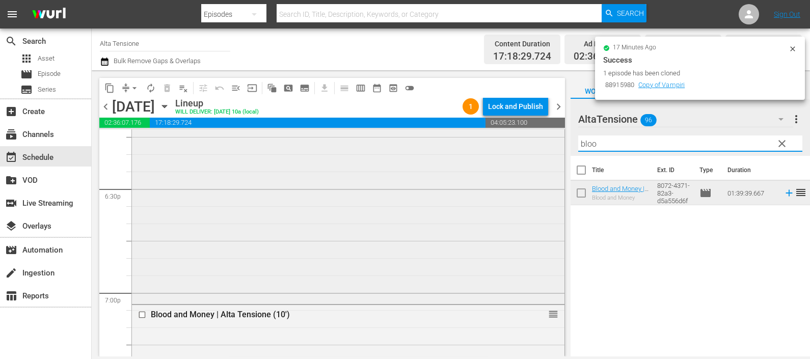
drag, startPoint x: 614, startPoint y: 145, endPoint x: 541, endPoint y: 151, distance: 72.6
click at [541, 150] on div "content_copy compress arrow_drop_down autorenew_outlined delete_forever_outline…" at bounding box center [451, 213] width 718 height 286
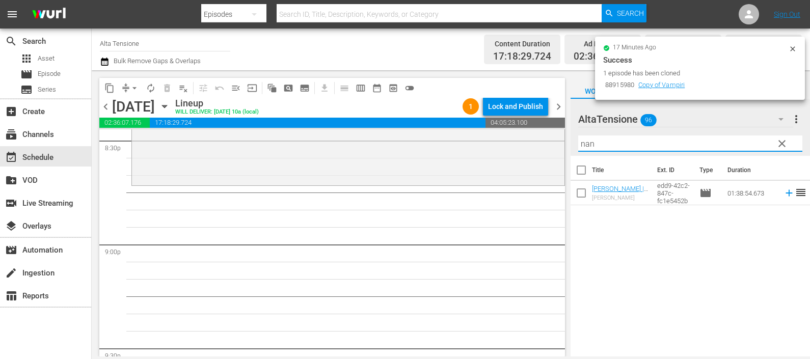
scroll to position [4230, 0]
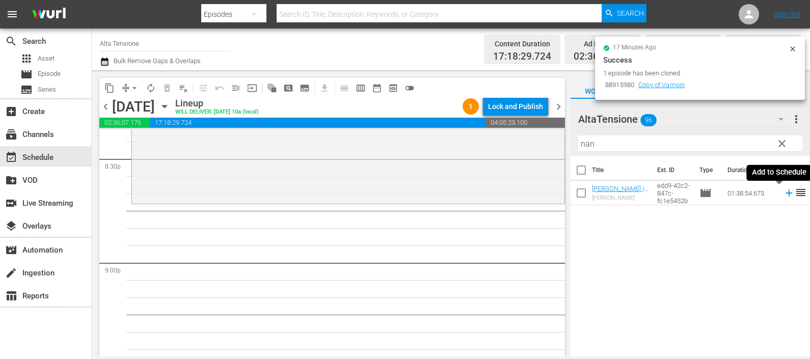
drag, startPoint x: 777, startPoint y: 195, endPoint x: 769, endPoint y: 199, distance: 9.1
click at [783, 195] on icon at bounding box center [788, 192] width 11 height 11
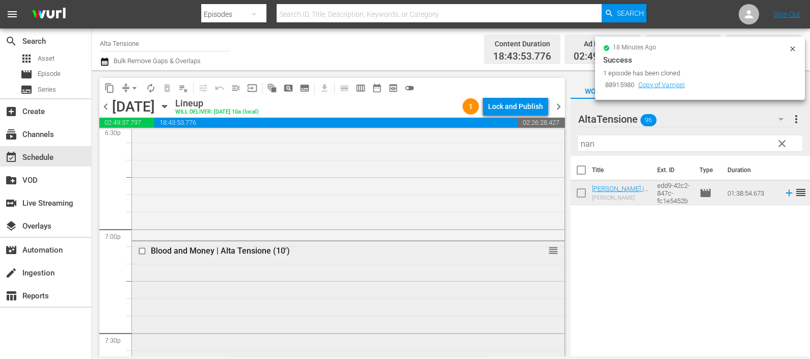
scroll to position [3720, 0]
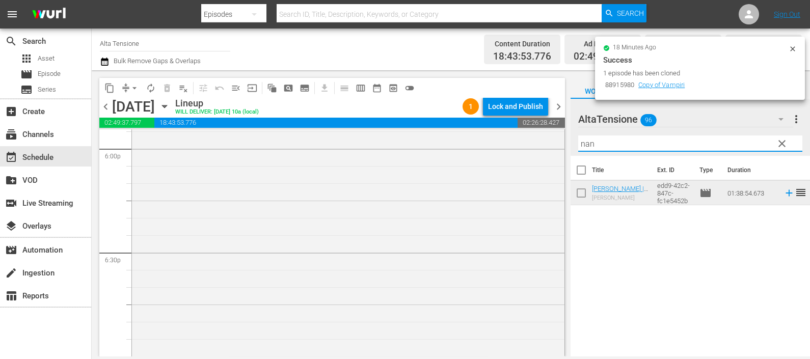
drag, startPoint x: 591, startPoint y: 147, endPoint x: 560, endPoint y: 148, distance: 30.6
click at [563, 148] on div "content_copy compress arrow_drop_down autorenew_outlined delete_forever_outline…" at bounding box center [451, 213] width 718 height 286
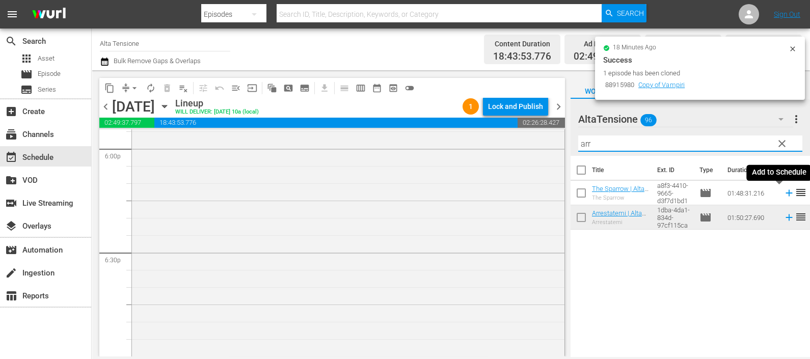
type input "arr"
click at [785, 196] on icon at bounding box center [788, 193] width 7 height 7
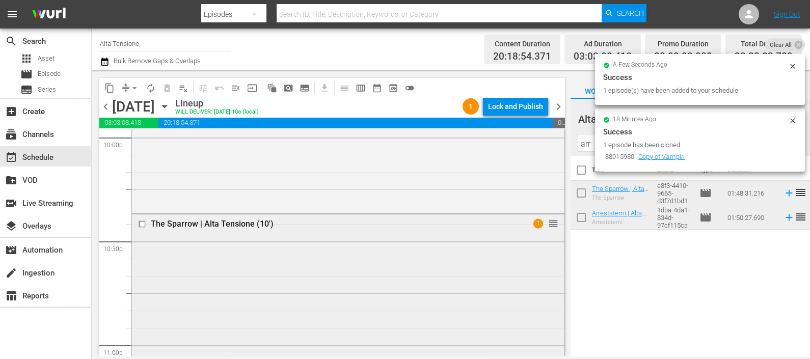
scroll to position [4795, 0]
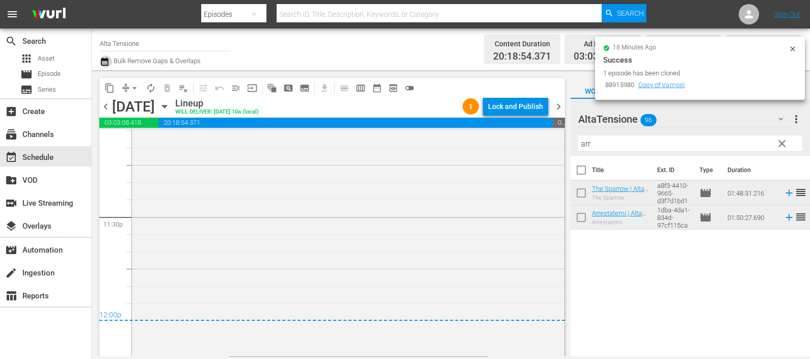
click at [101, 59] on icon "button" at bounding box center [105, 62] width 10 height 12
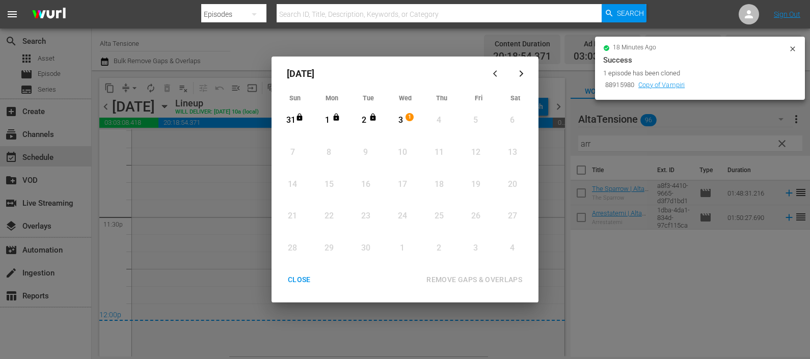
drag, startPoint x: 400, startPoint y: 114, endPoint x: 403, endPoint y: 125, distance: 11.1
click at [400, 114] on div "3" at bounding box center [400, 120] width 13 height 28
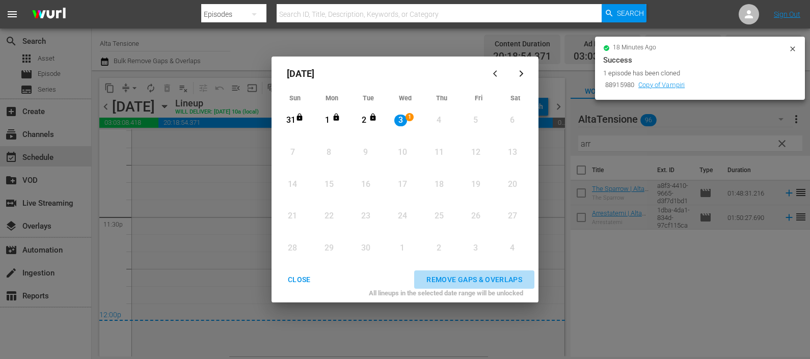
click at [507, 276] on div "REMOVE GAPS & OVERLAPS" at bounding box center [474, 279] width 112 height 13
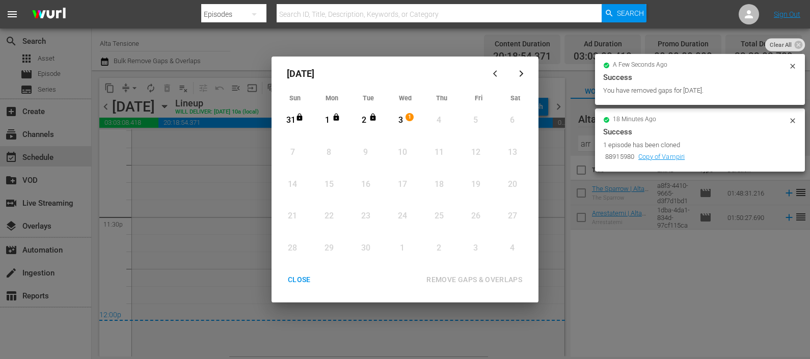
click at [312, 278] on div "CLOSE" at bounding box center [299, 279] width 39 height 13
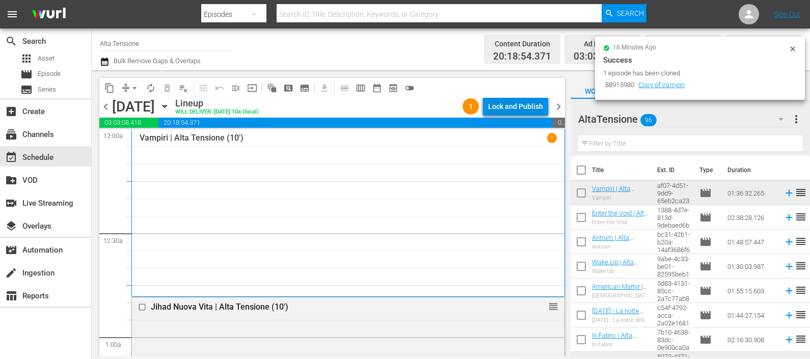
click at [526, 99] on div "Lock and Publish" at bounding box center [515, 106] width 55 height 18
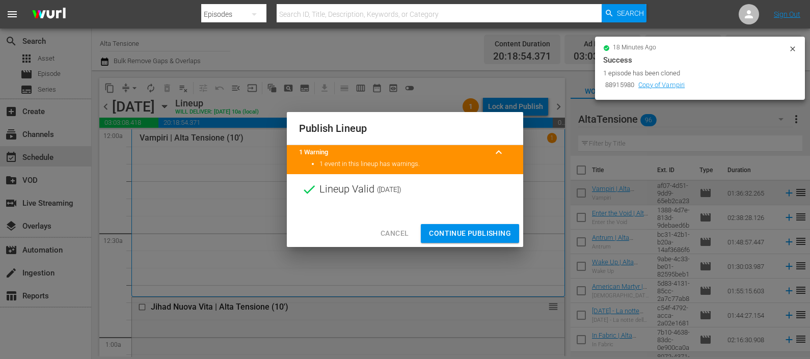
click at [476, 232] on span "Continue Publishing" at bounding box center [470, 233] width 82 height 13
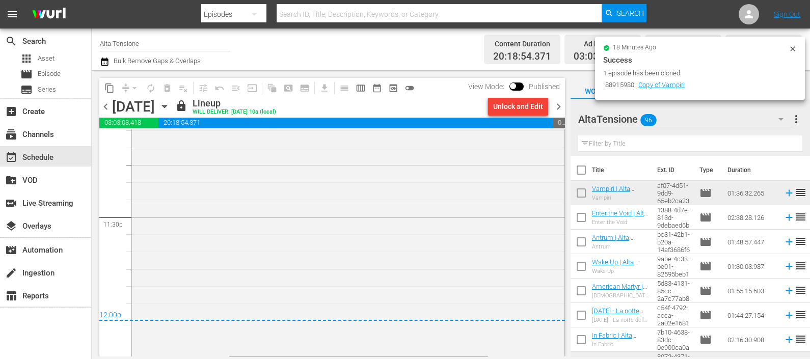
scroll to position [3904, 0]
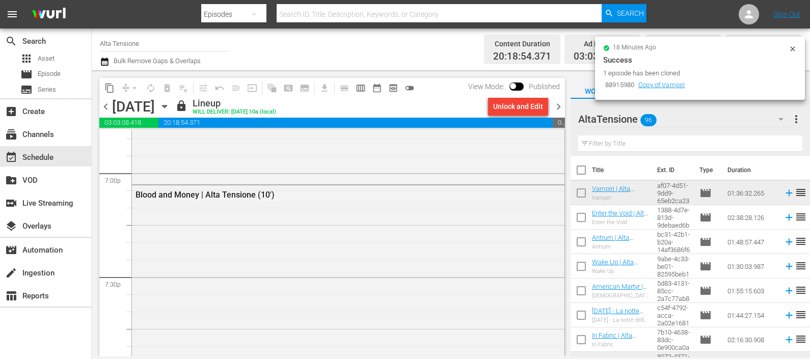
drag, startPoint x: 559, startPoint y: 105, endPoint x: 175, endPoint y: 19, distance: 393.4
click at [559, 105] on span "chevron_right" at bounding box center [558, 106] width 13 height 13
